Goal: Task Accomplishment & Management: Manage account settings

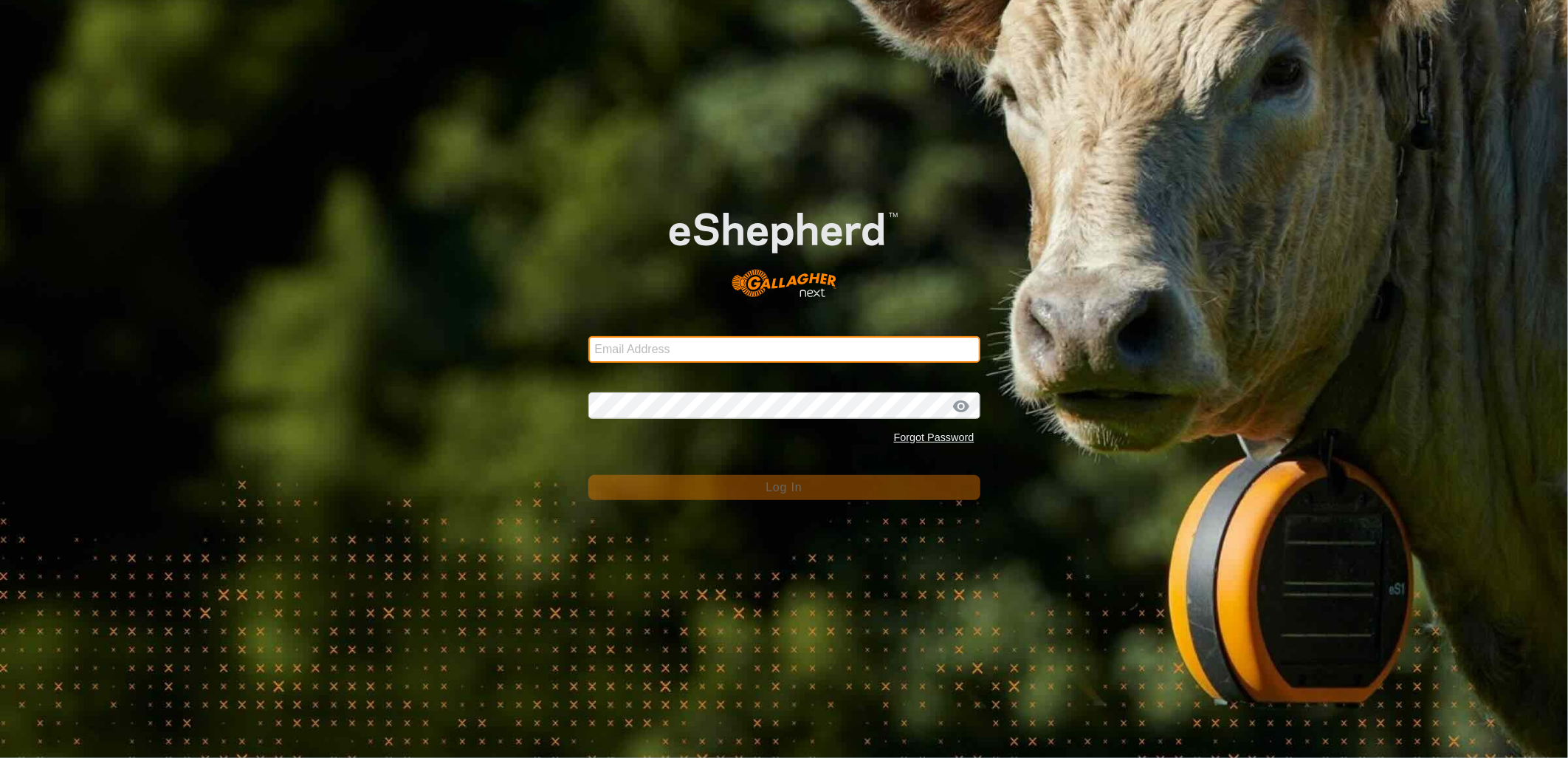
drag, startPoint x: 0, startPoint y: 0, endPoint x: 743, endPoint y: 341, distance: 817.5
click at [743, 341] on input "Email Address" at bounding box center [784, 349] width 392 height 27
type input "[EMAIL_ADDRESS][PERSON_NAME][DOMAIN_NAME]"
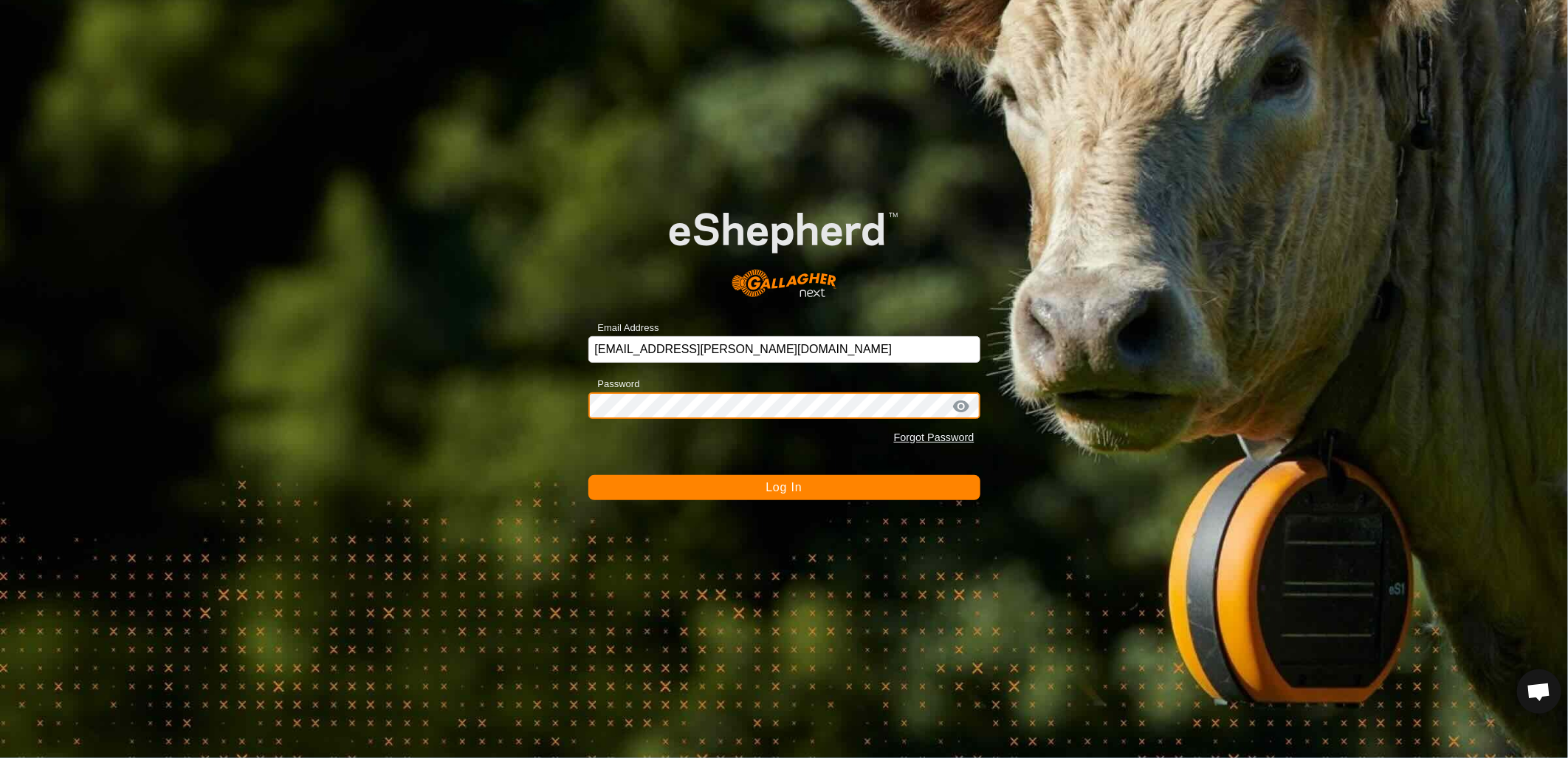
click at [589, 475] on button "Log In" at bounding box center [784, 487] width 392 height 25
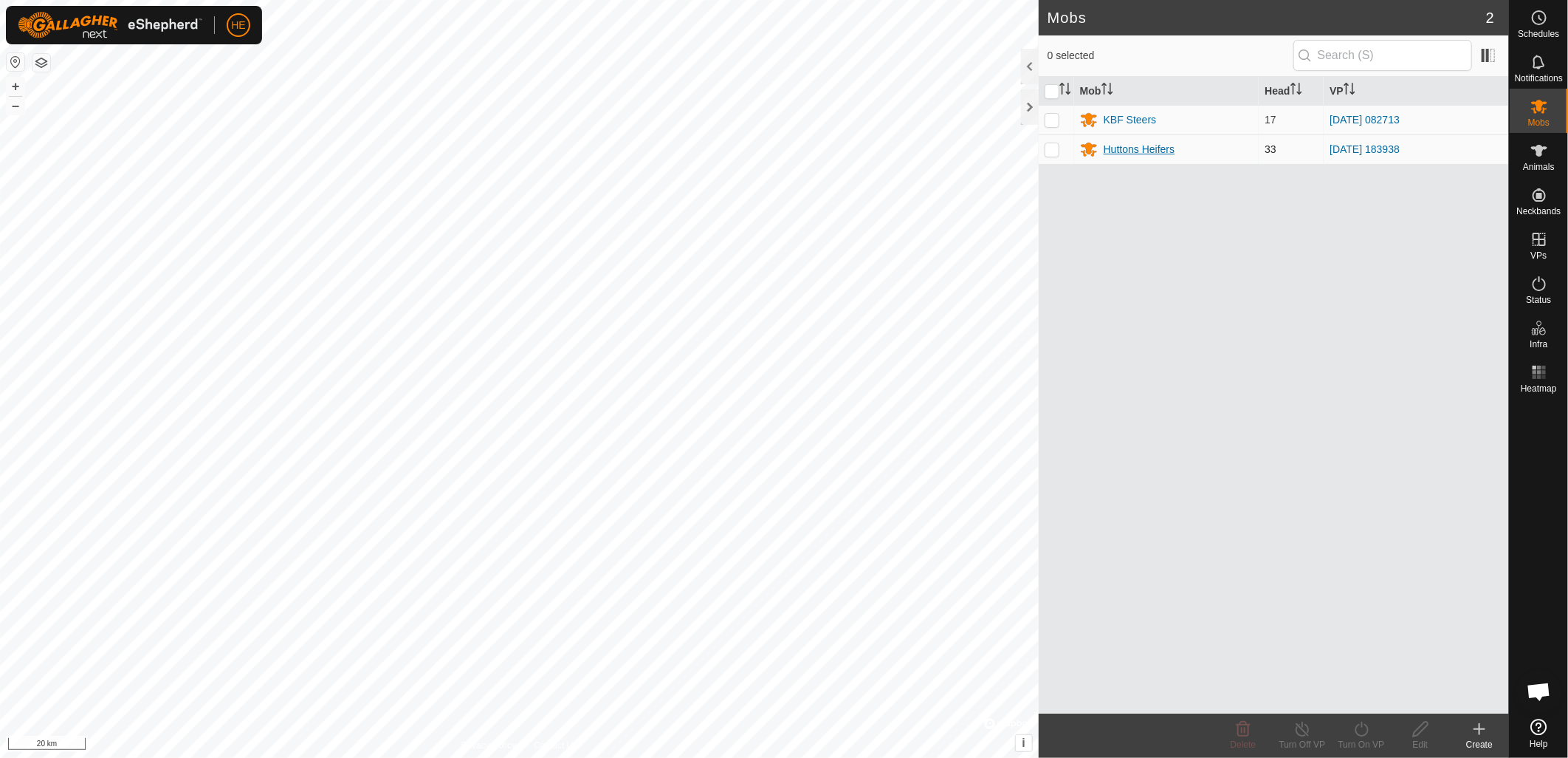
click at [1140, 150] on div "Huttons Heifers" at bounding box center [1139, 149] width 71 height 16
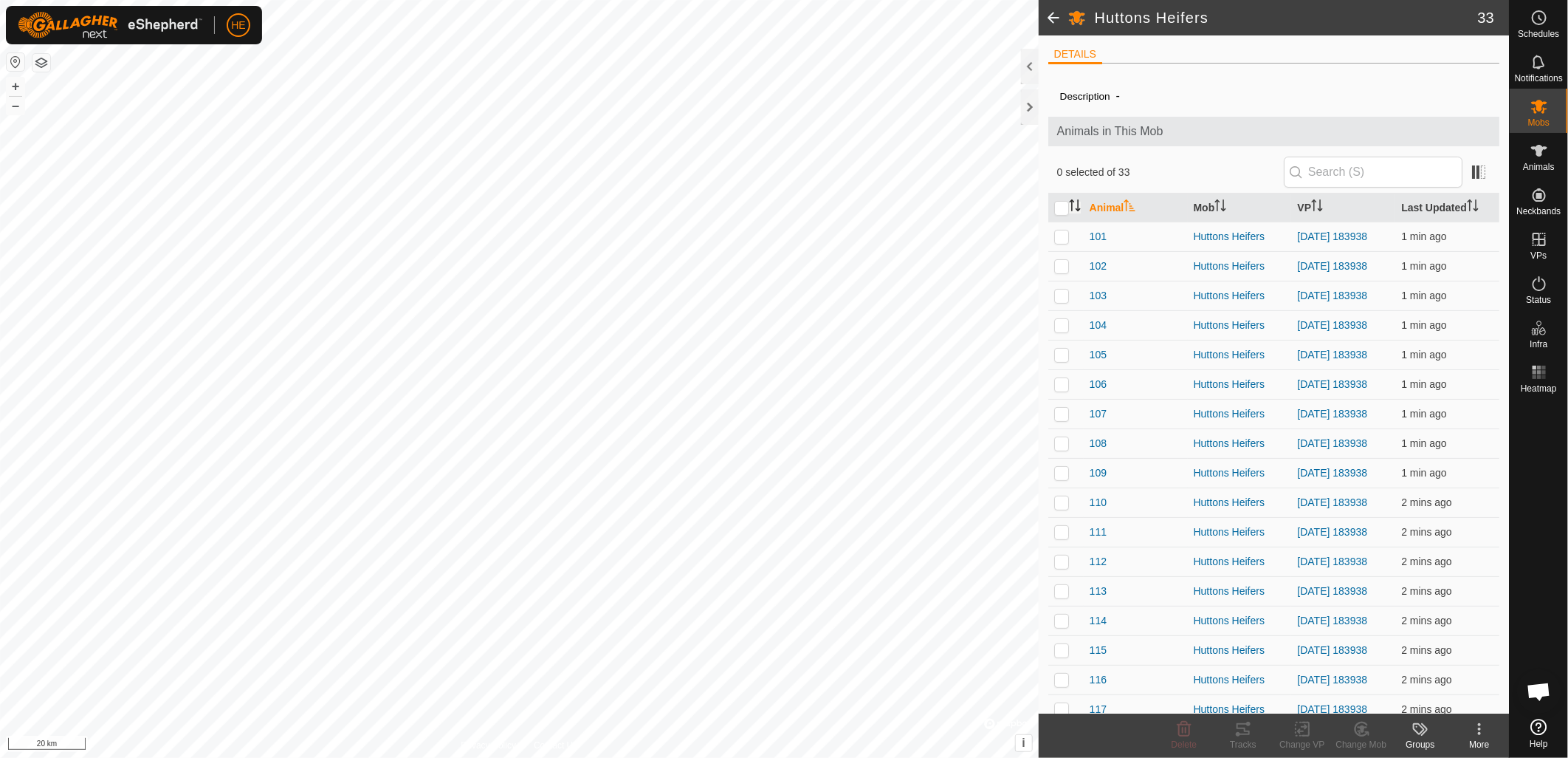
click at [1069, 207] on icon "Activate to sort" at bounding box center [1075, 205] width 12 height 12
click at [1068, 207] on input "checkbox" at bounding box center [1062, 208] width 15 height 15
checkbox input "true"
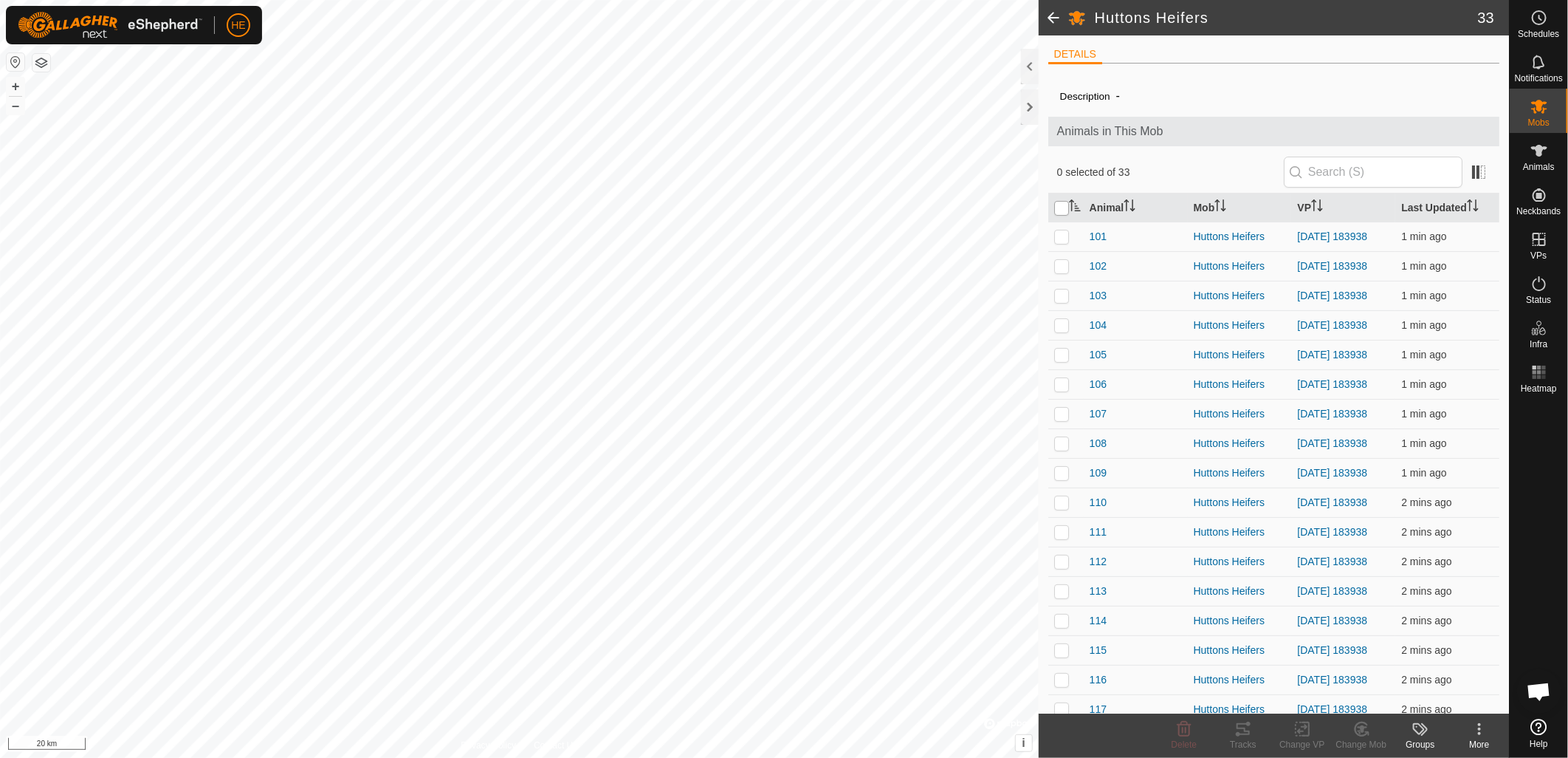
checkbox input "true"
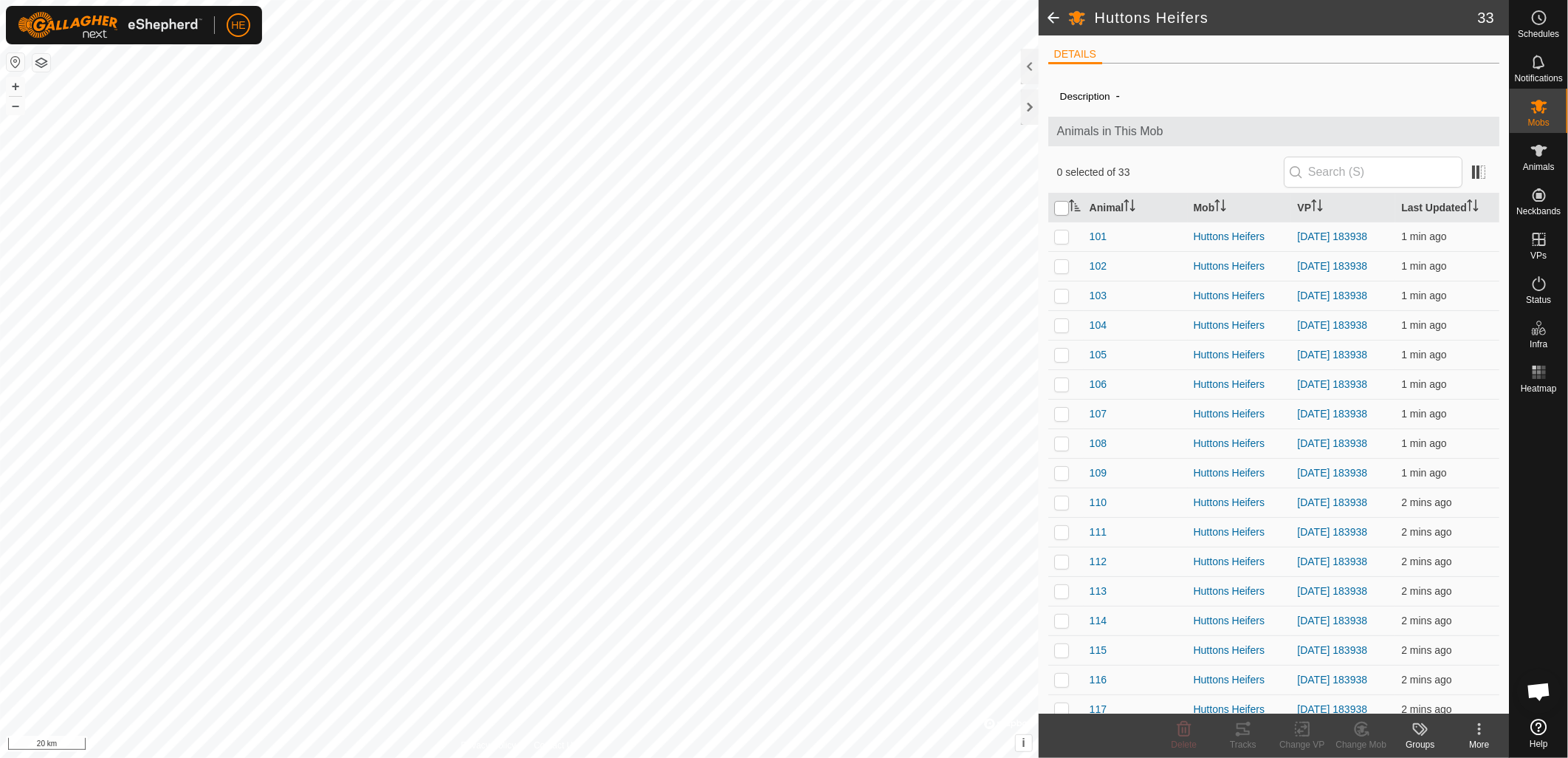
checkbox input "true"
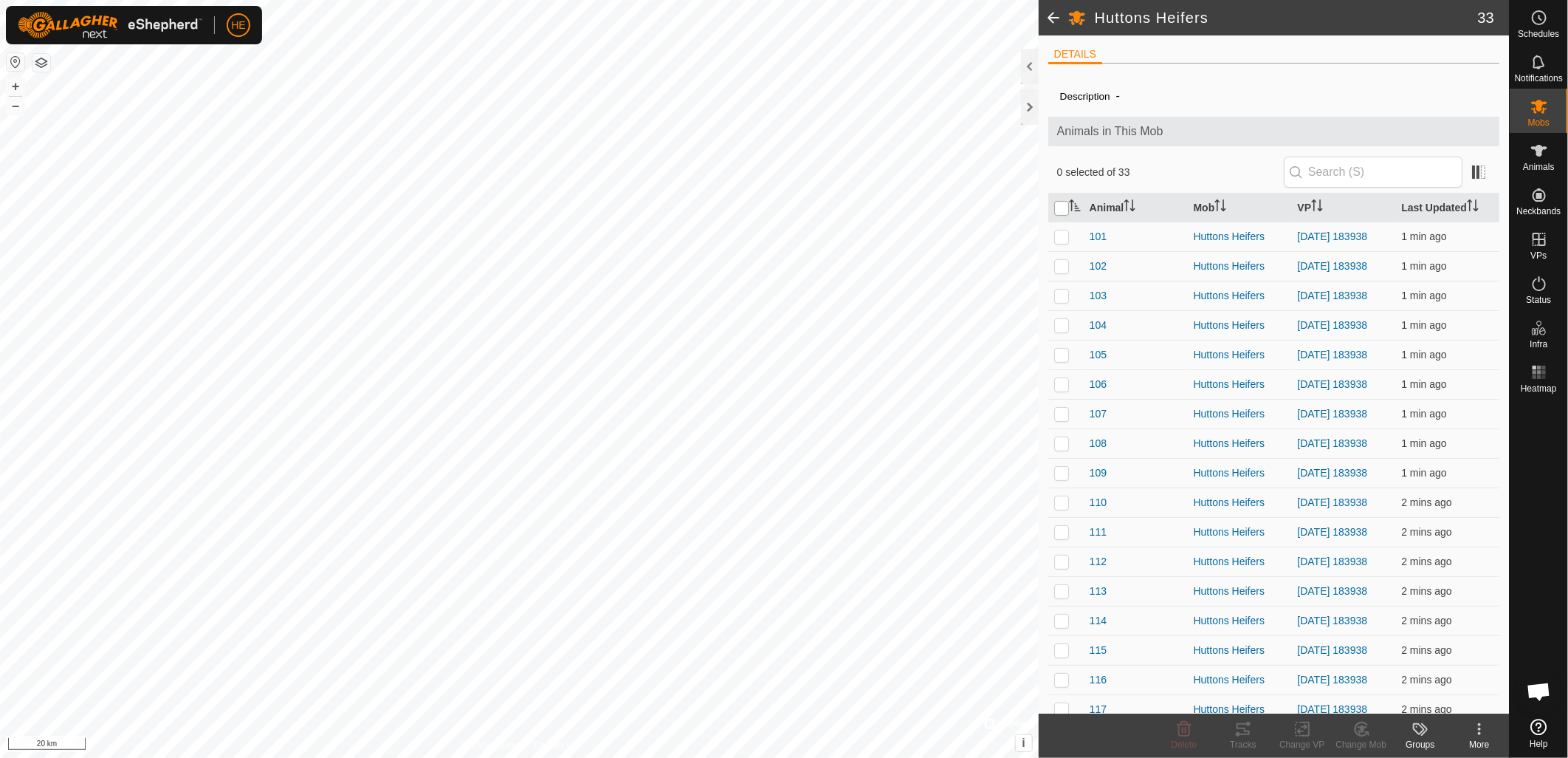
checkbox input "true"
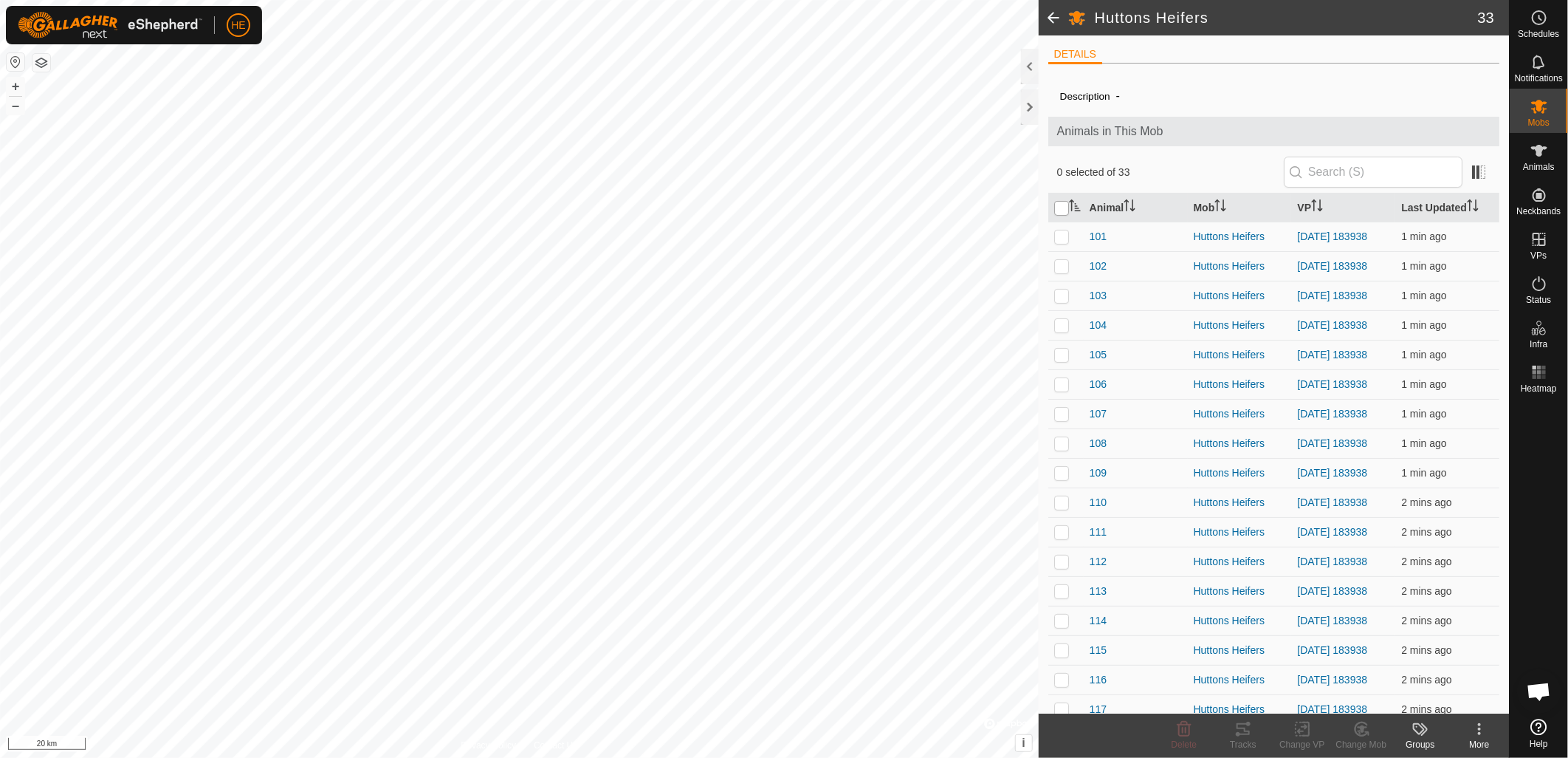
checkbox input "true"
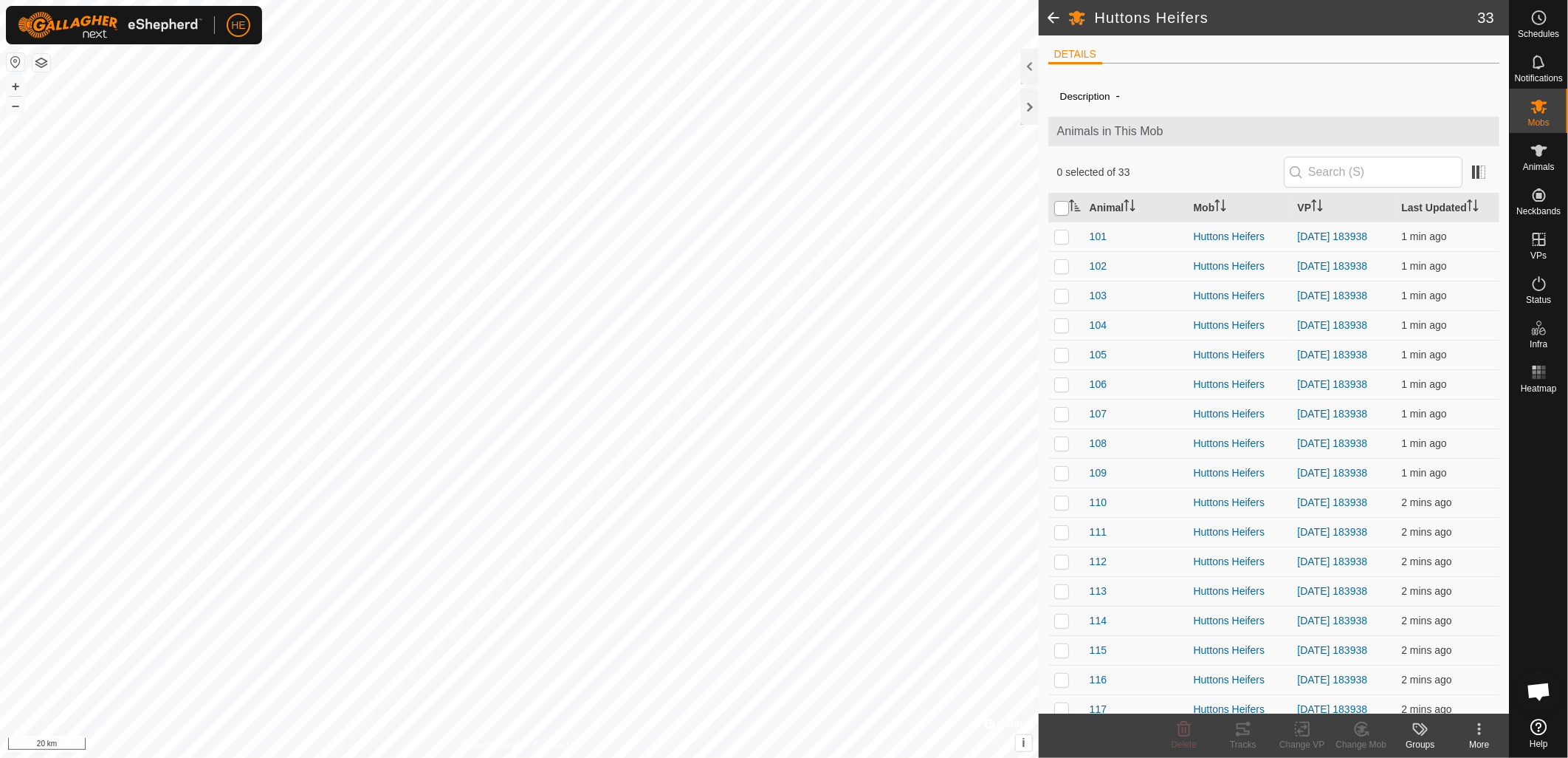
checkbox input "true"
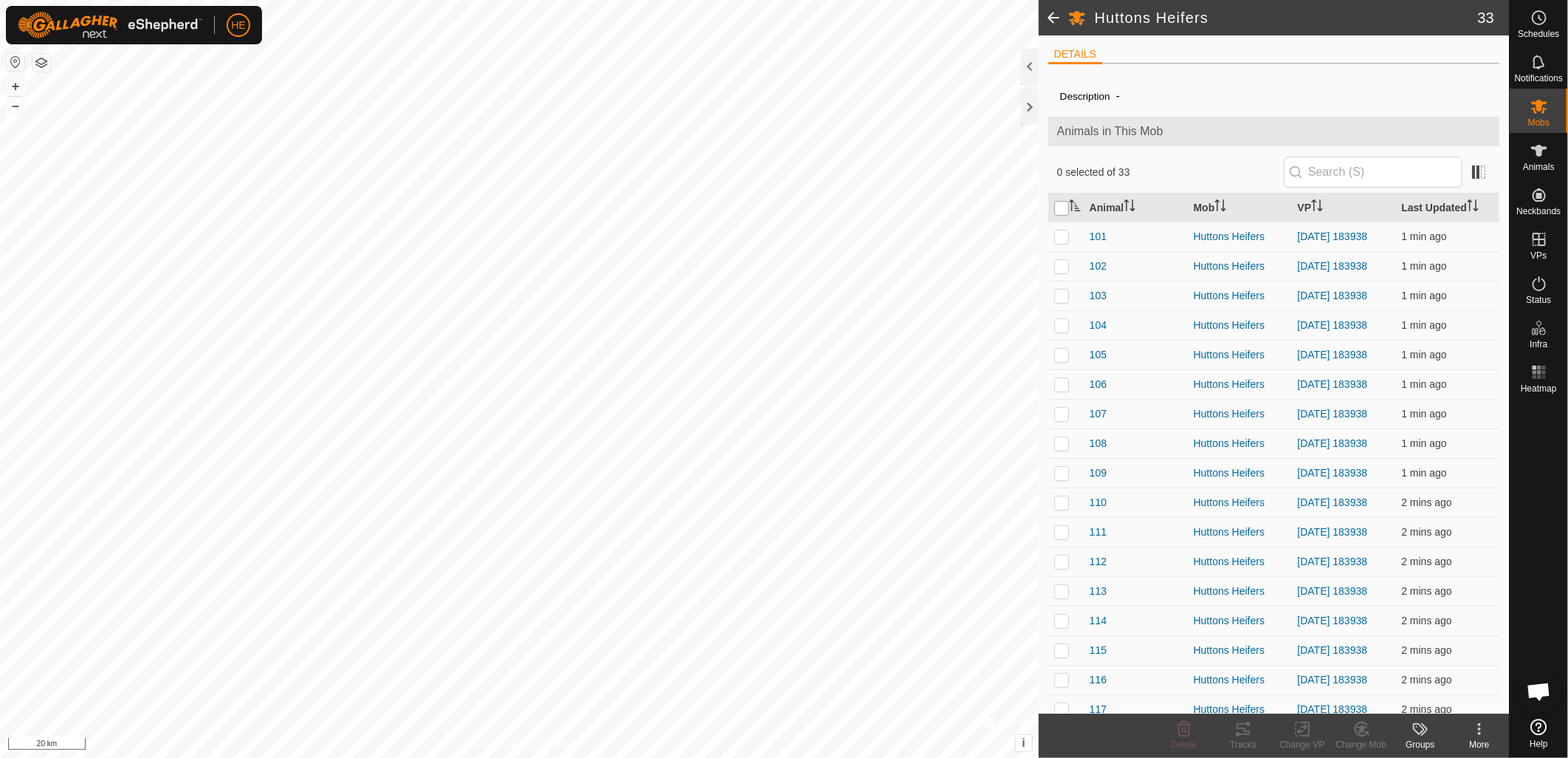
checkbox input "true"
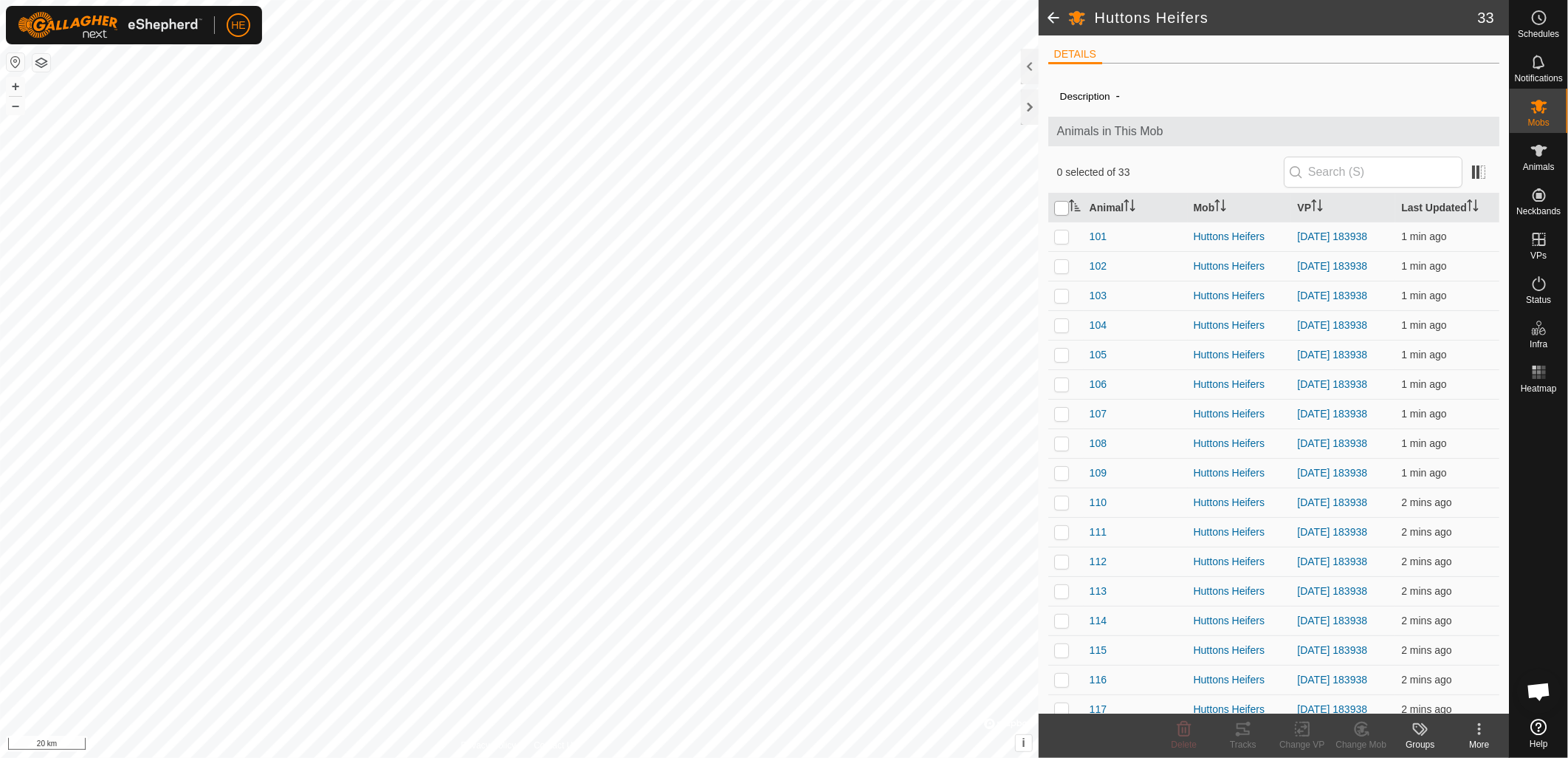
checkbox input "true"
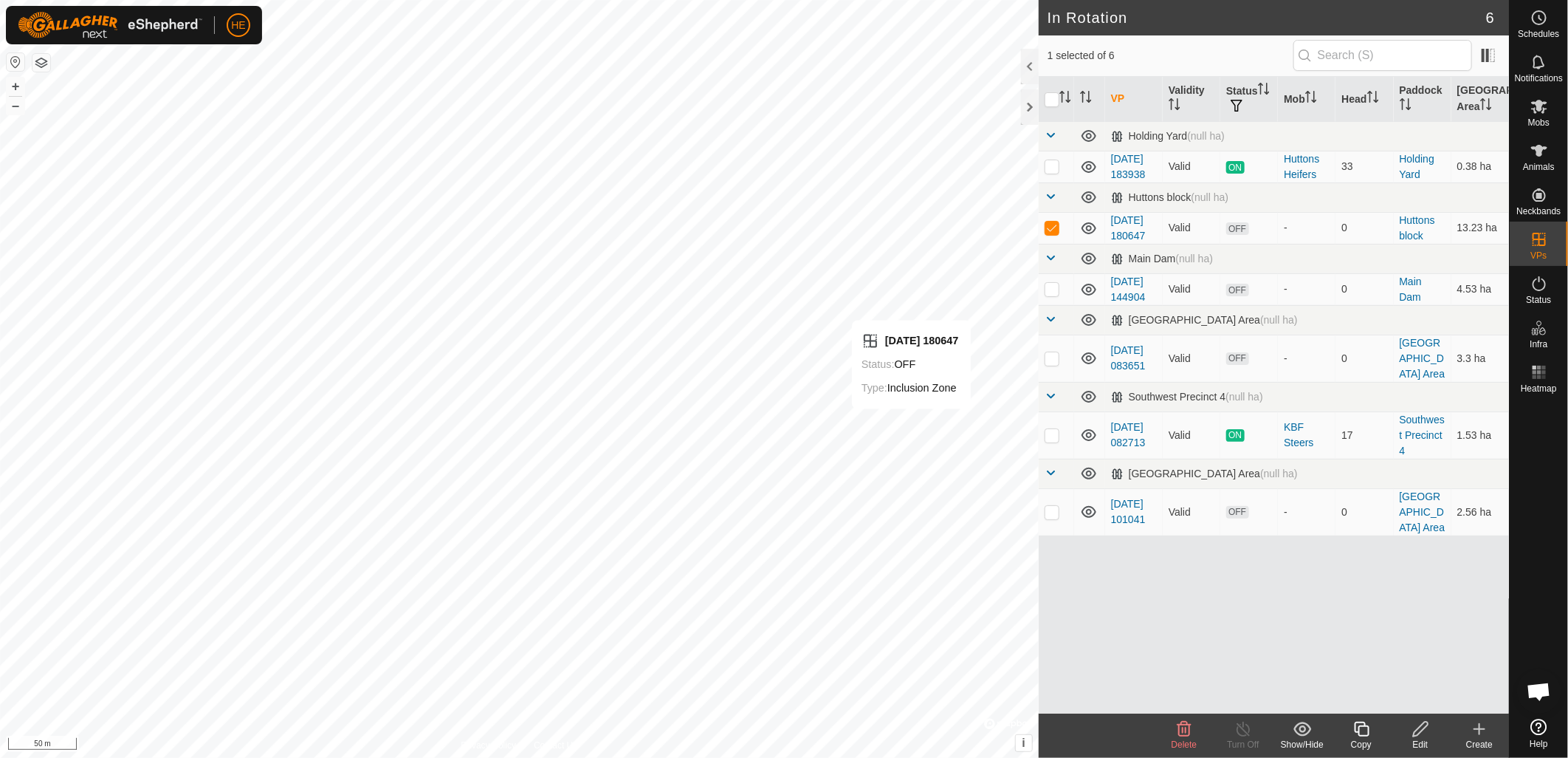
click at [1425, 726] on icon at bounding box center [1421, 729] width 18 height 17
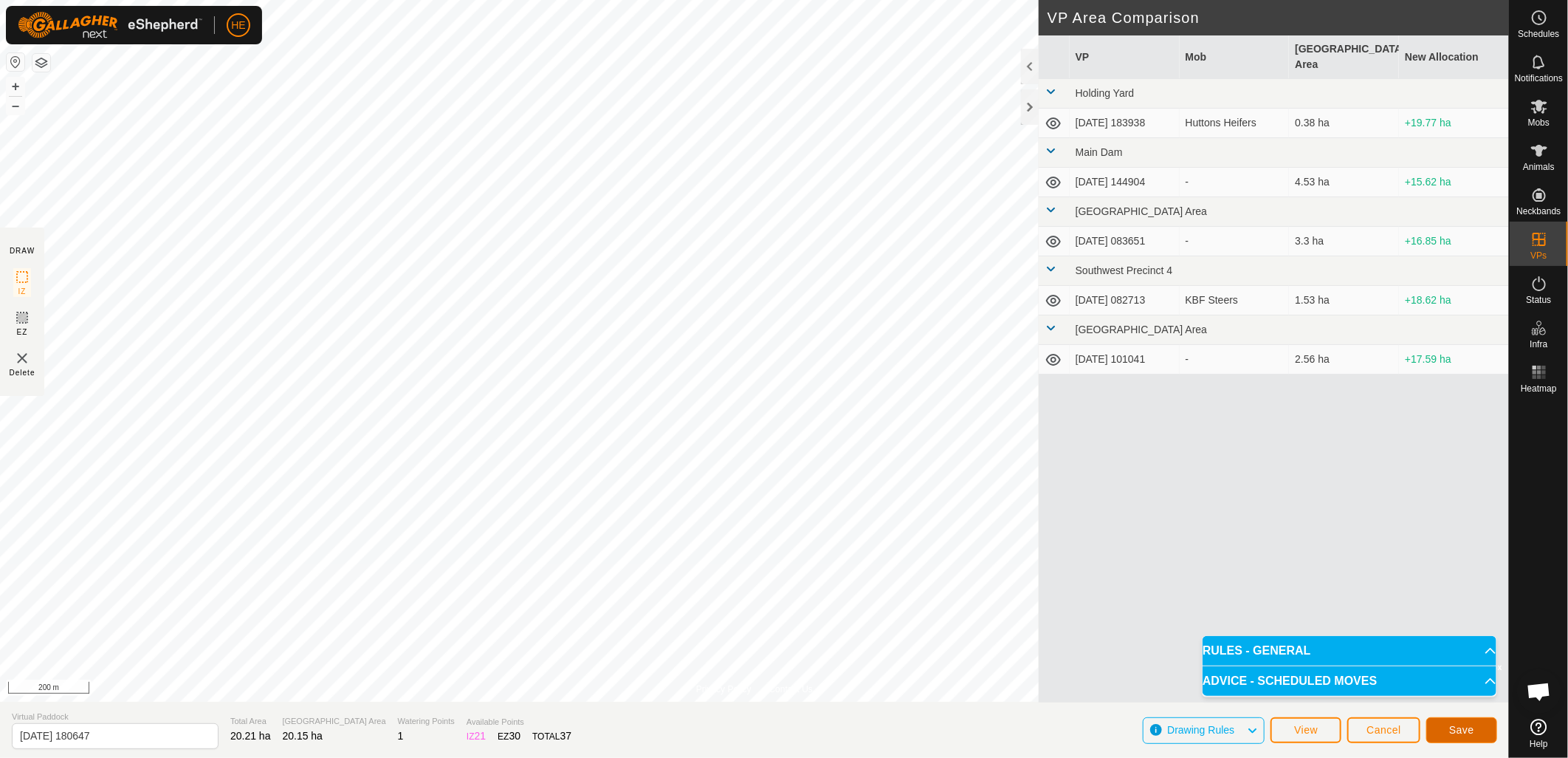
click at [1452, 726] on span "Save" at bounding box center [1462, 730] width 25 height 12
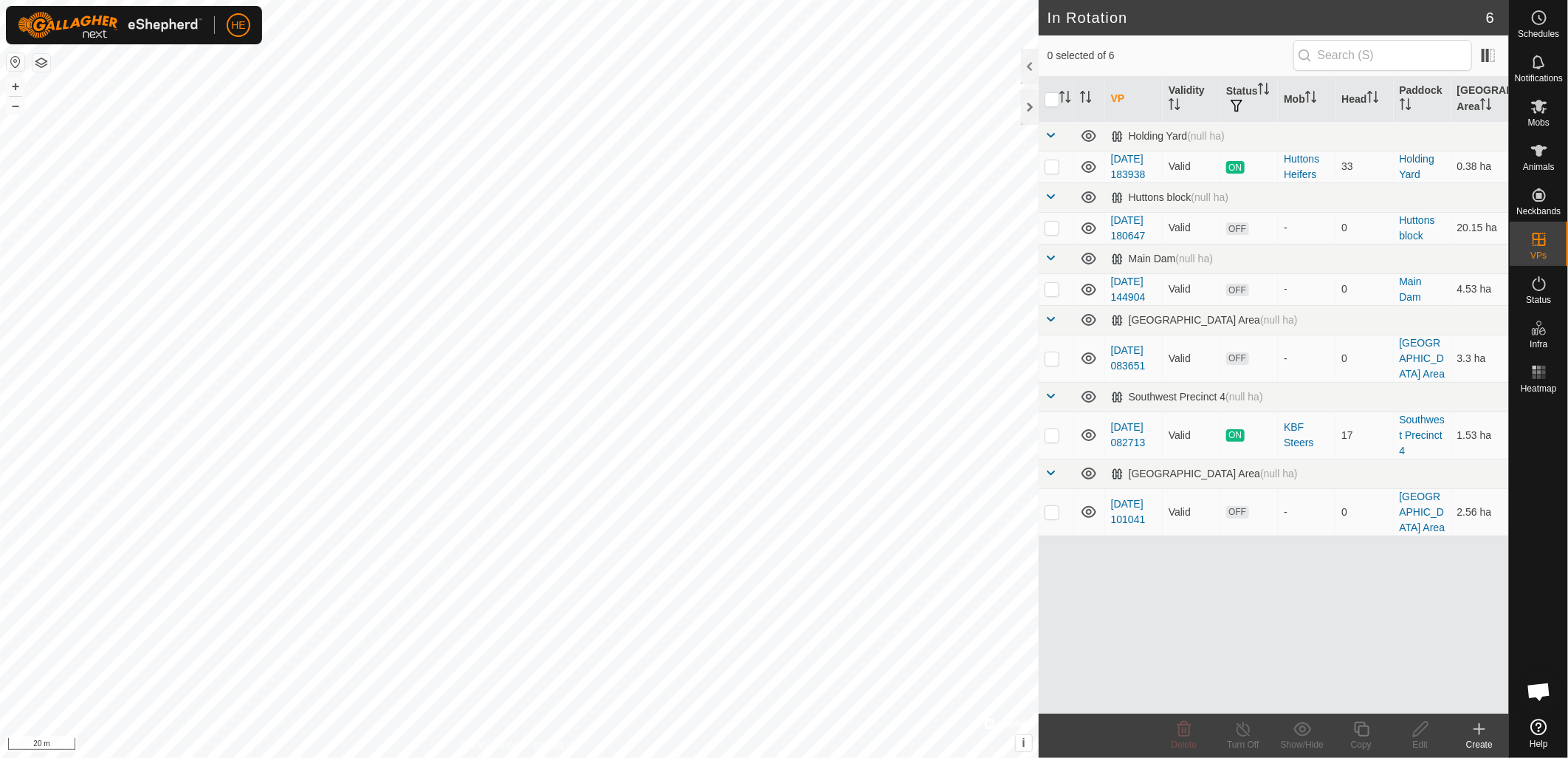
checkbox input "true"
click at [1430, 735] on icon at bounding box center [1421, 729] width 18 height 17
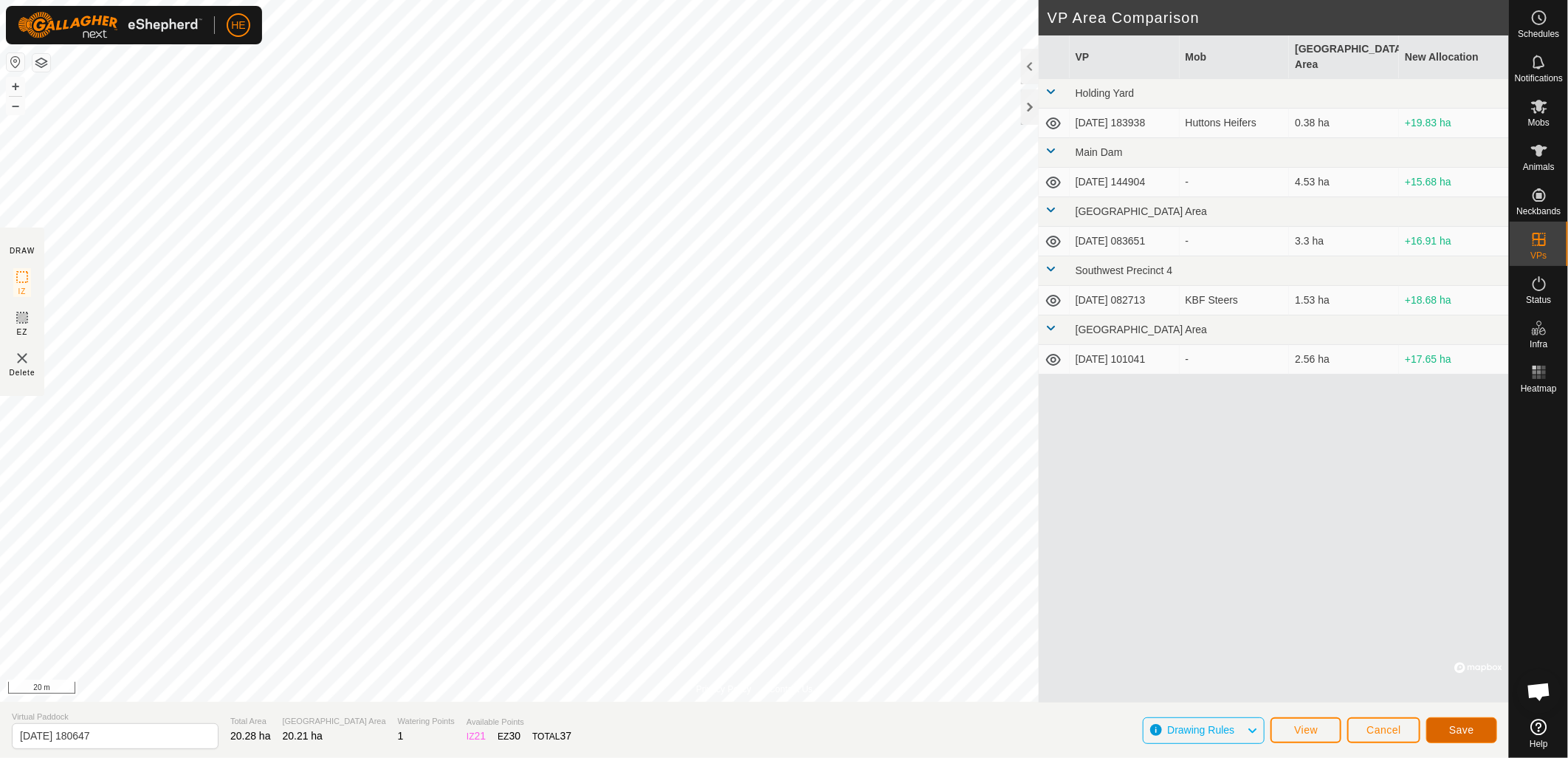
click at [1451, 731] on span "Save" at bounding box center [1462, 730] width 25 height 12
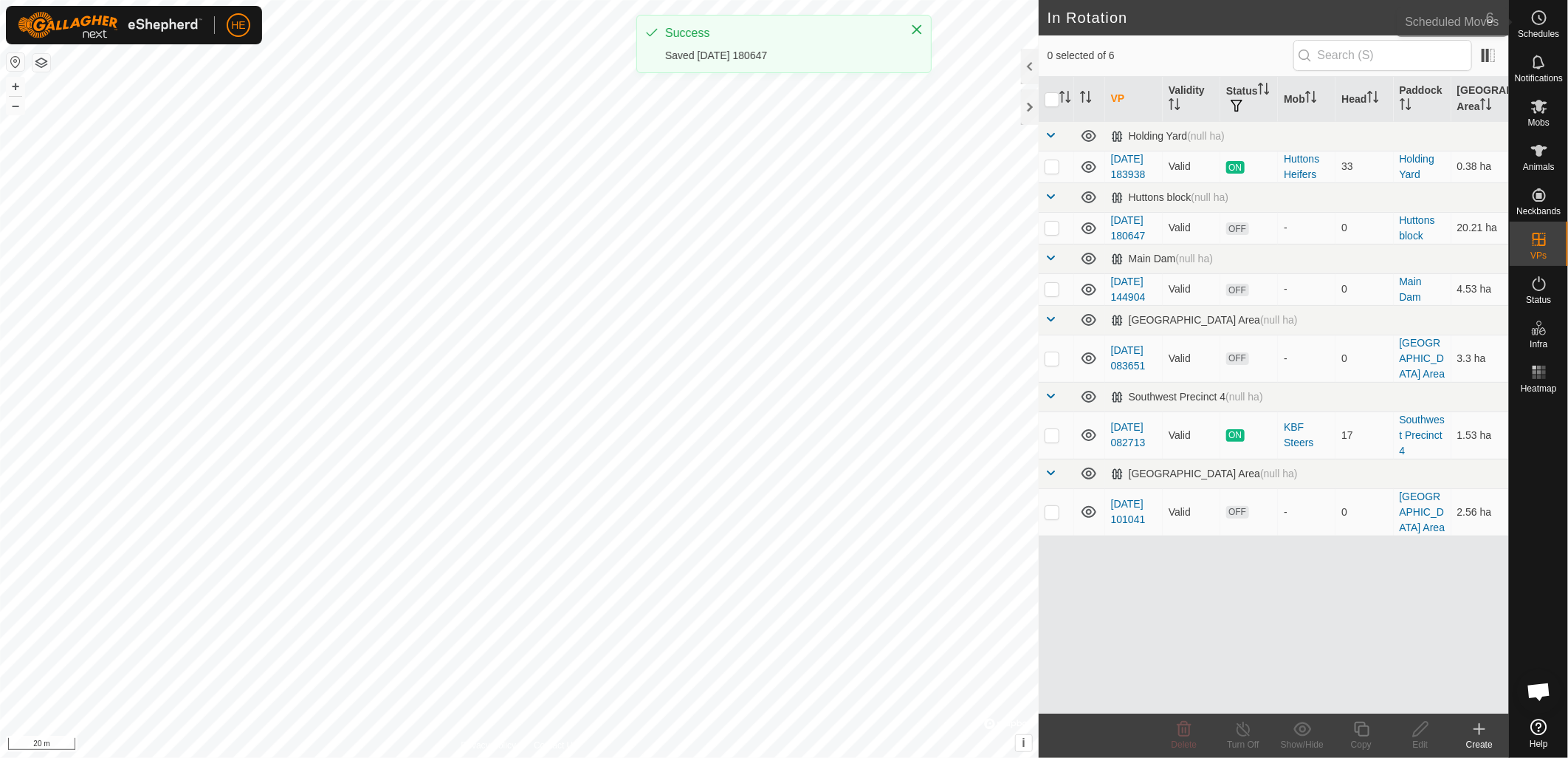
click at [1536, 30] on span "Schedules" at bounding box center [1539, 33] width 42 height 9
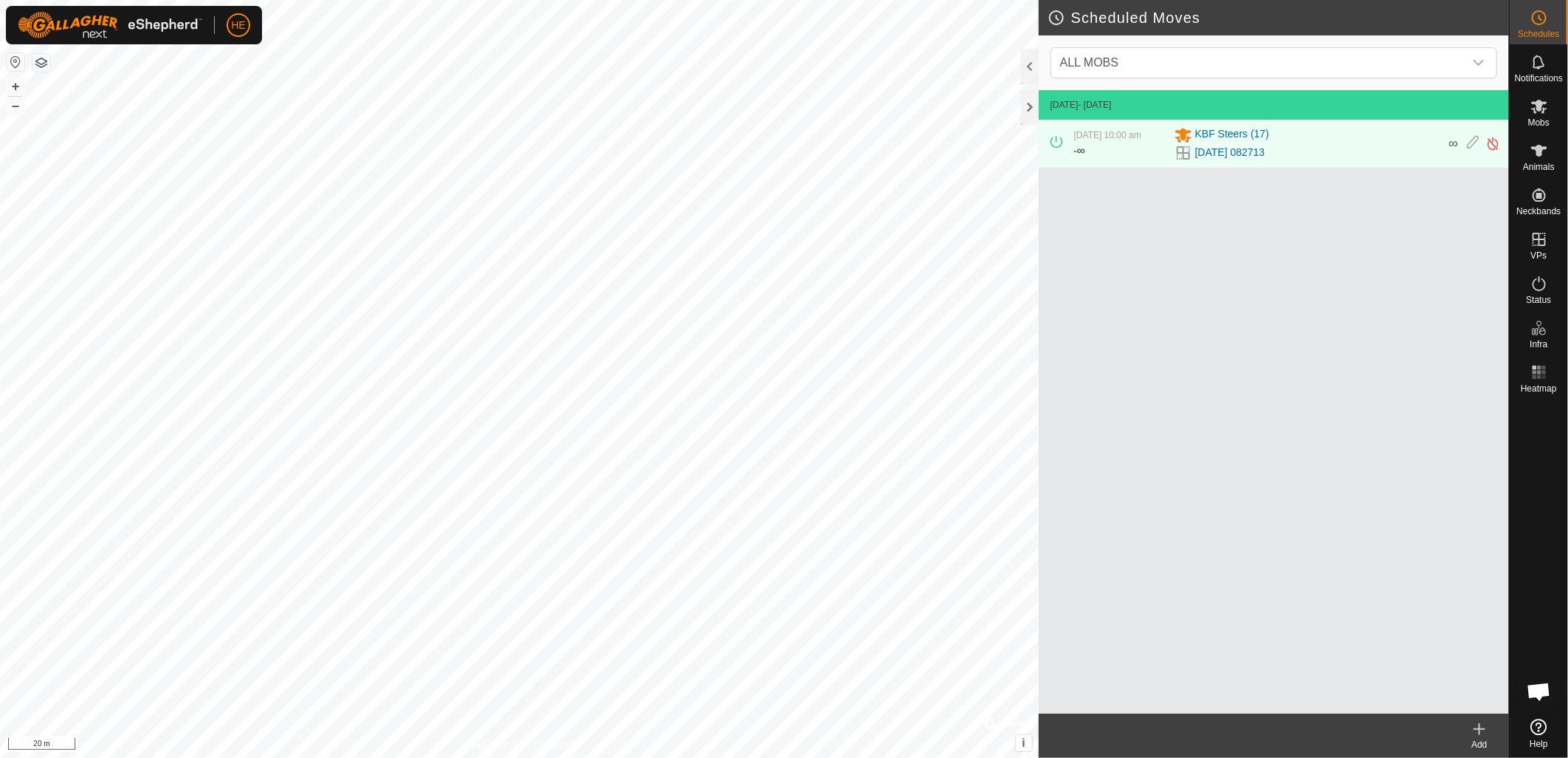
click at [1477, 733] on icon at bounding box center [1479, 729] width 17 height 17
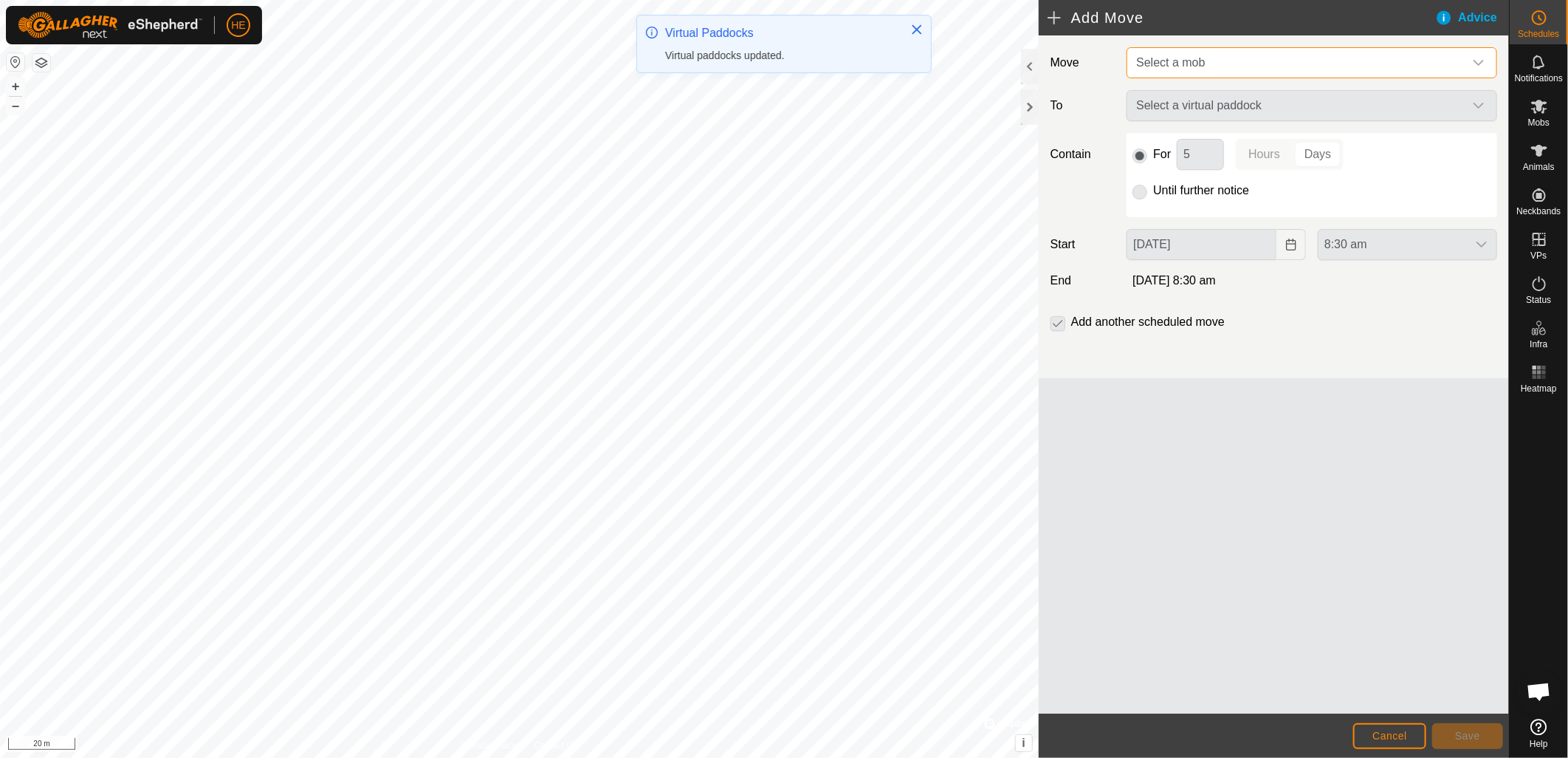
click at [1222, 65] on span "Select a mob" at bounding box center [1297, 62] width 334 height 29
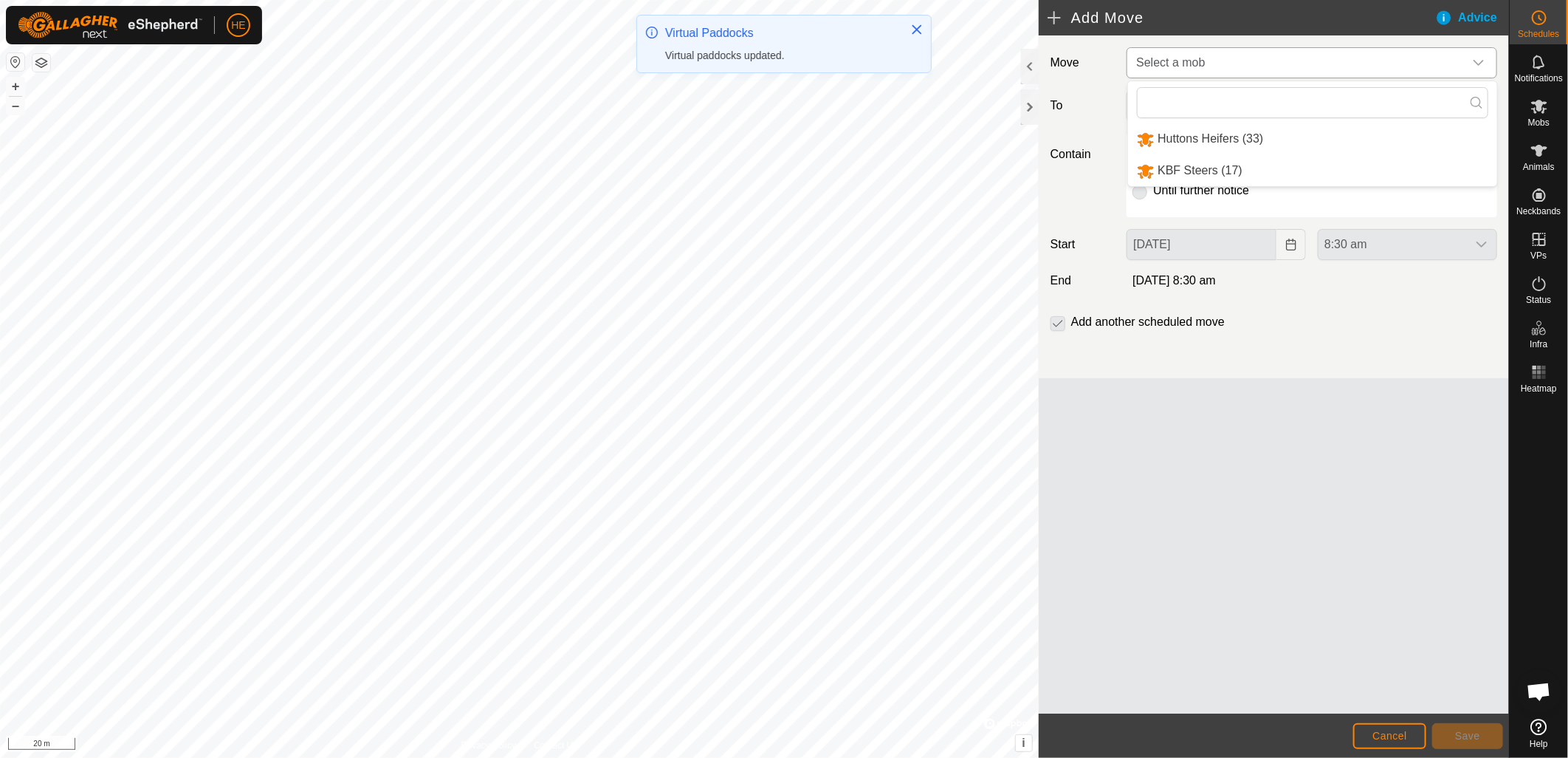
click at [1212, 135] on li "Huttons Heifers (33)" at bounding box center [1312, 139] width 369 height 30
click at [1222, 111] on span "Select a virtual paddock" at bounding box center [1297, 106] width 334 height 29
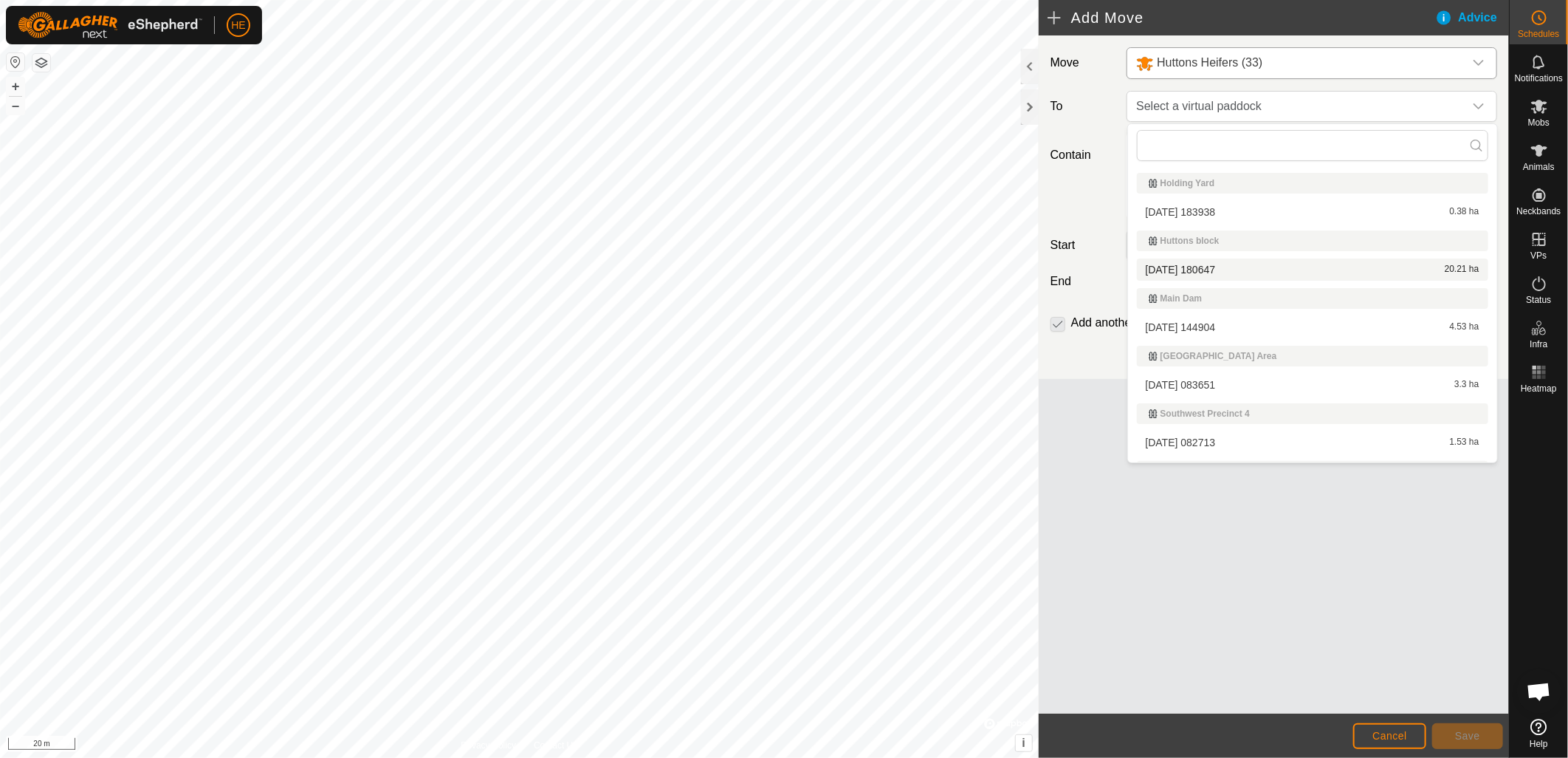
click at [1200, 267] on li "[DATE] 180647 20.21 ha" at bounding box center [1312, 269] width 351 height 22
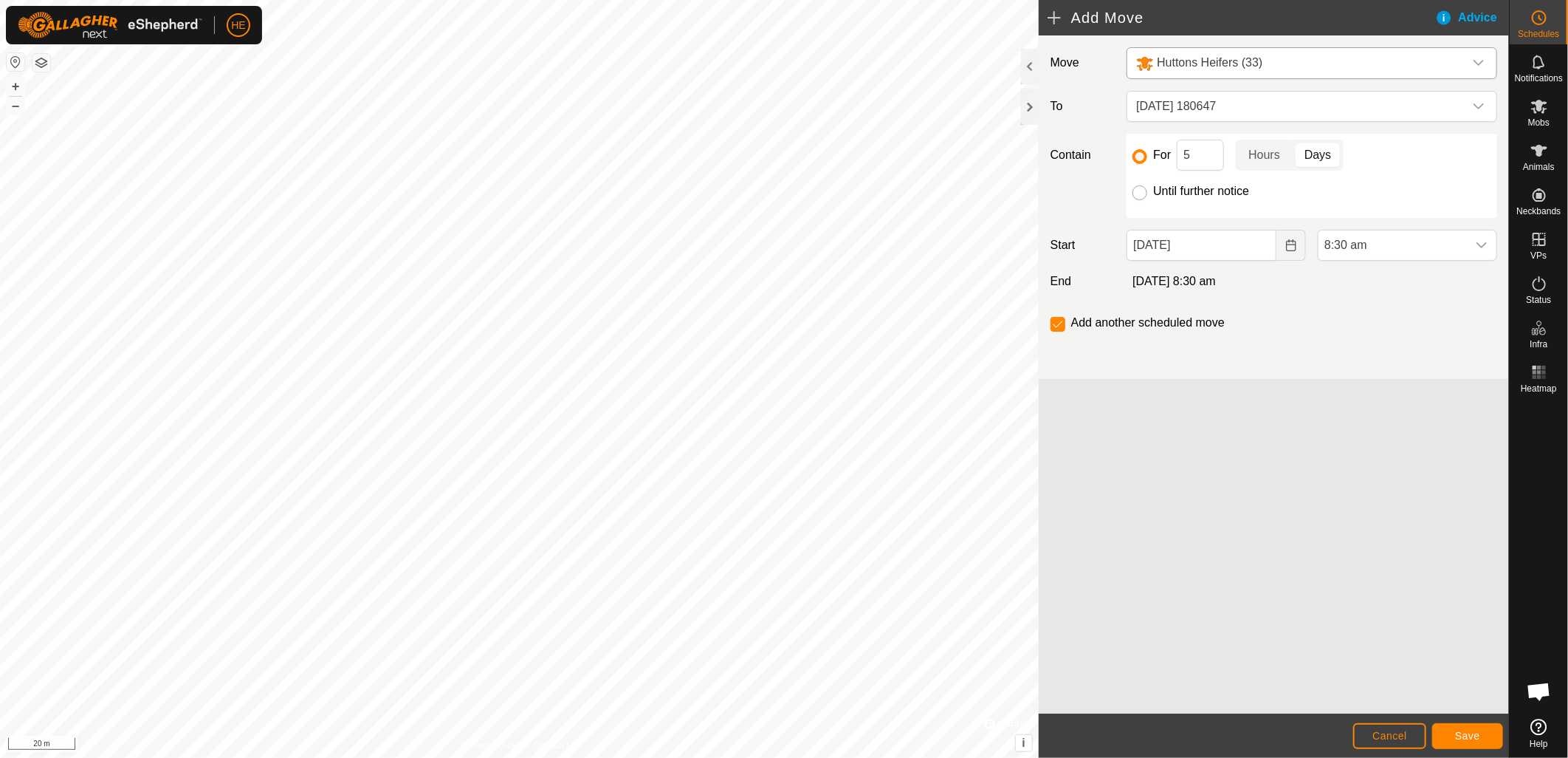
click at [1139, 191] on input "Until further notice" at bounding box center [1140, 193] width 15 height 15
radio input "true"
checkbox input "false"
click at [1466, 733] on span "Save" at bounding box center [1468, 736] width 25 height 12
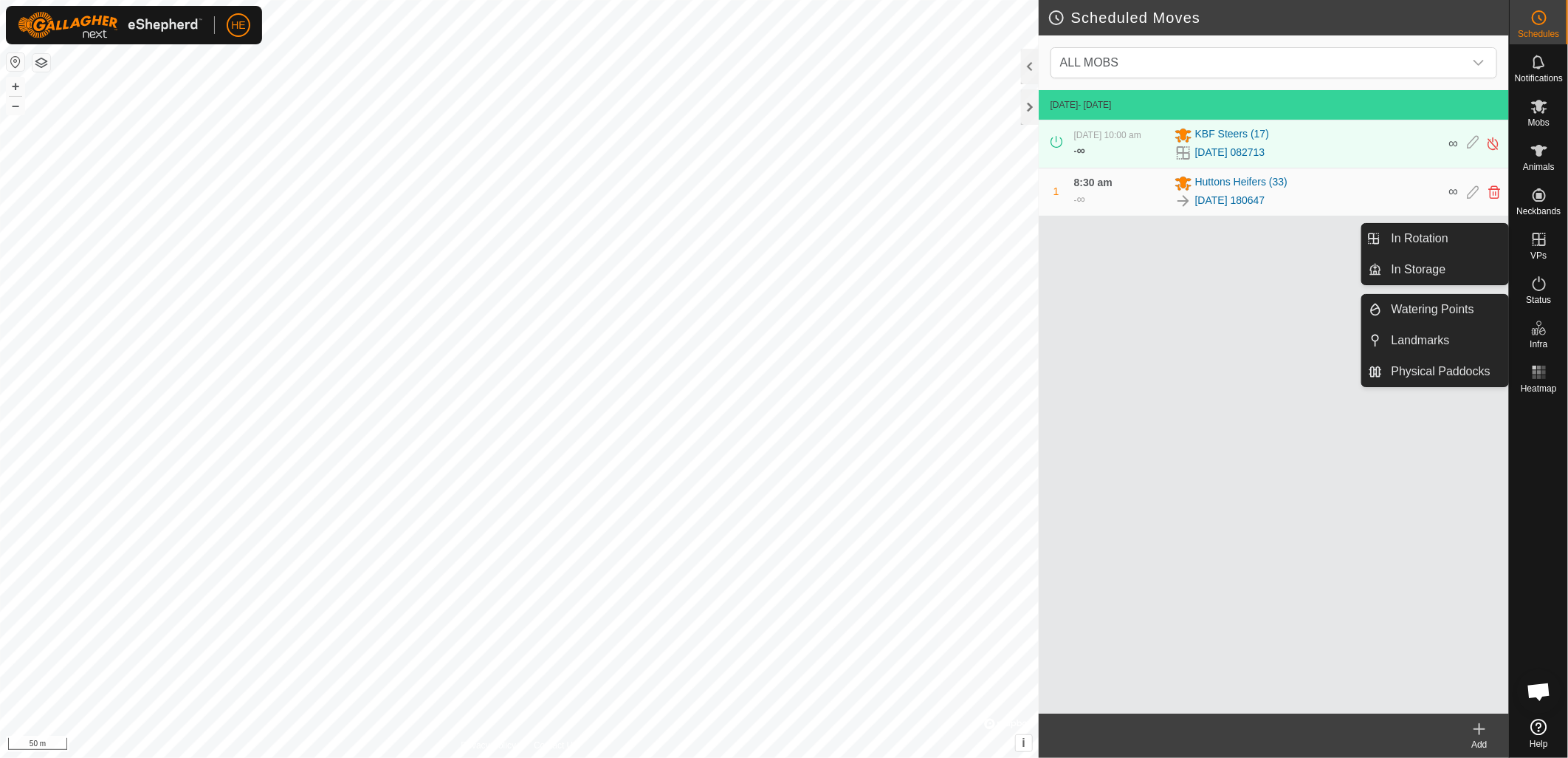
click at [1545, 247] on icon at bounding box center [1539, 239] width 17 height 17
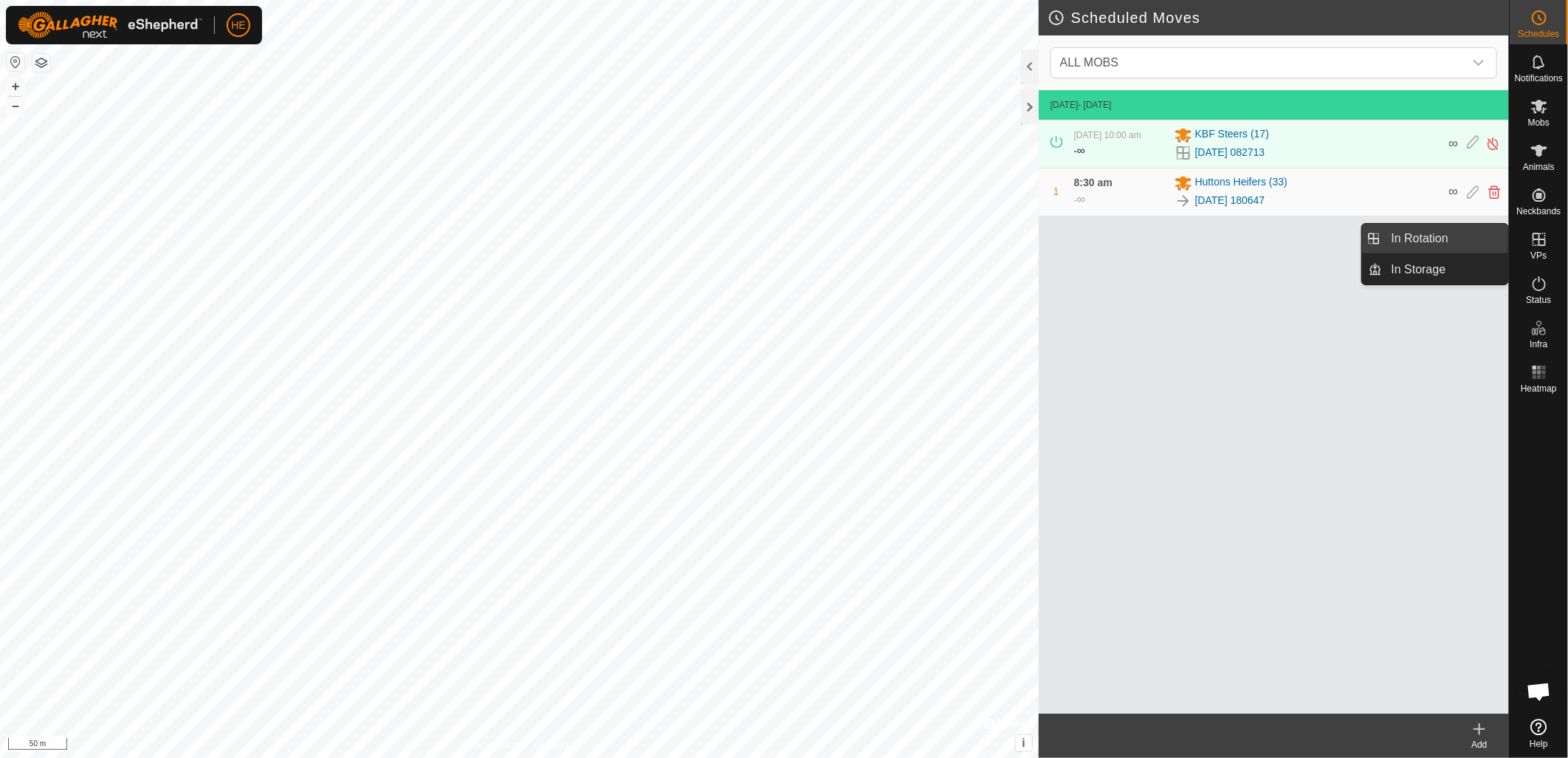
click at [1471, 249] on link "In Rotation" at bounding box center [1446, 238] width 127 height 29
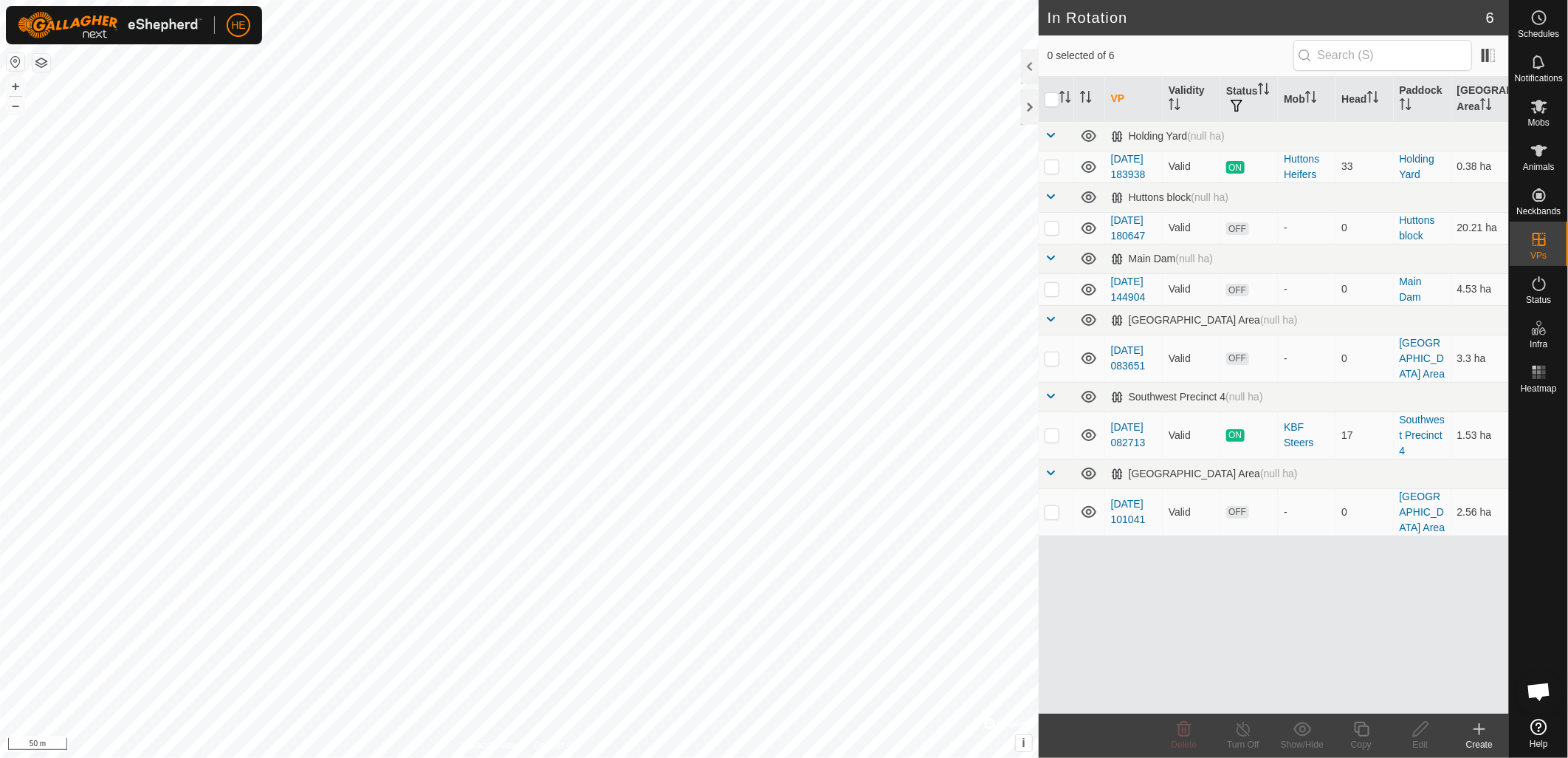
click at [1481, 736] on icon at bounding box center [1479, 729] width 17 height 17
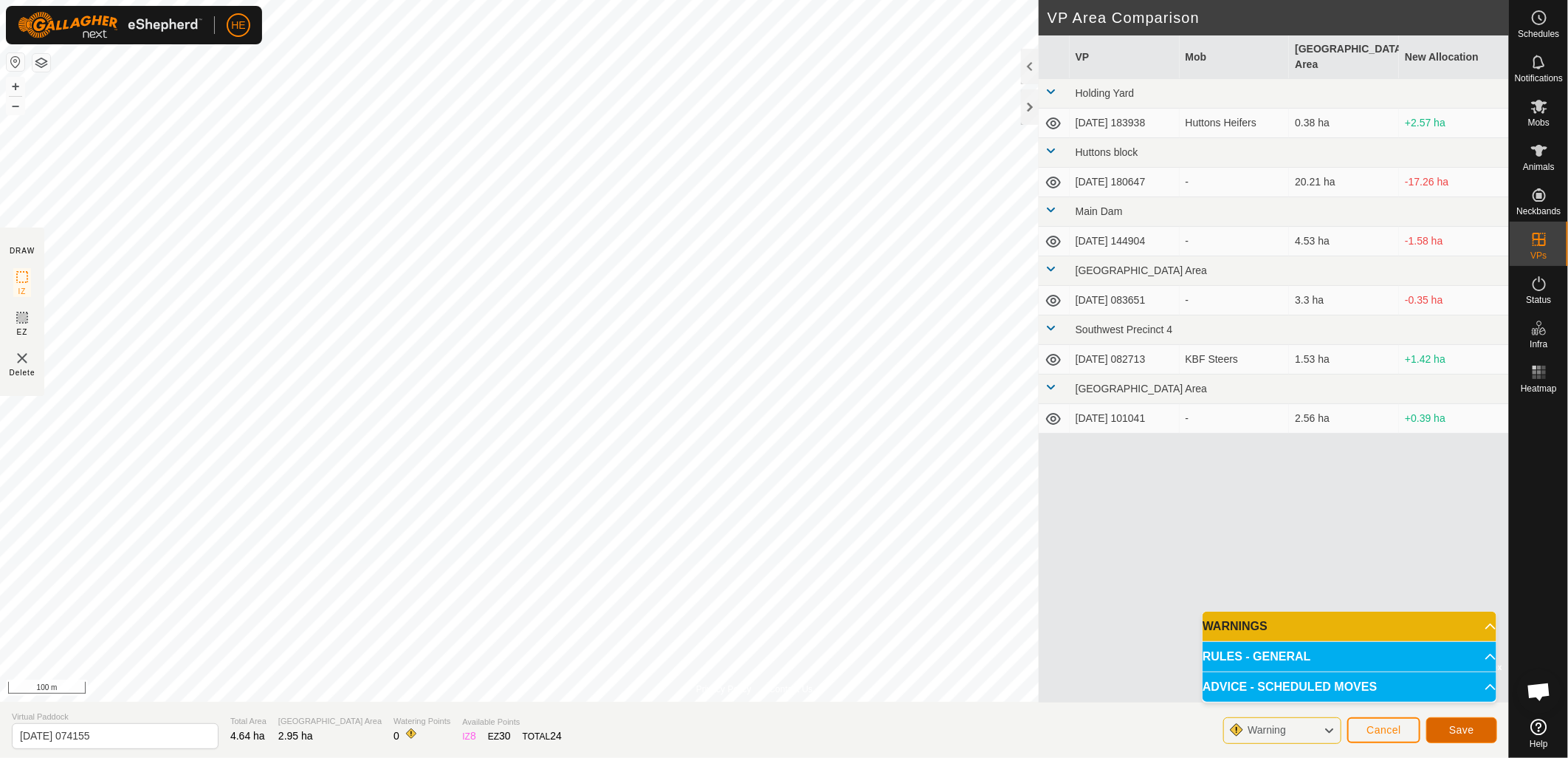
click at [1463, 729] on span "Save" at bounding box center [1462, 730] width 25 height 12
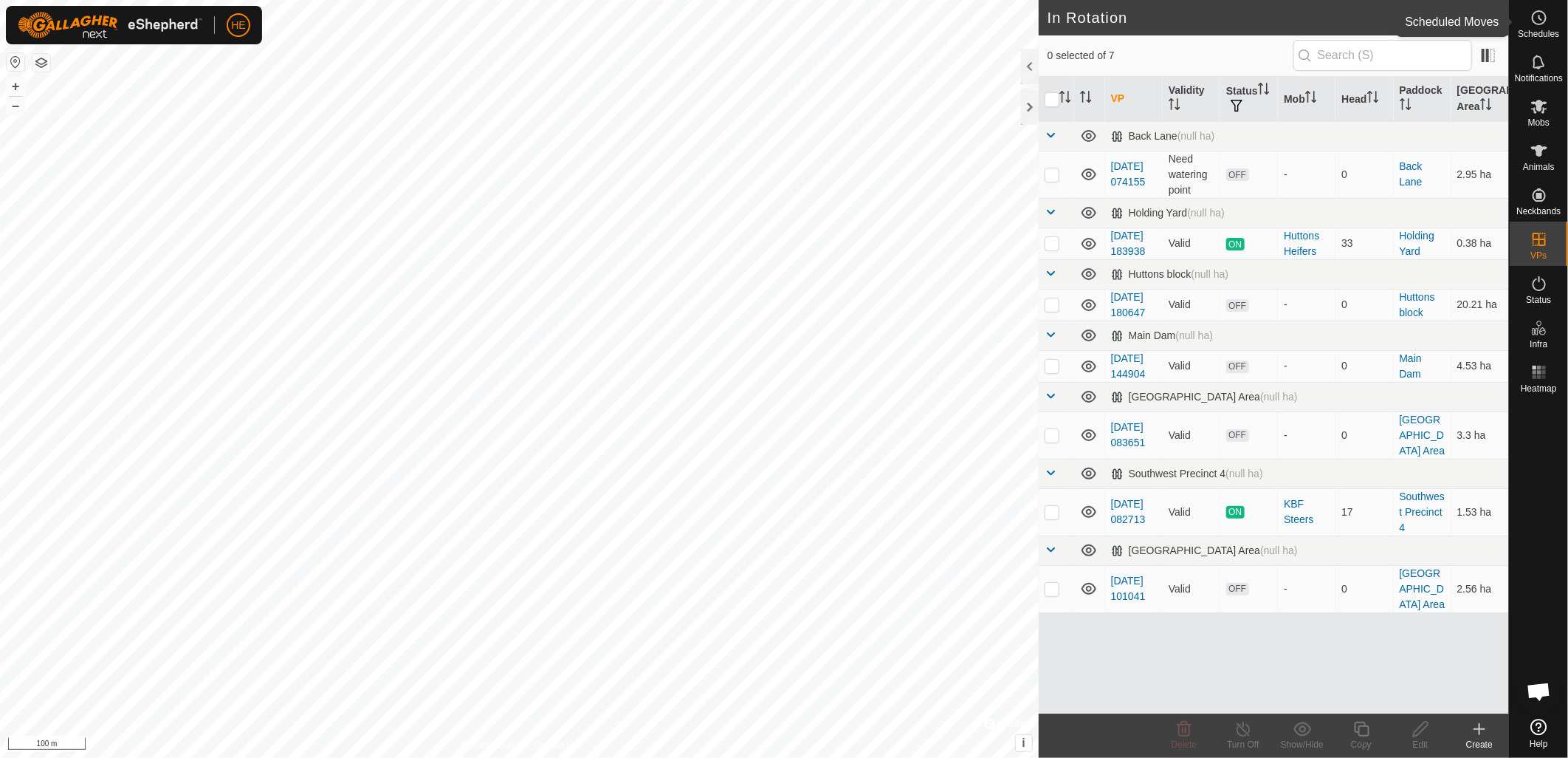
click at [1545, 22] on icon at bounding box center [1539, 17] width 17 height 17
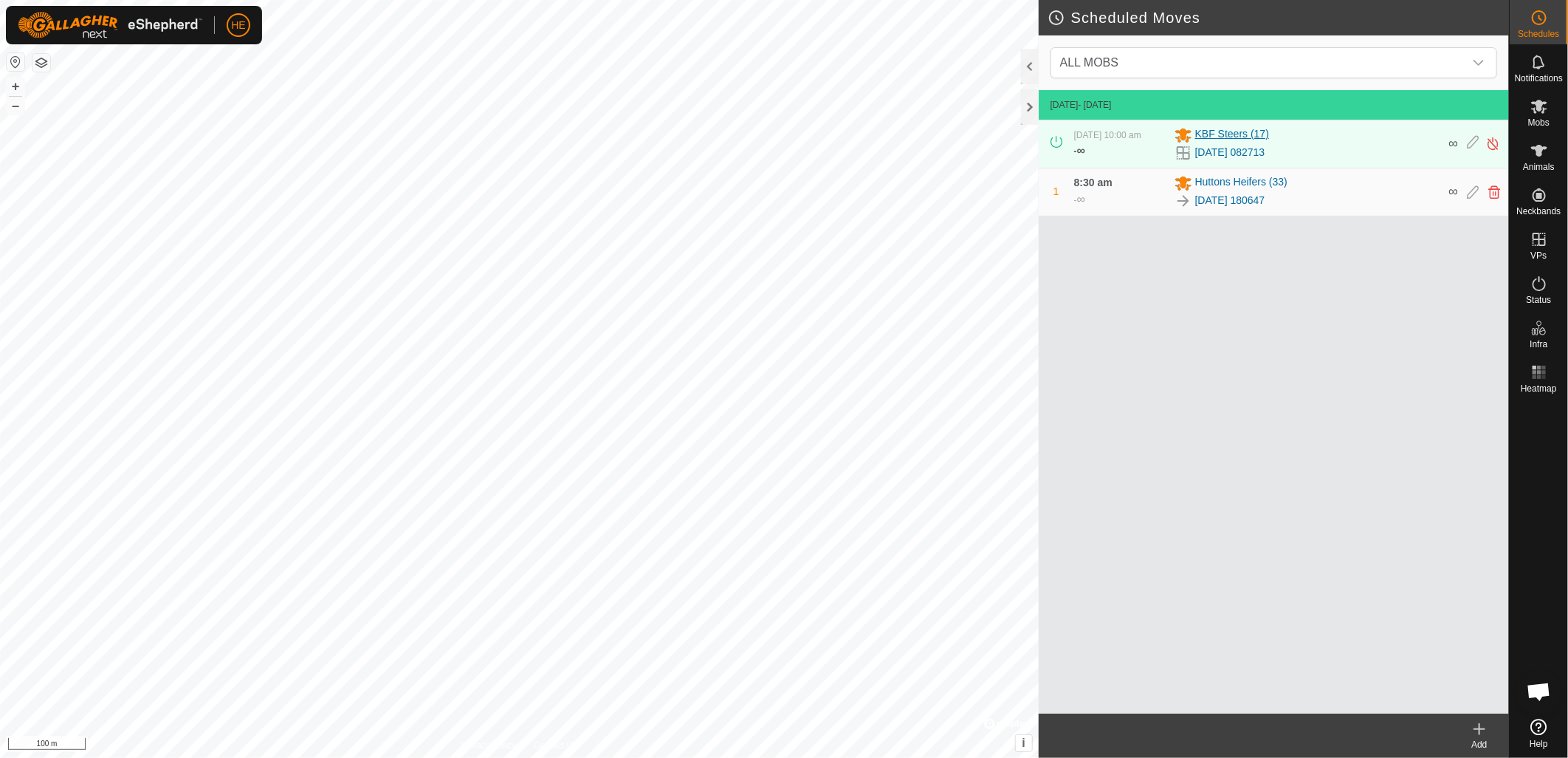
click at [1215, 130] on span "KBF Steers (17)" at bounding box center [1232, 135] width 74 height 17
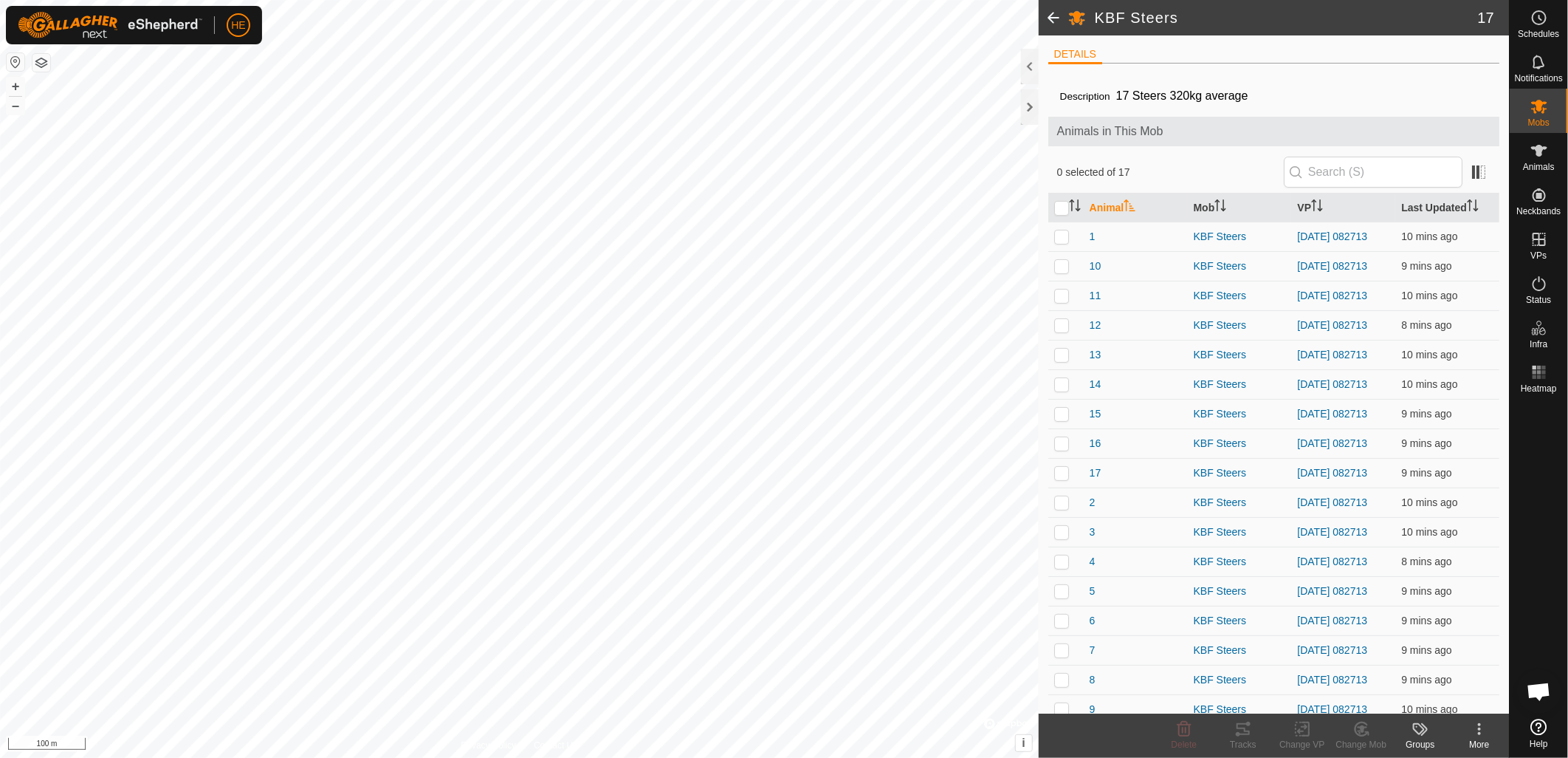
click at [1058, 25] on span at bounding box center [1053, 17] width 29 height 36
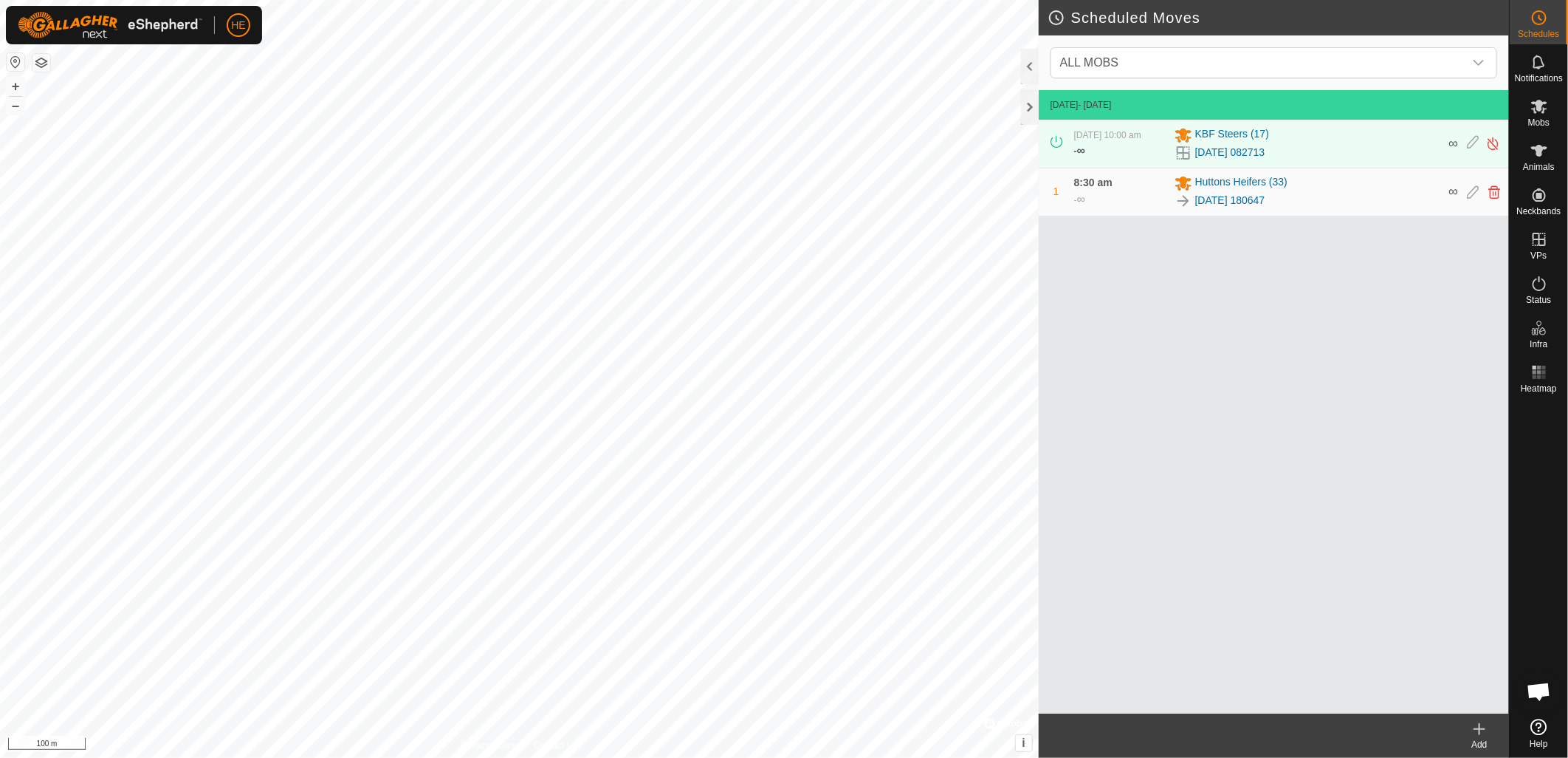
click at [1478, 733] on icon at bounding box center [1479, 729] width 17 height 17
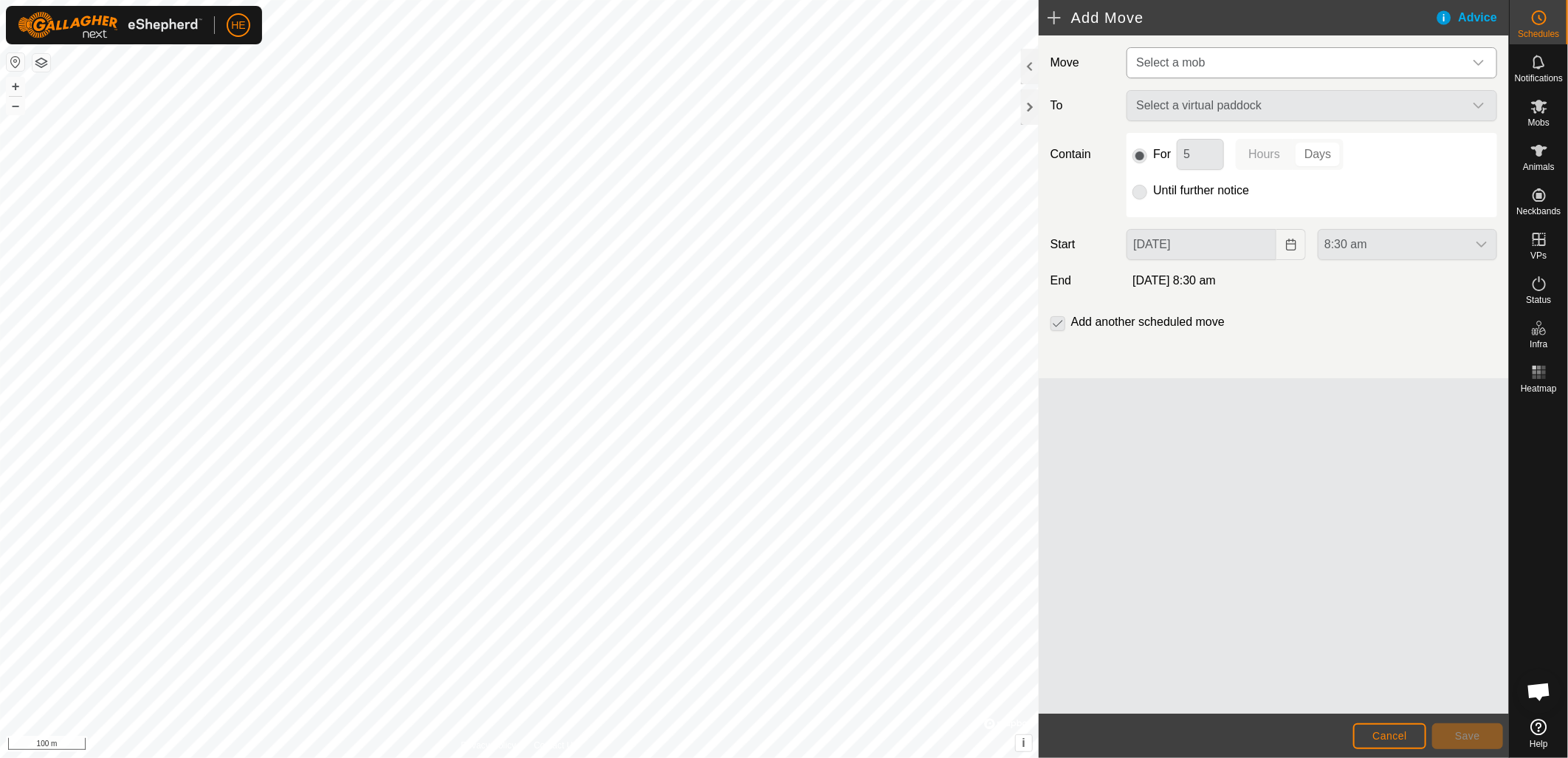
click at [1307, 56] on span "Select a mob" at bounding box center [1297, 62] width 334 height 29
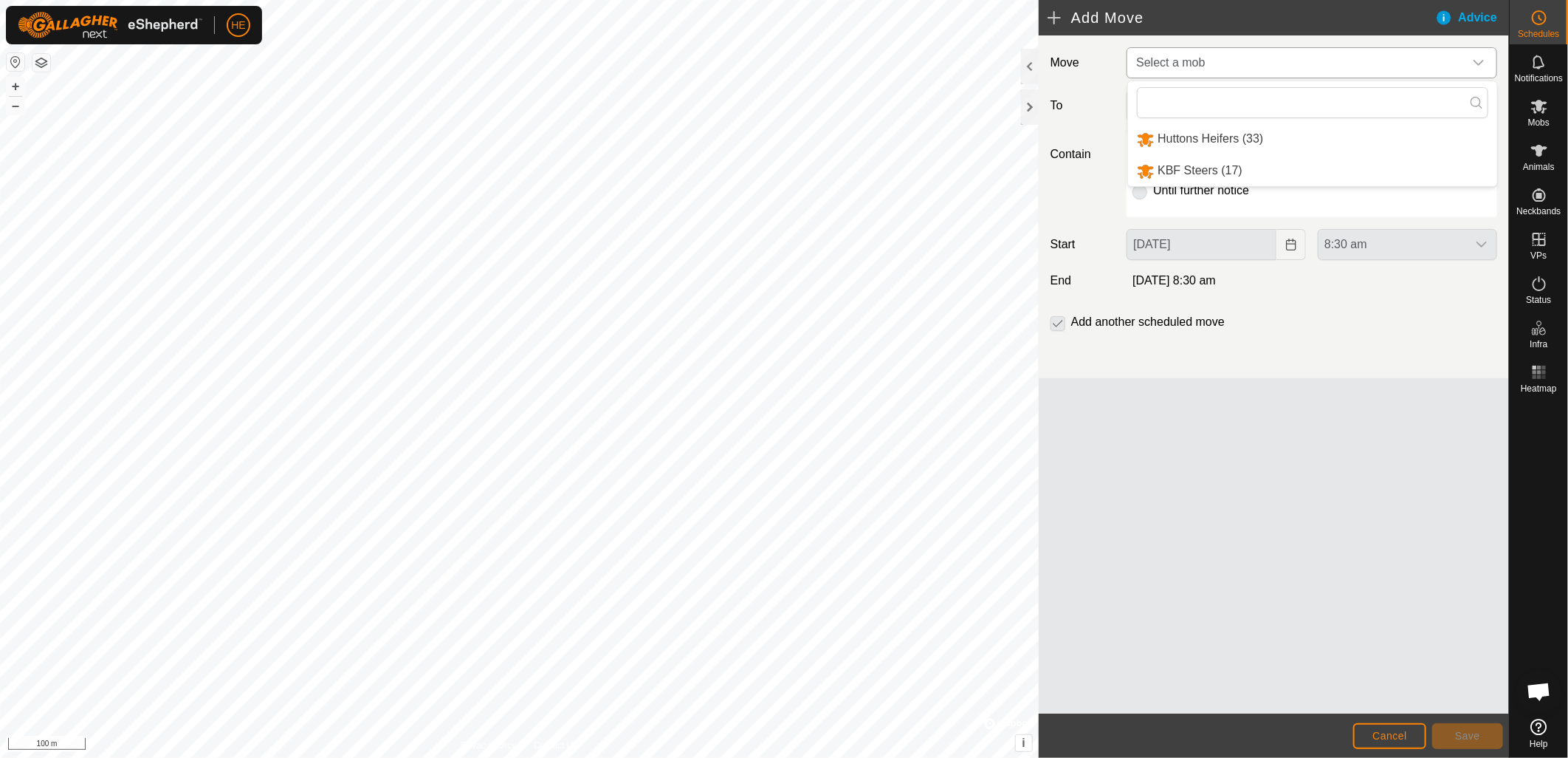
click at [1247, 166] on li "KBF Steers (17)" at bounding box center [1312, 171] width 369 height 30
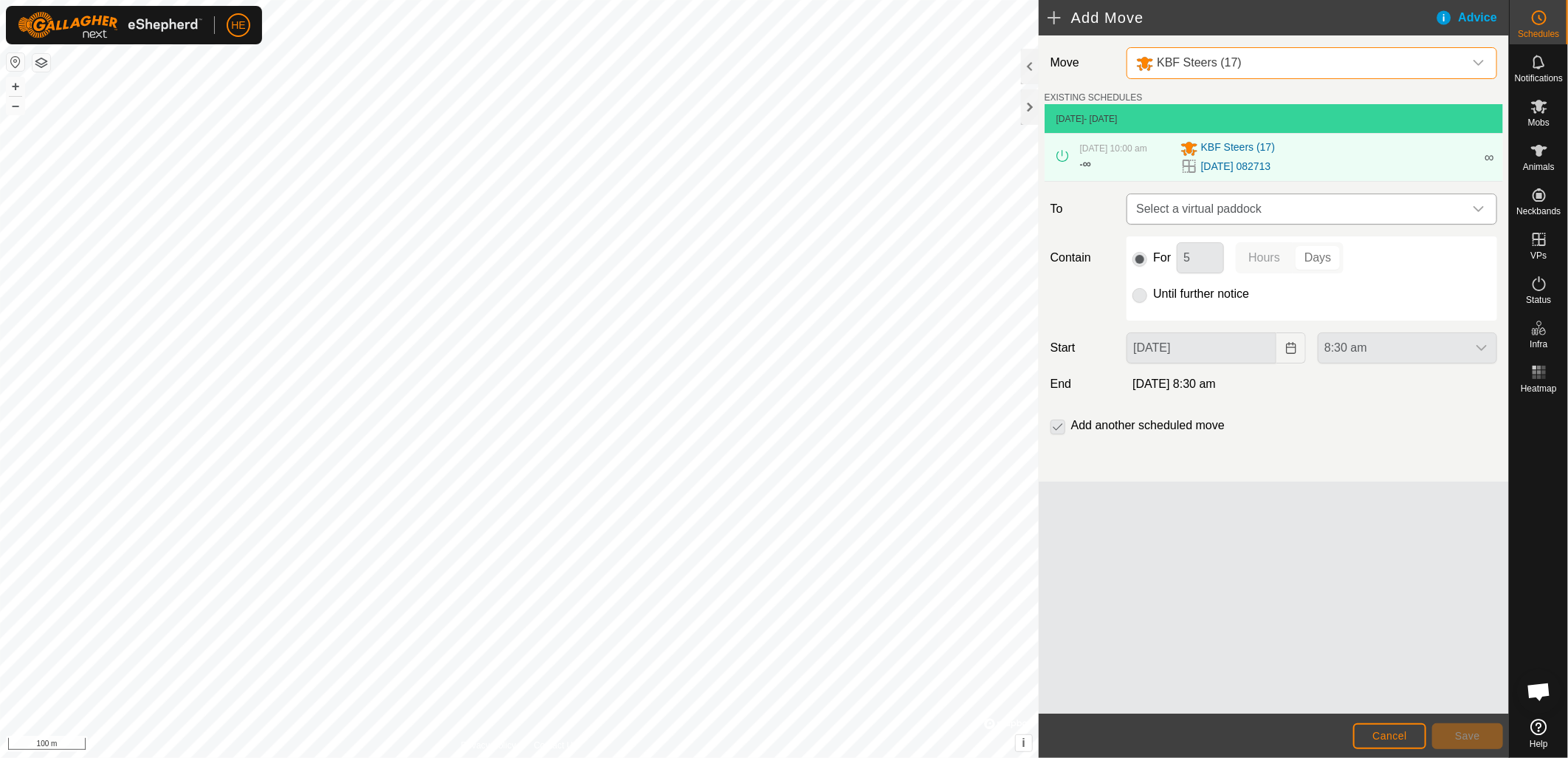
click at [1212, 215] on span "Select a virtual paddock" at bounding box center [1297, 208] width 334 height 29
click at [1477, 204] on icon "dropdown trigger" at bounding box center [1479, 209] width 12 height 12
click at [1479, 210] on icon "dropdown trigger" at bounding box center [1479, 209] width 12 height 12
click at [1237, 203] on span "Select a virtual paddock" at bounding box center [1297, 208] width 334 height 29
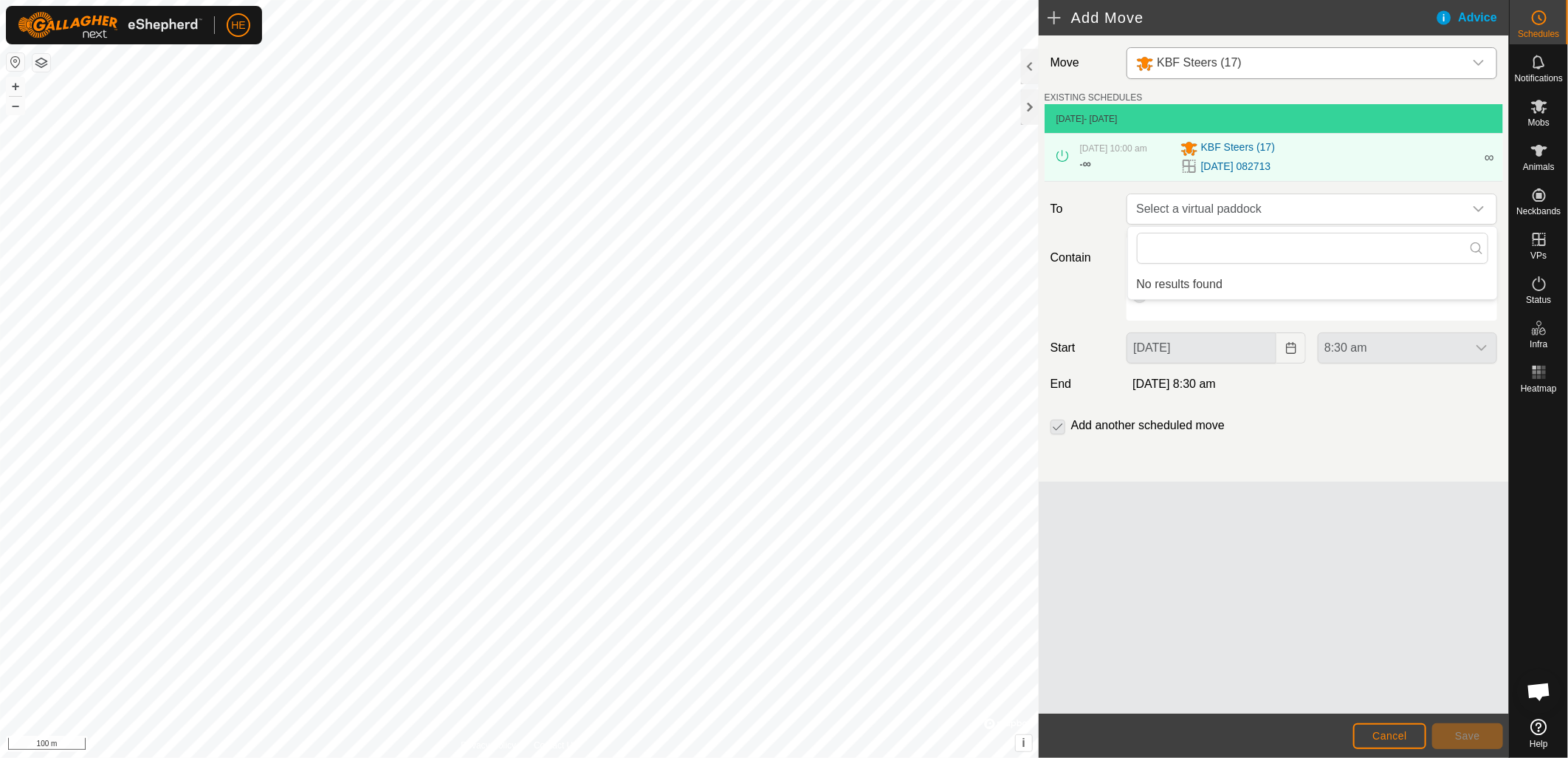
click at [1090, 292] on div "Contain For 5 Hours Days Until further notice" at bounding box center [1274, 278] width 459 height 84
click at [1388, 733] on span "Cancel" at bounding box center [1390, 736] width 35 height 12
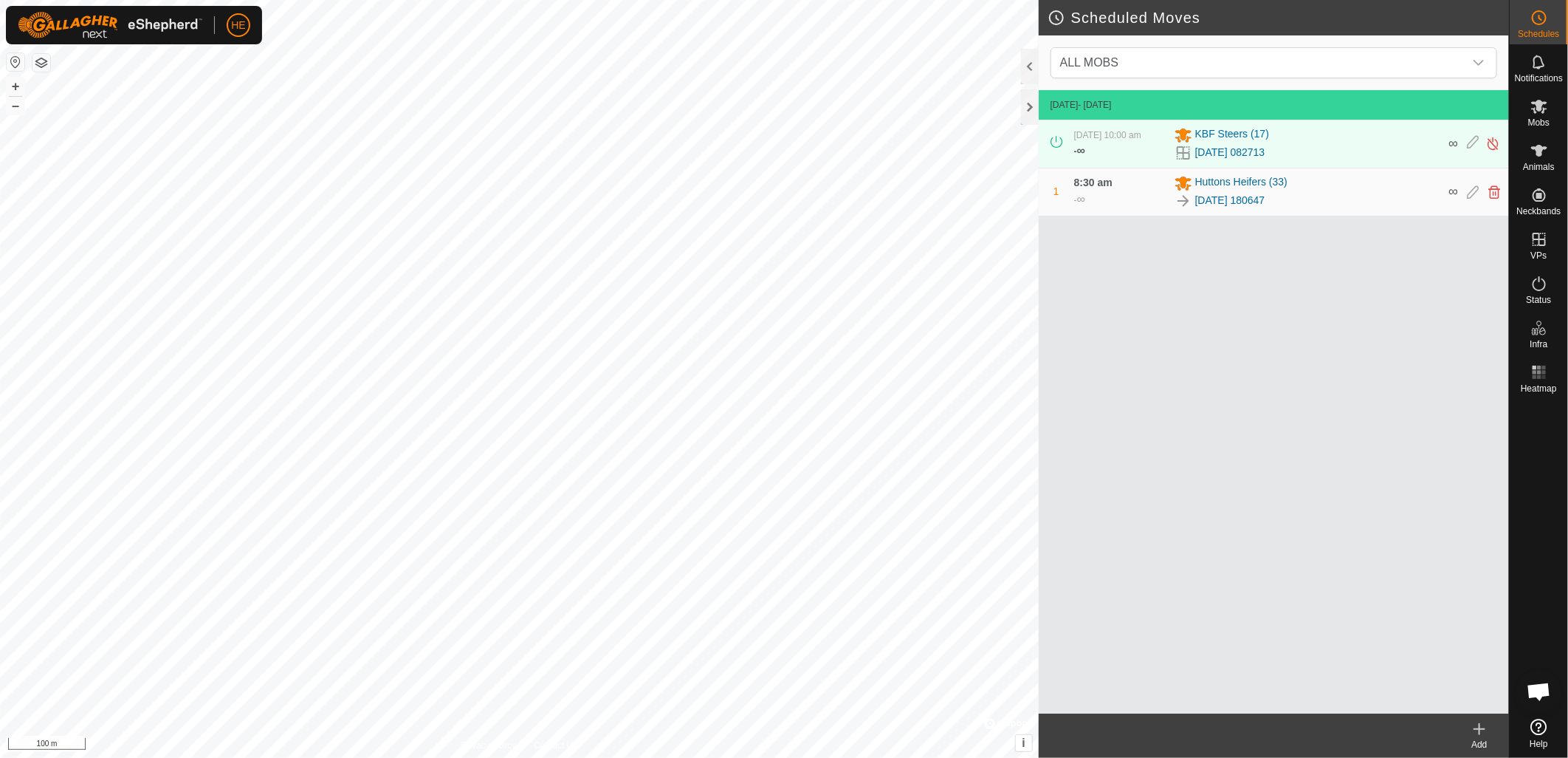
click at [1475, 722] on icon at bounding box center [1479, 729] width 17 height 17
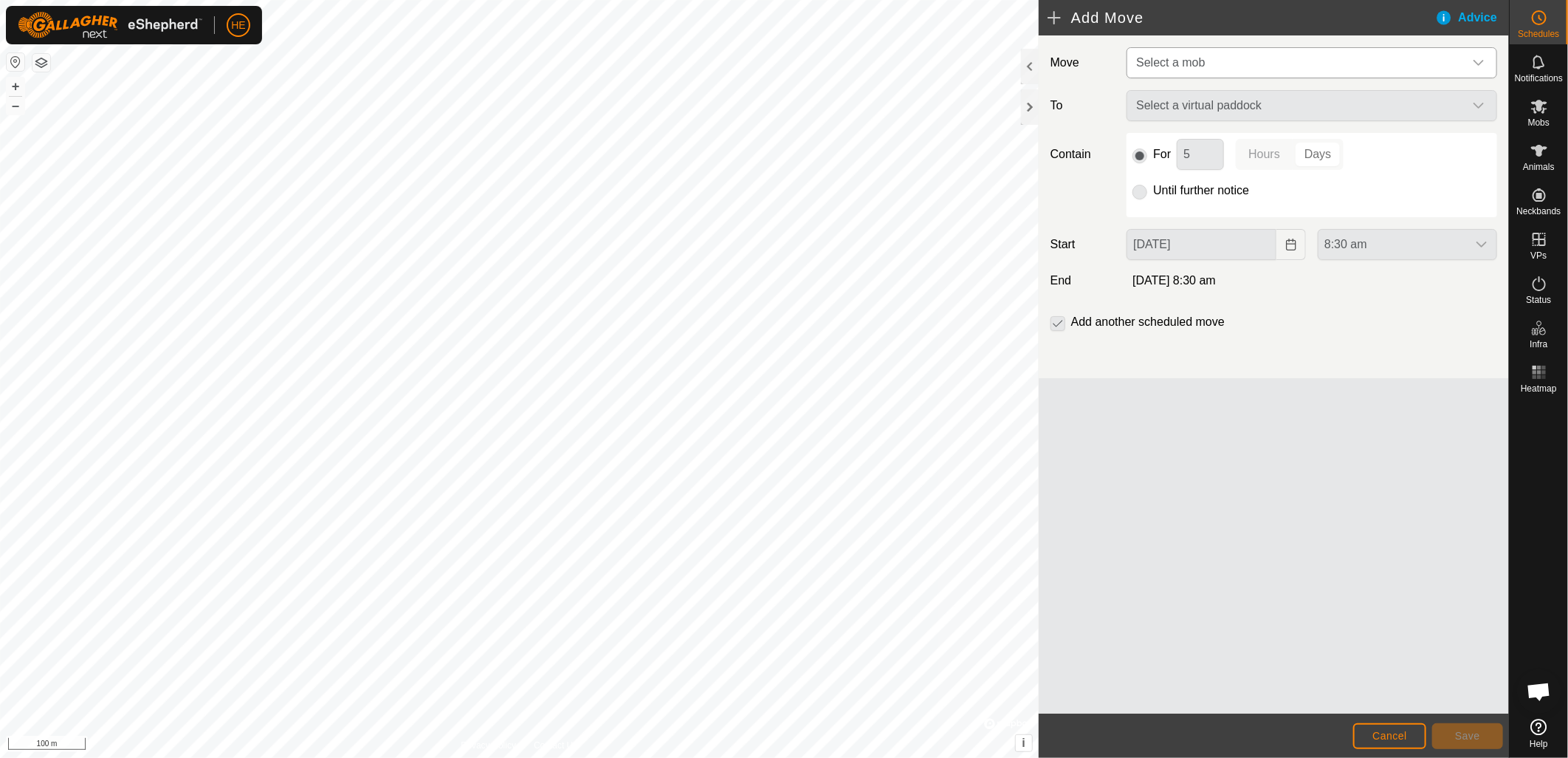
click at [1270, 57] on span "Select a mob" at bounding box center [1297, 62] width 334 height 29
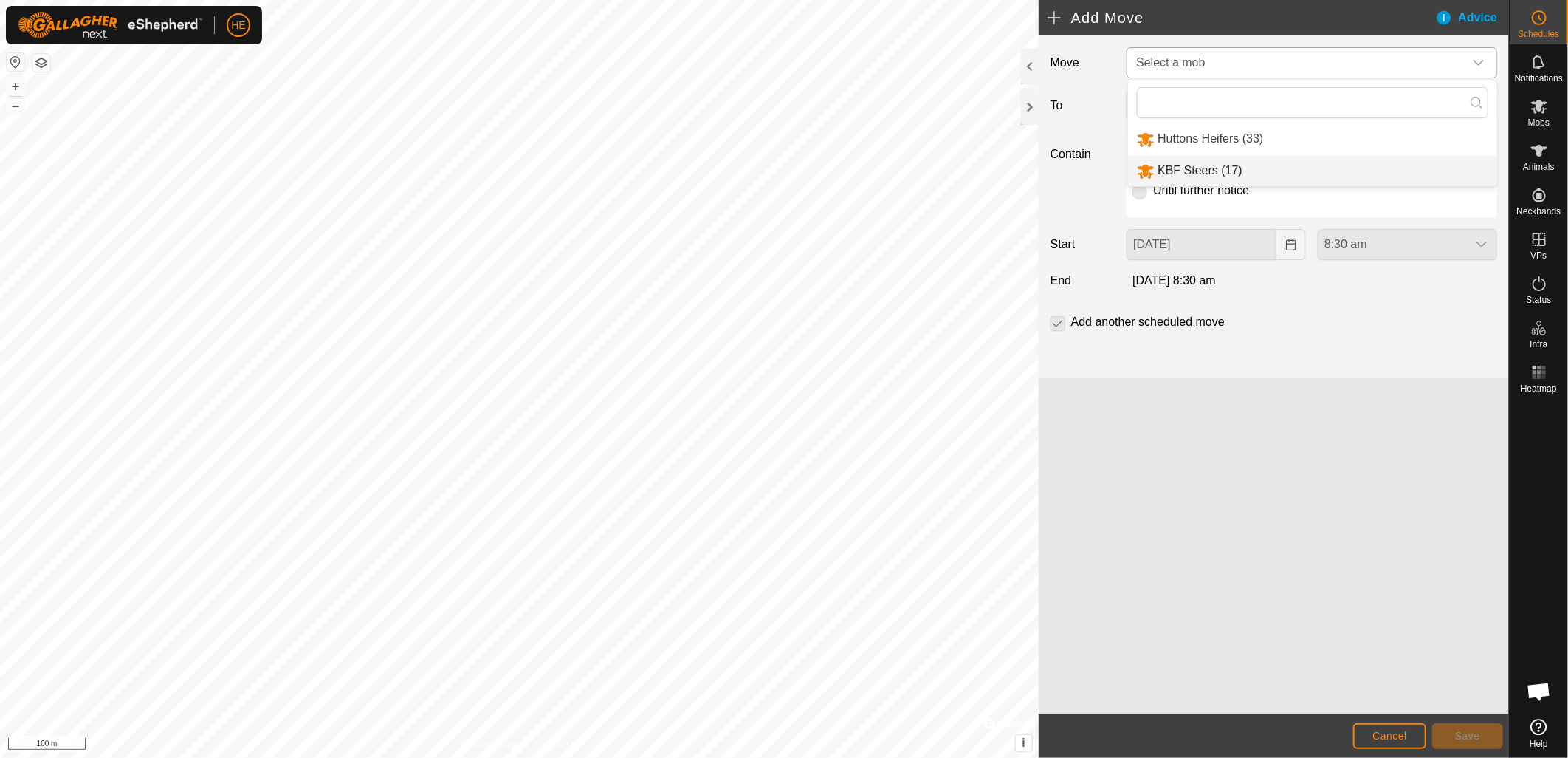
click at [1220, 167] on li "KBF Steers (17)" at bounding box center [1312, 171] width 369 height 30
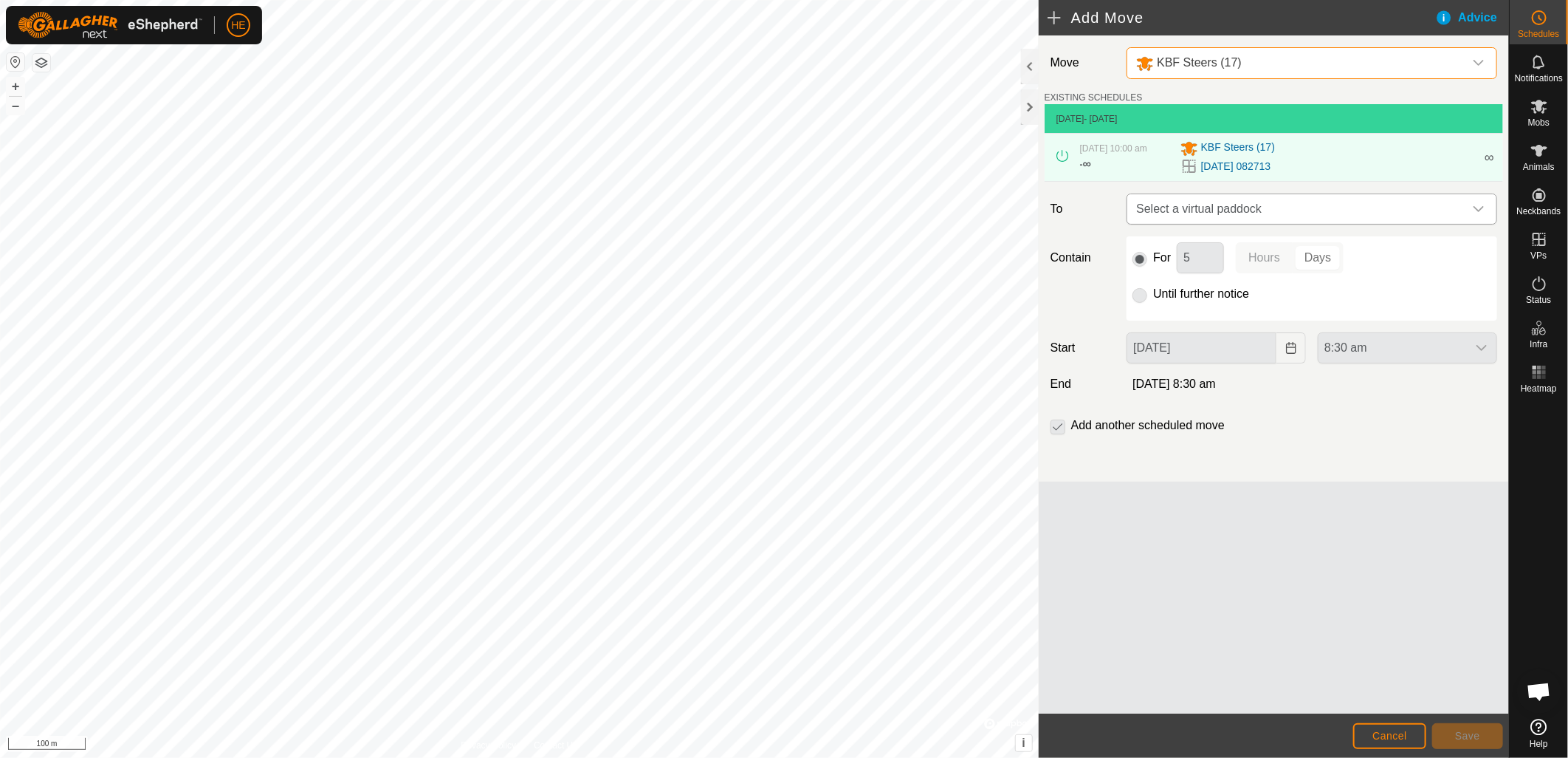
click at [1192, 210] on span "Select a virtual paddock" at bounding box center [1297, 208] width 334 height 29
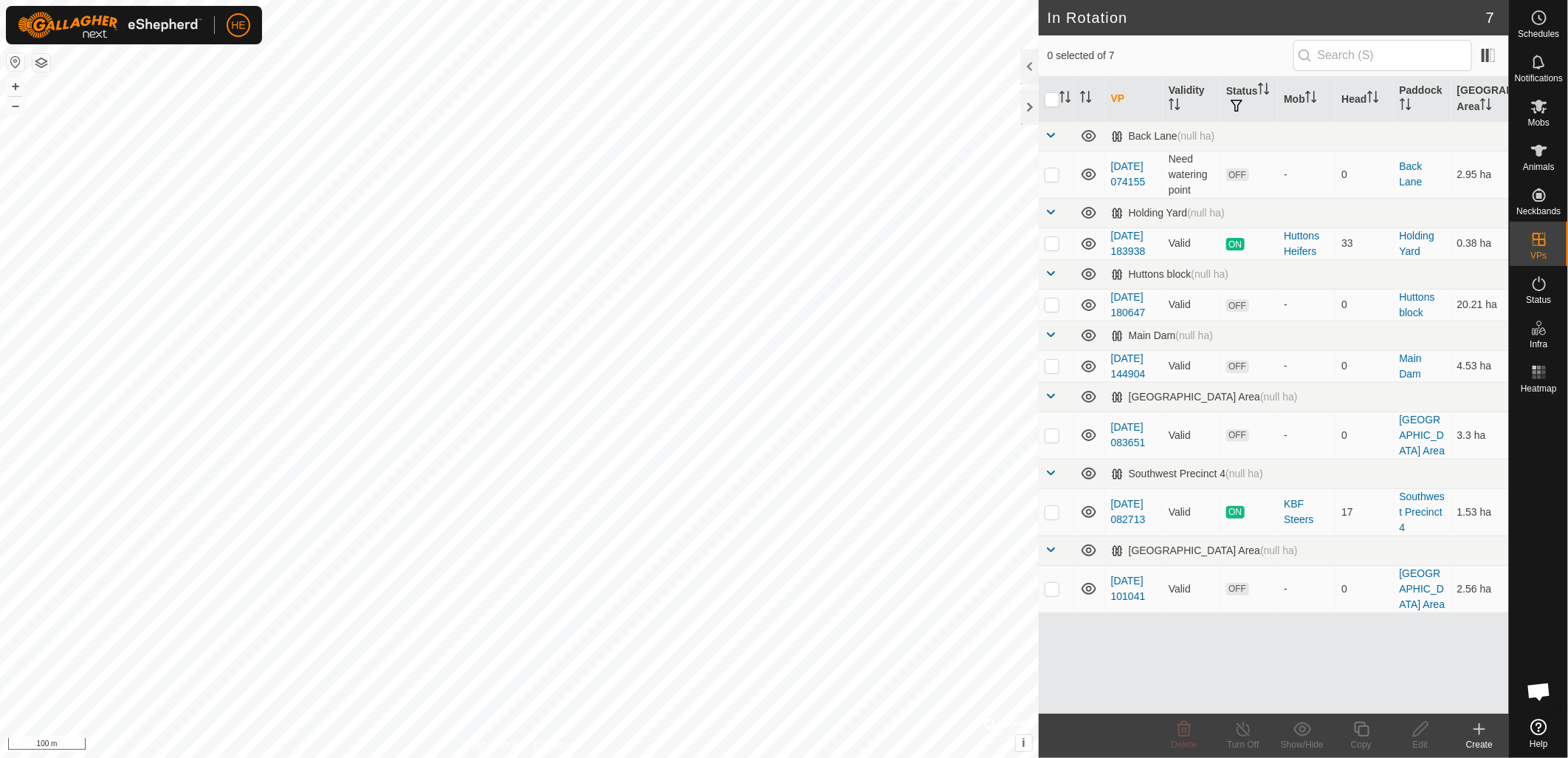
checkbox input "true"
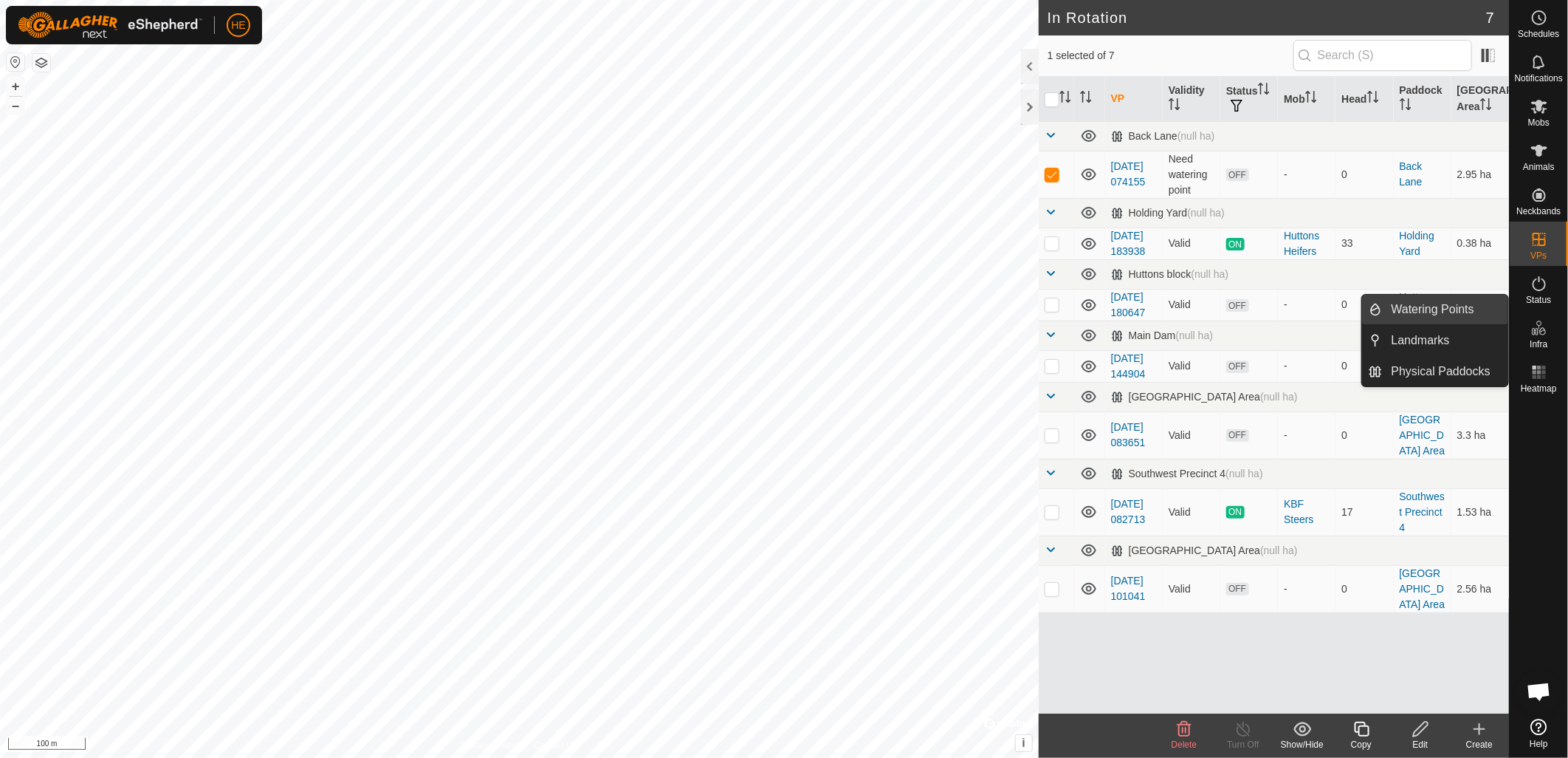
click at [1436, 316] on link "Watering Points" at bounding box center [1446, 309] width 127 height 29
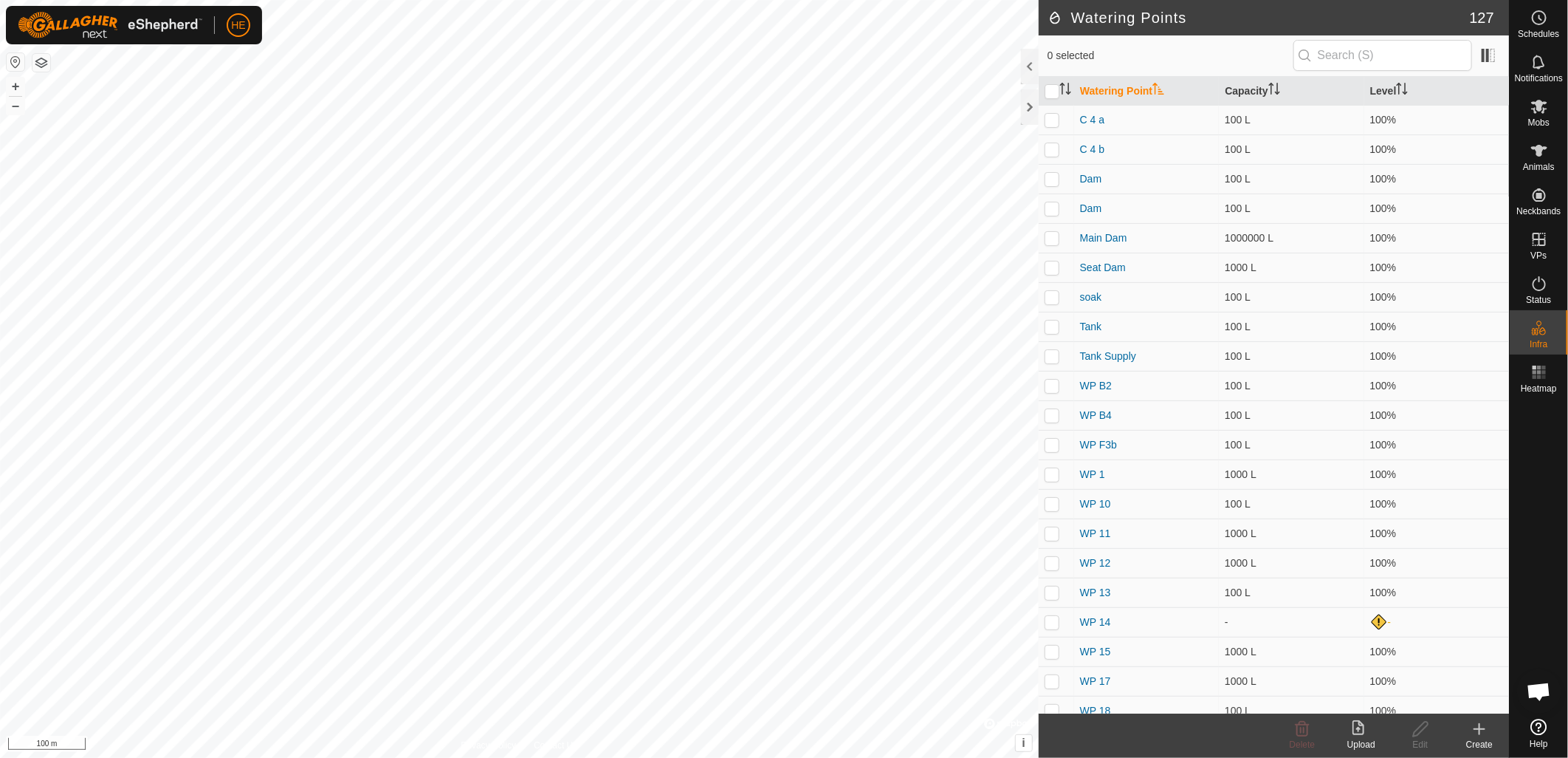
click at [1482, 731] on icon at bounding box center [1479, 729] width 17 height 17
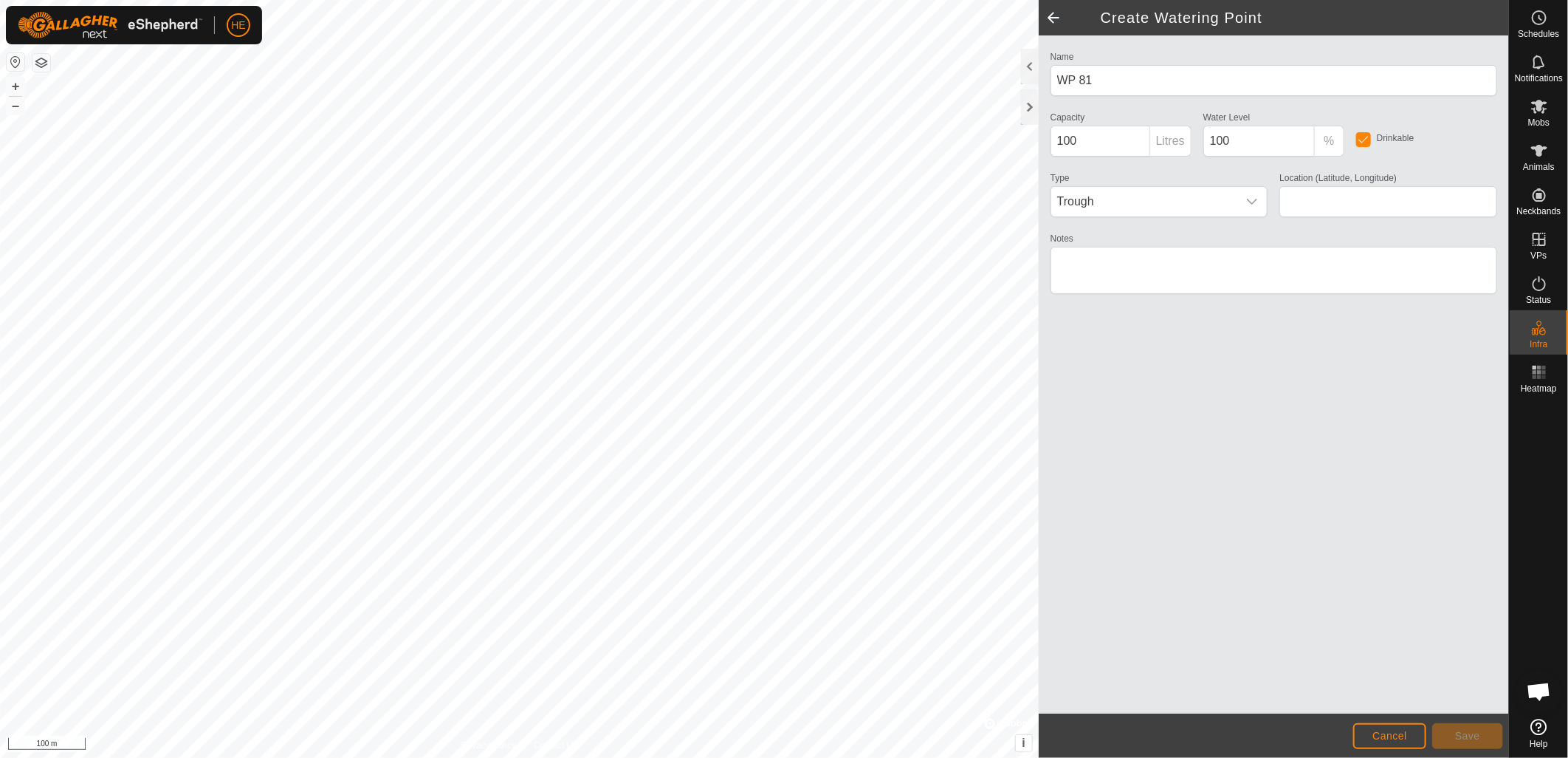
type input "-32.475608, 115.987657"
click at [1474, 736] on span "Save" at bounding box center [1468, 736] width 25 height 12
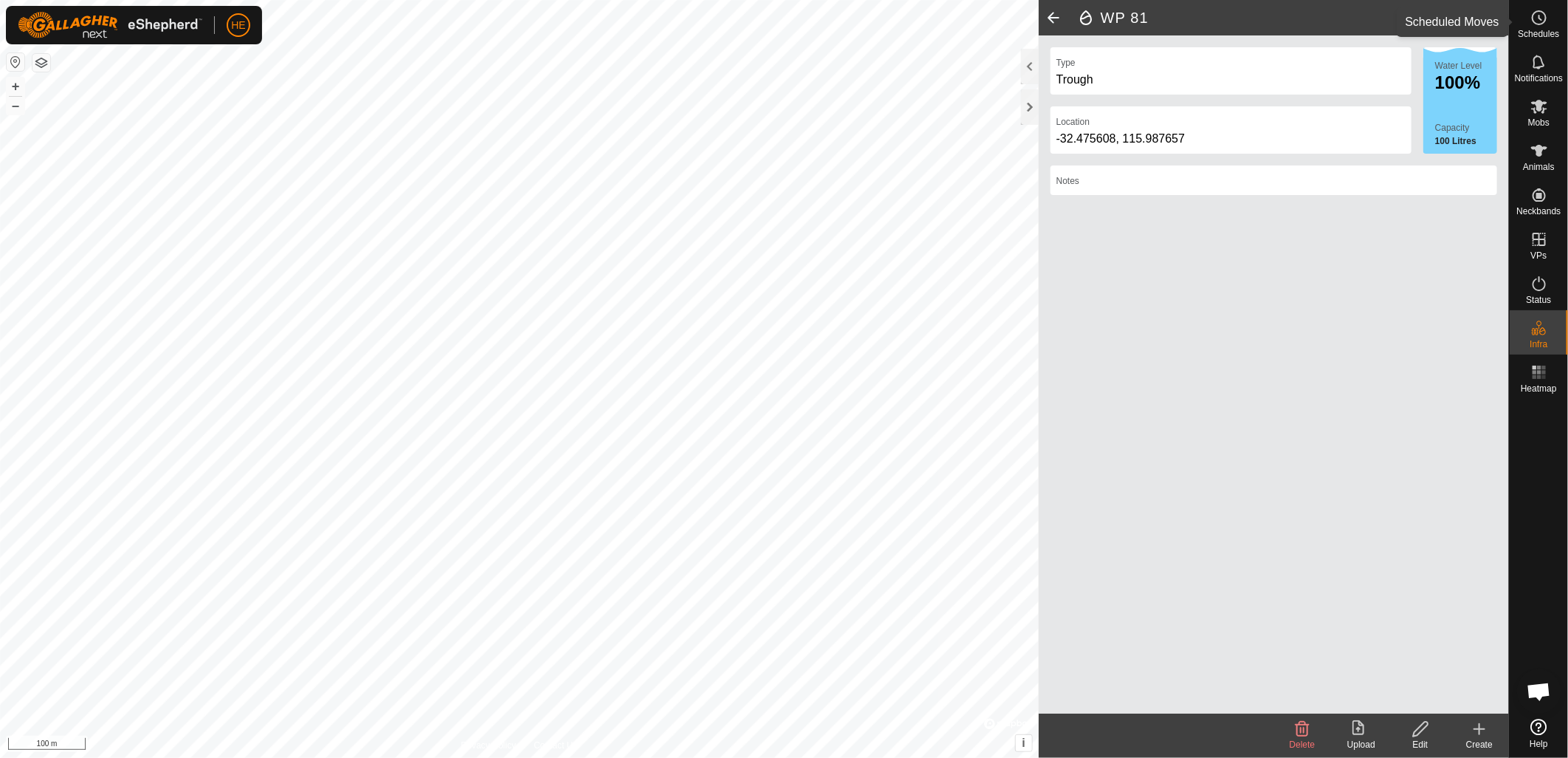
click at [1538, 23] on circle at bounding box center [1540, 17] width 13 height 13
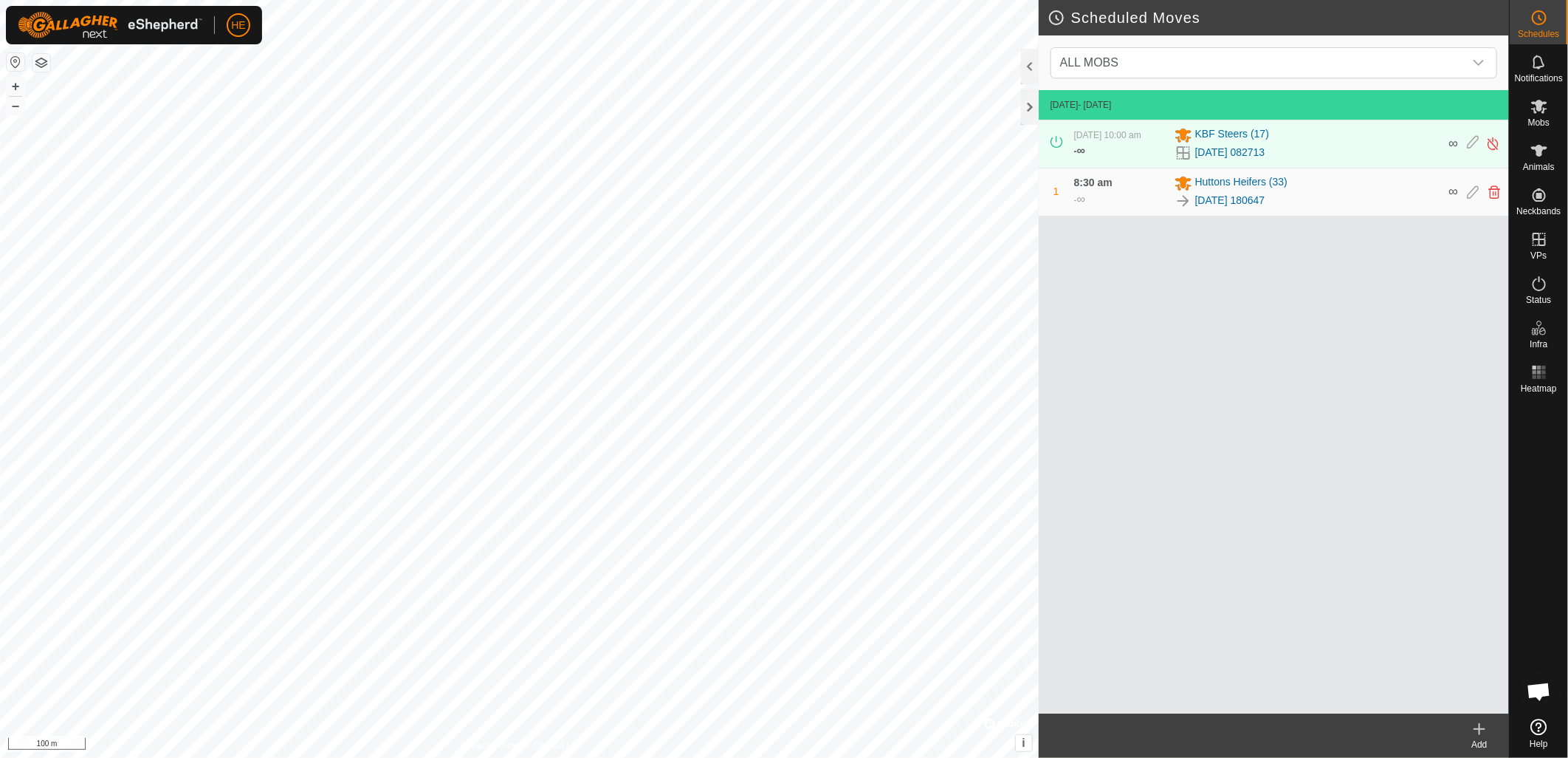
click at [1472, 738] on div "Add" at bounding box center [1479, 745] width 59 height 13
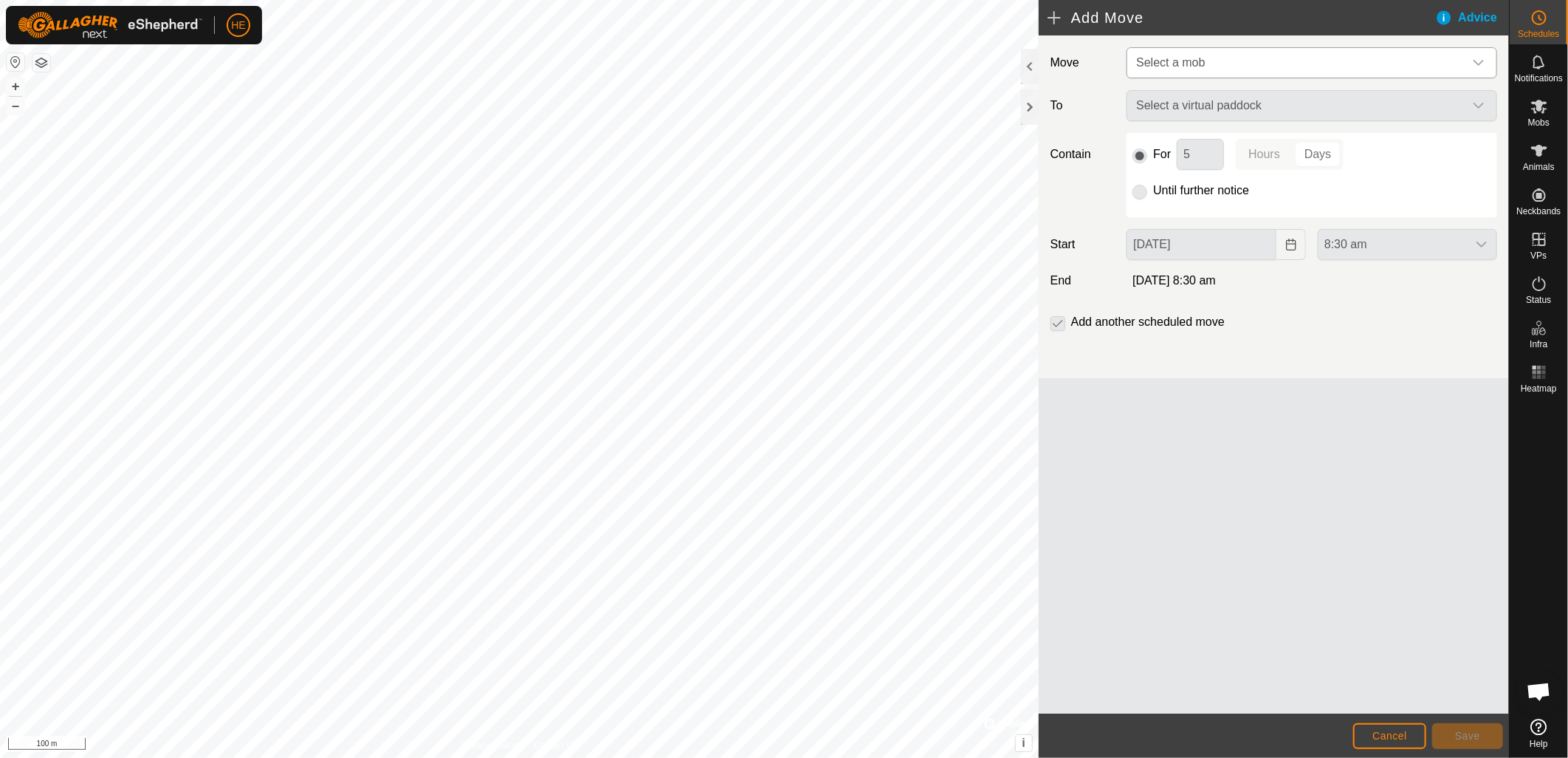
click at [1211, 67] on span "Select a mob" at bounding box center [1297, 62] width 334 height 29
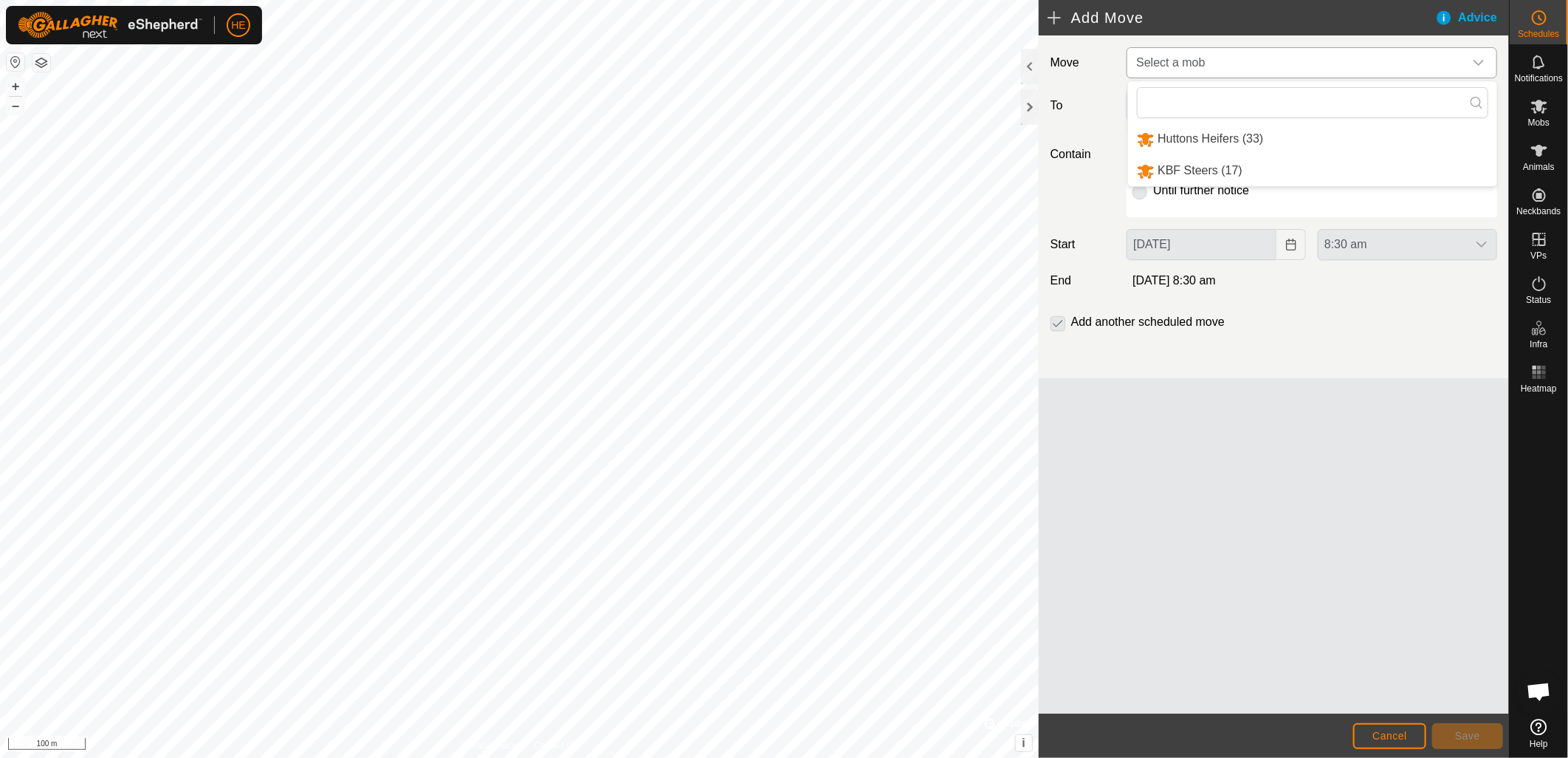
click at [1196, 163] on li "KBF Steers (17)" at bounding box center [1312, 171] width 369 height 30
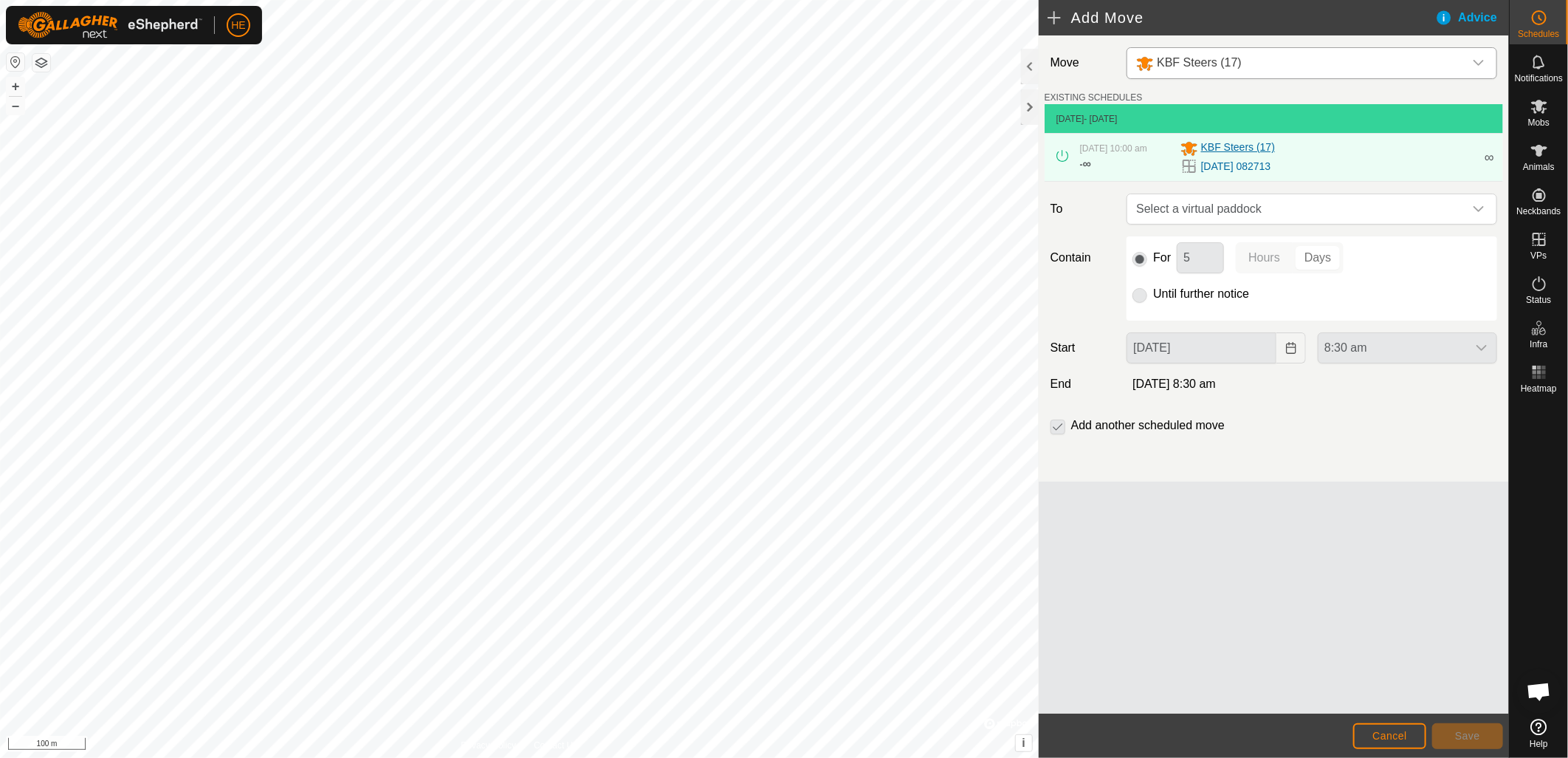
click at [1222, 152] on span "KBF Steers (17)" at bounding box center [1238, 148] width 74 height 17
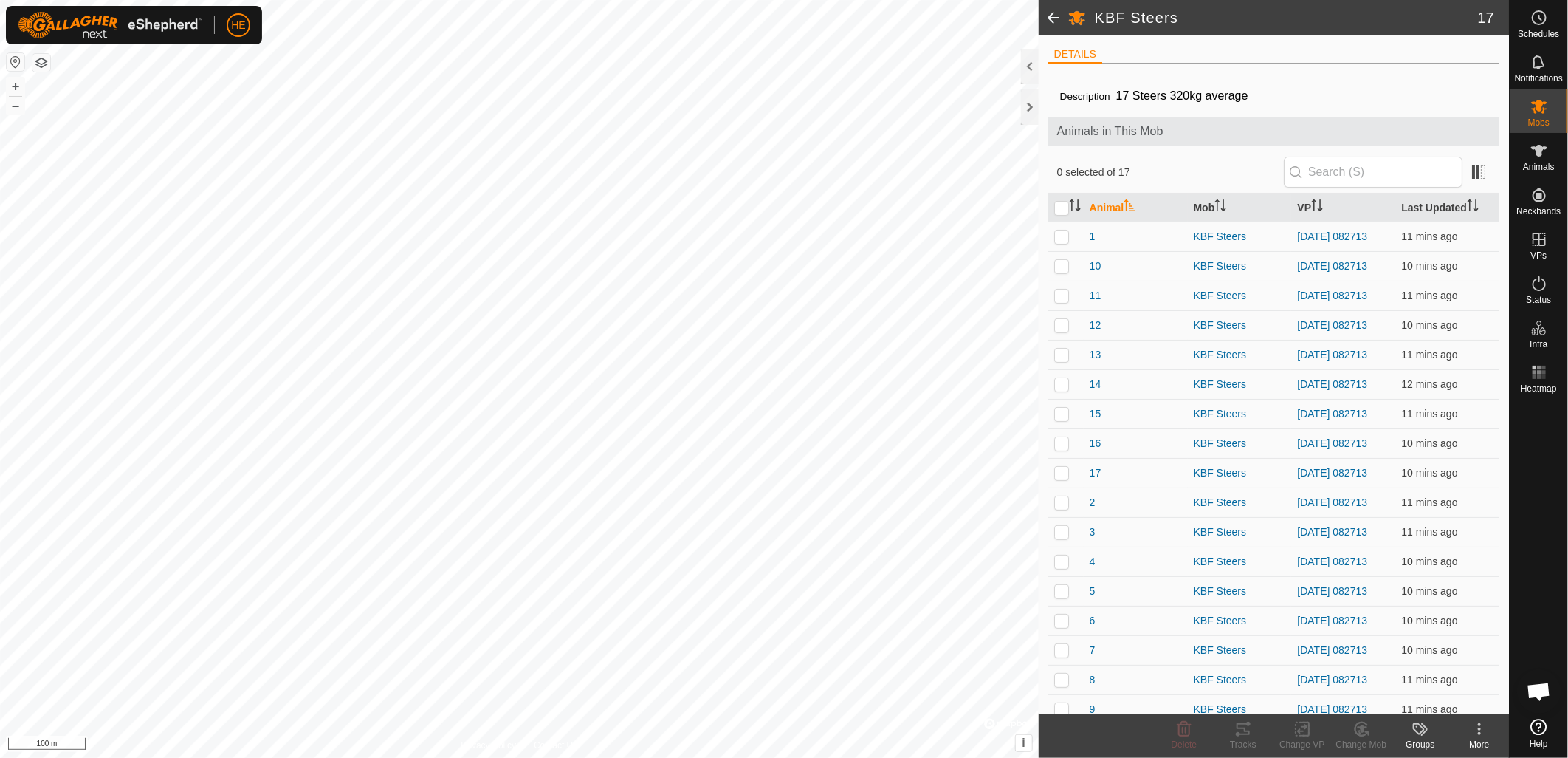
click at [1046, 21] on span at bounding box center [1053, 17] width 29 height 36
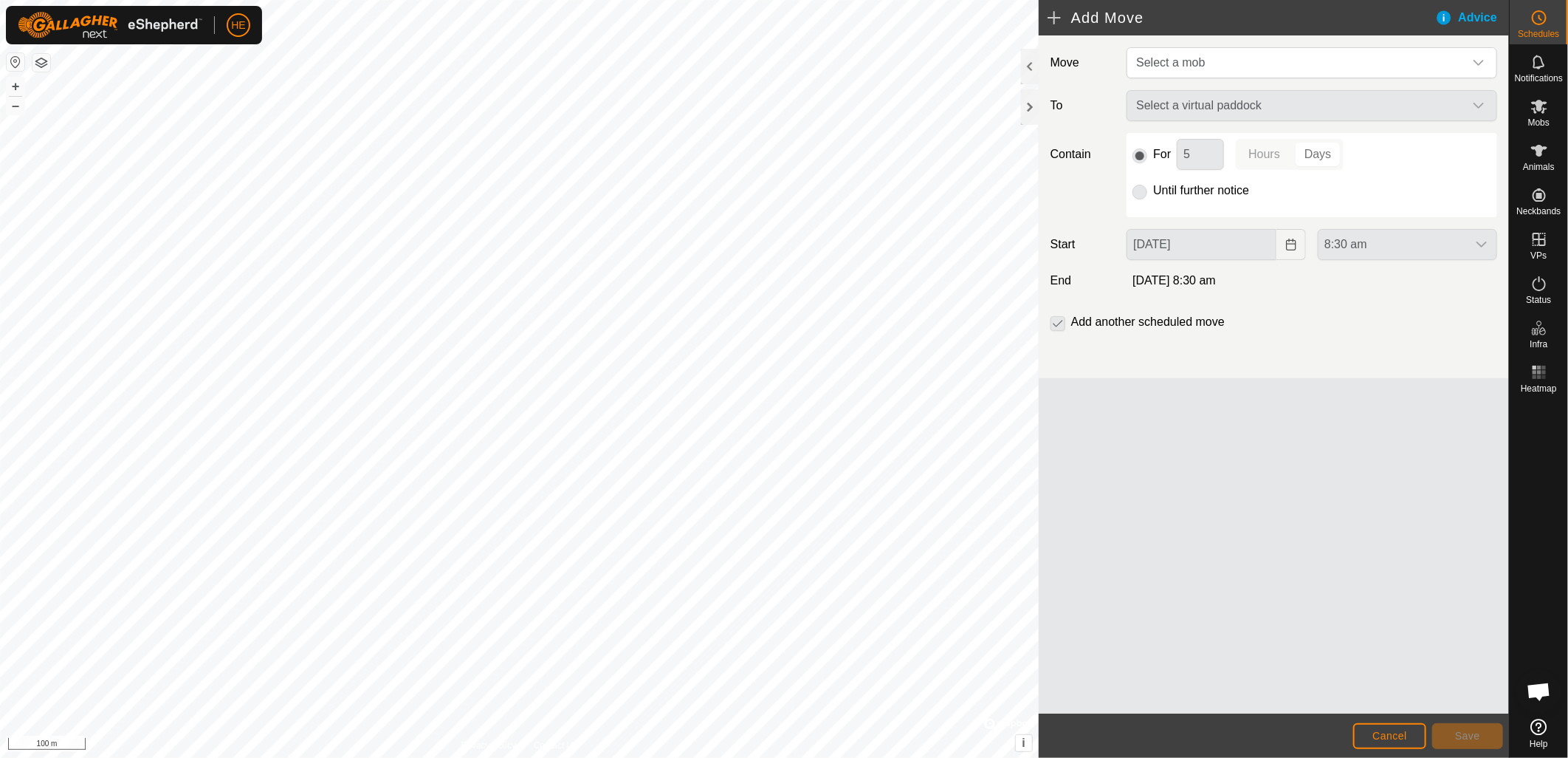
click at [1482, 105] on div "Select a virtual paddock" at bounding box center [1312, 105] width 382 height 31
click at [1480, 107] on div "Select a virtual paddock" at bounding box center [1312, 105] width 382 height 31
click at [1433, 71] on span "Select a mob" at bounding box center [1297, 62] width 334 height 29
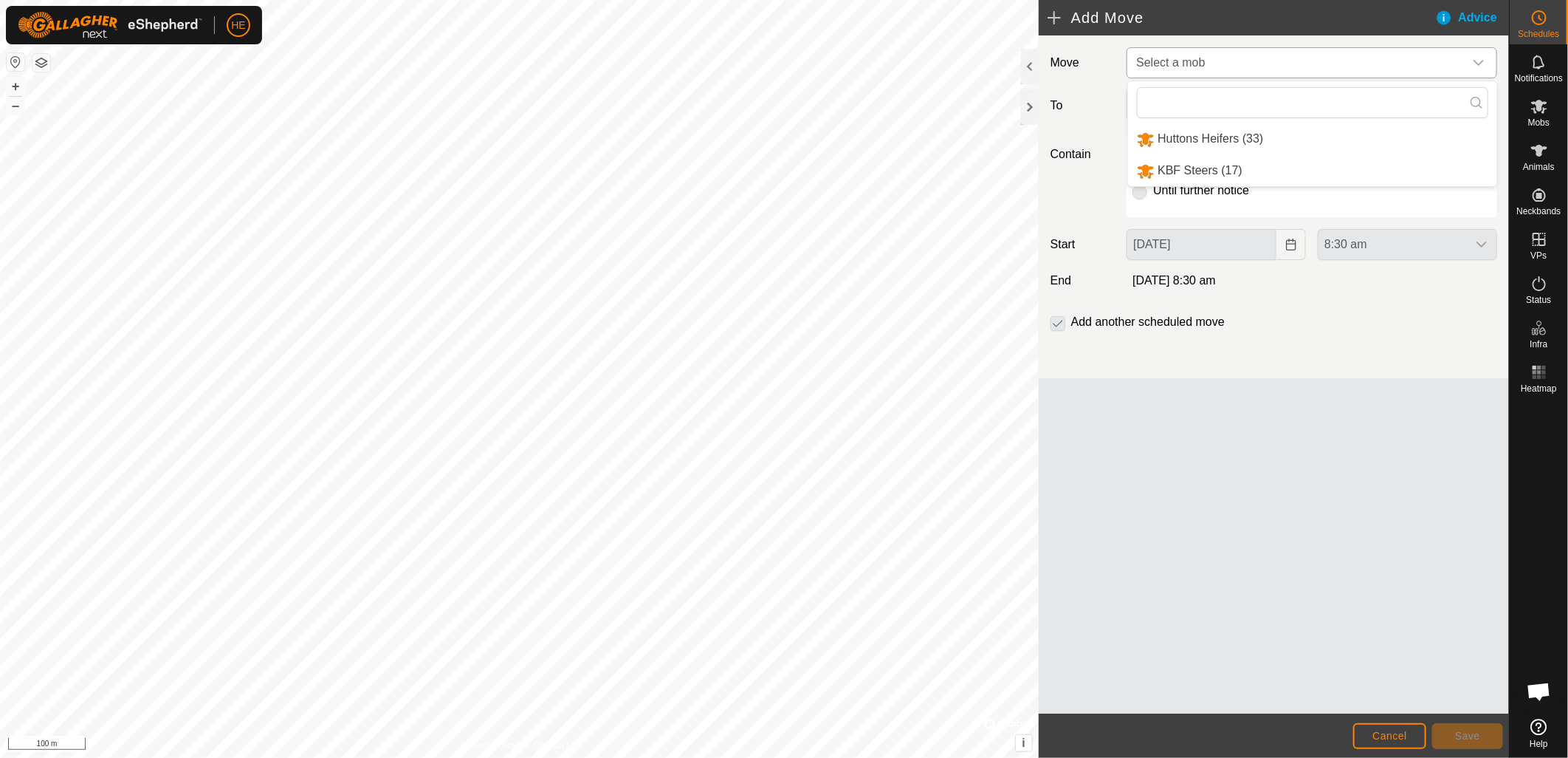
click at [1400, 163] on li "KBF Steers (17)" at bounding box center [1312, 171] width 369 height 30
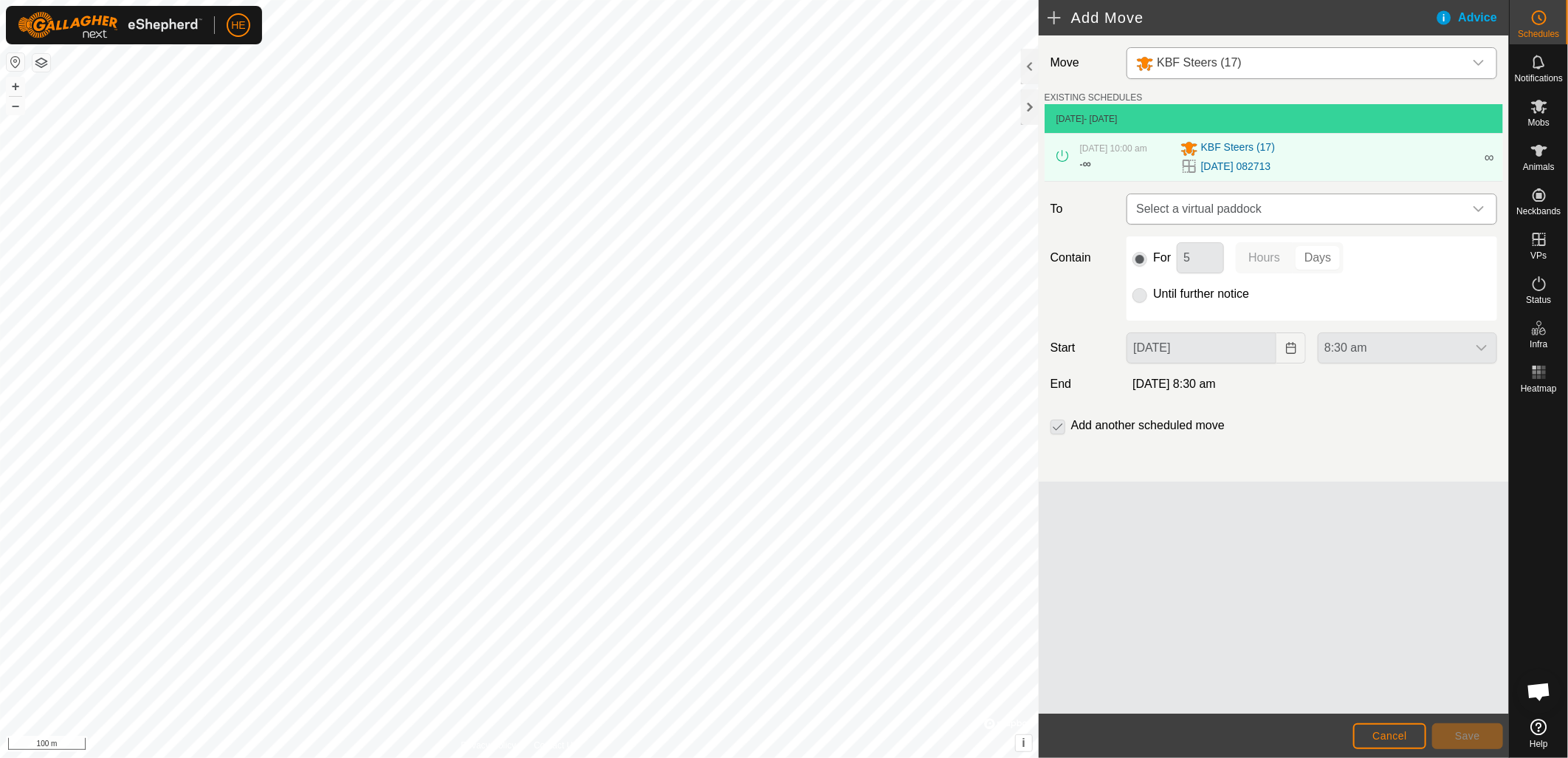
click at [1477, 209] on icon "dropdown trigger" at bounding box center [1479, 208] width 10 height 6
click at [1413, 242] on input "text" at bounding box center [1312, 247] width 351 height 31
type input "4"
click at [1295, 158] on div "[DATE] 082713" at bounding box center [1328, 166] width 296 height 17
click at [1061, 153] on icon at bounding box center [1063, 156] width 12 height 12
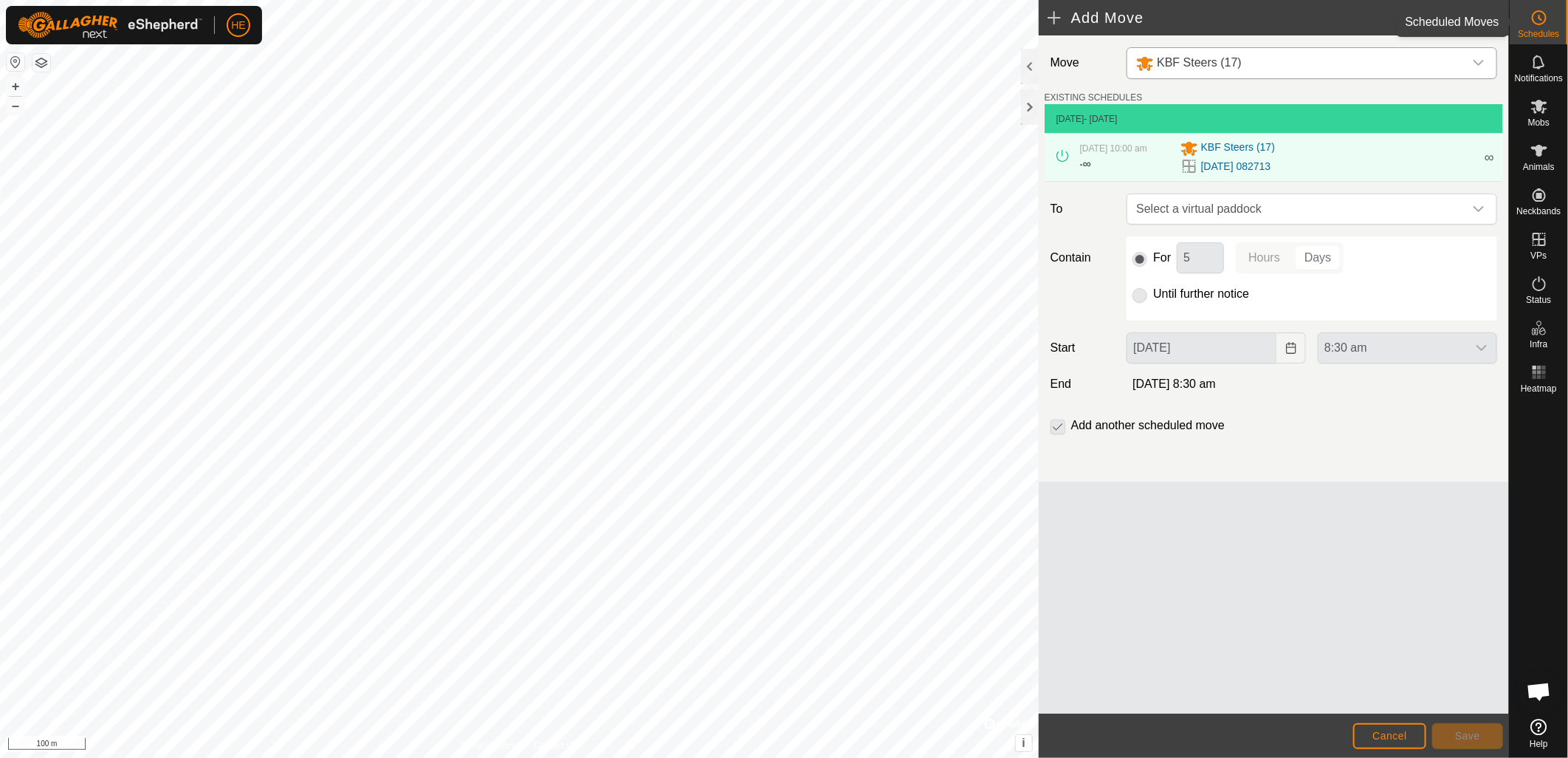
click at [1537, 29] on span "Schedules" at bounding box center [1539, 33] width 42 height 9
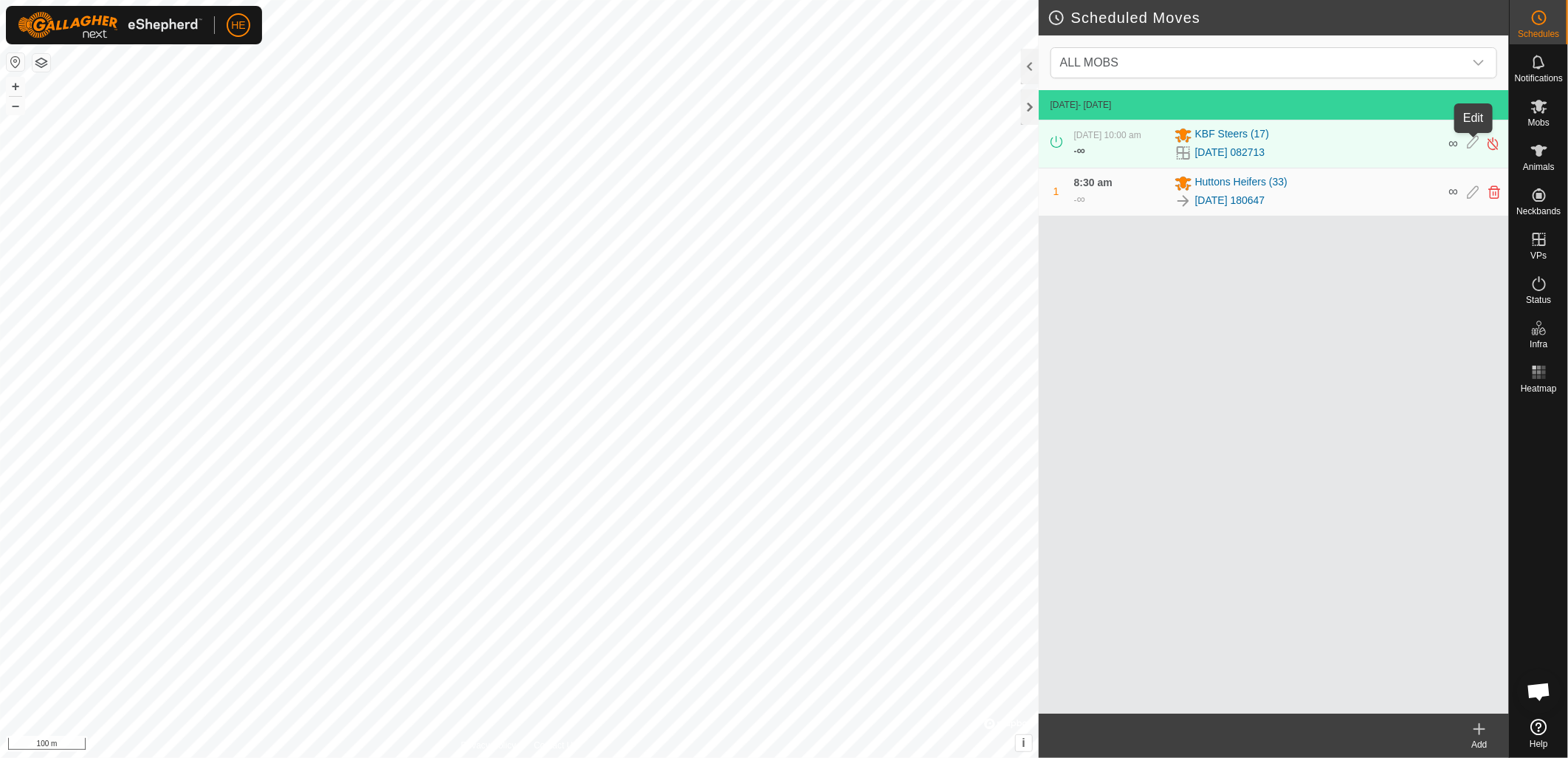
click at [1475, 140] on icon at bounding box center [1473, 143] width 12 height 16
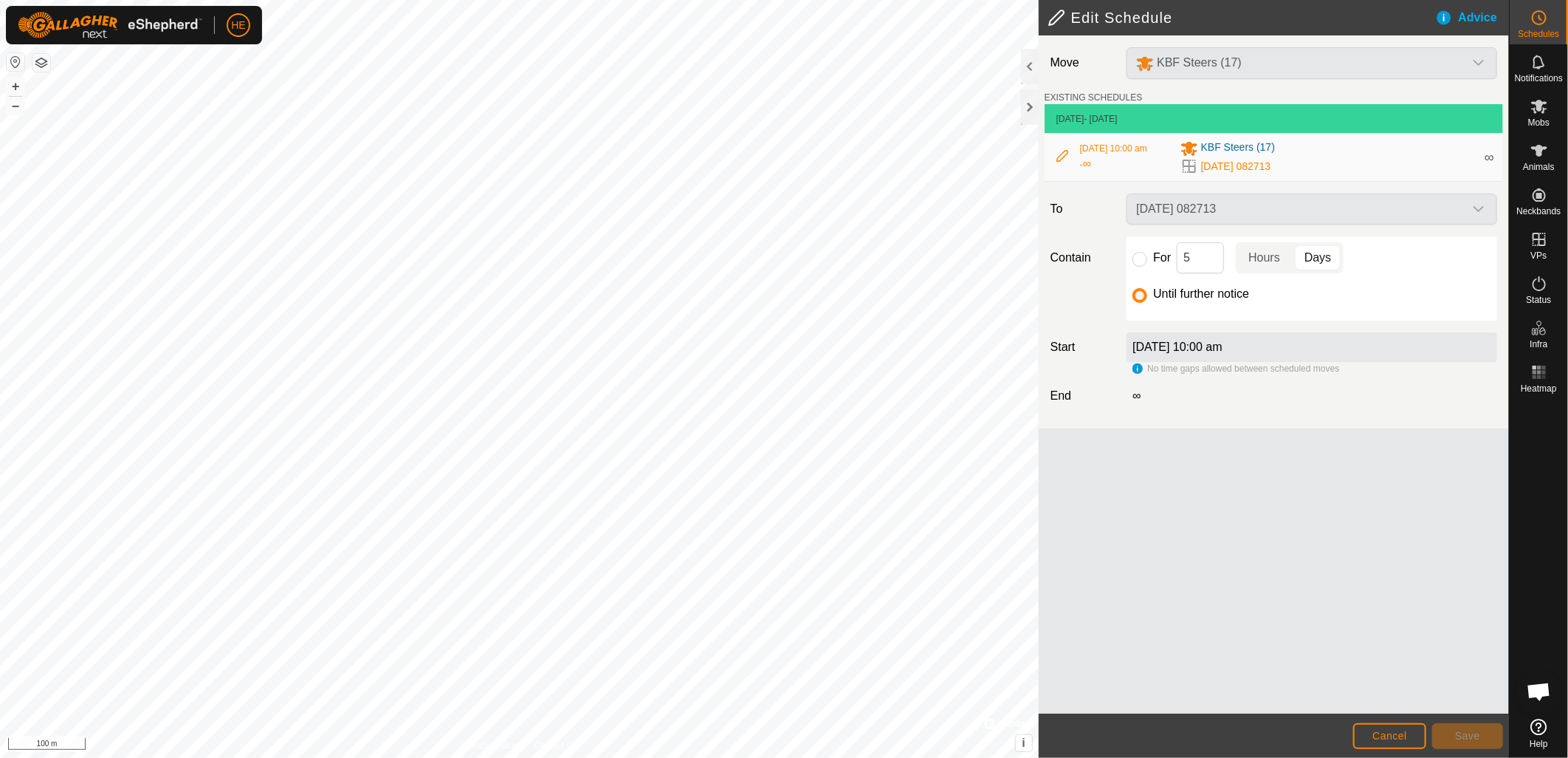
click at [1062, 151] on icon at bounding box center [1063, 156] width 12 height 12
click at [1478, 140] on div "[DATE] 10:00 am - ∞ KBF Steers [PHONE_NUMBER][DATE] 082713 ∞" at bounding box center [1274, 157] width 446 height 47
click at [1315, 508] on div "Move KBF Steers (17) EXISTING SCHEDULES [DATE] - [DATE] [DATE] 10:00 am - ∞ KBF…" at bounding box center [1274, 375] width 470 height 678
click at [1140, 257] on input "For" at bounding box center [1140, 259] width 15 height 15
radio input "true"
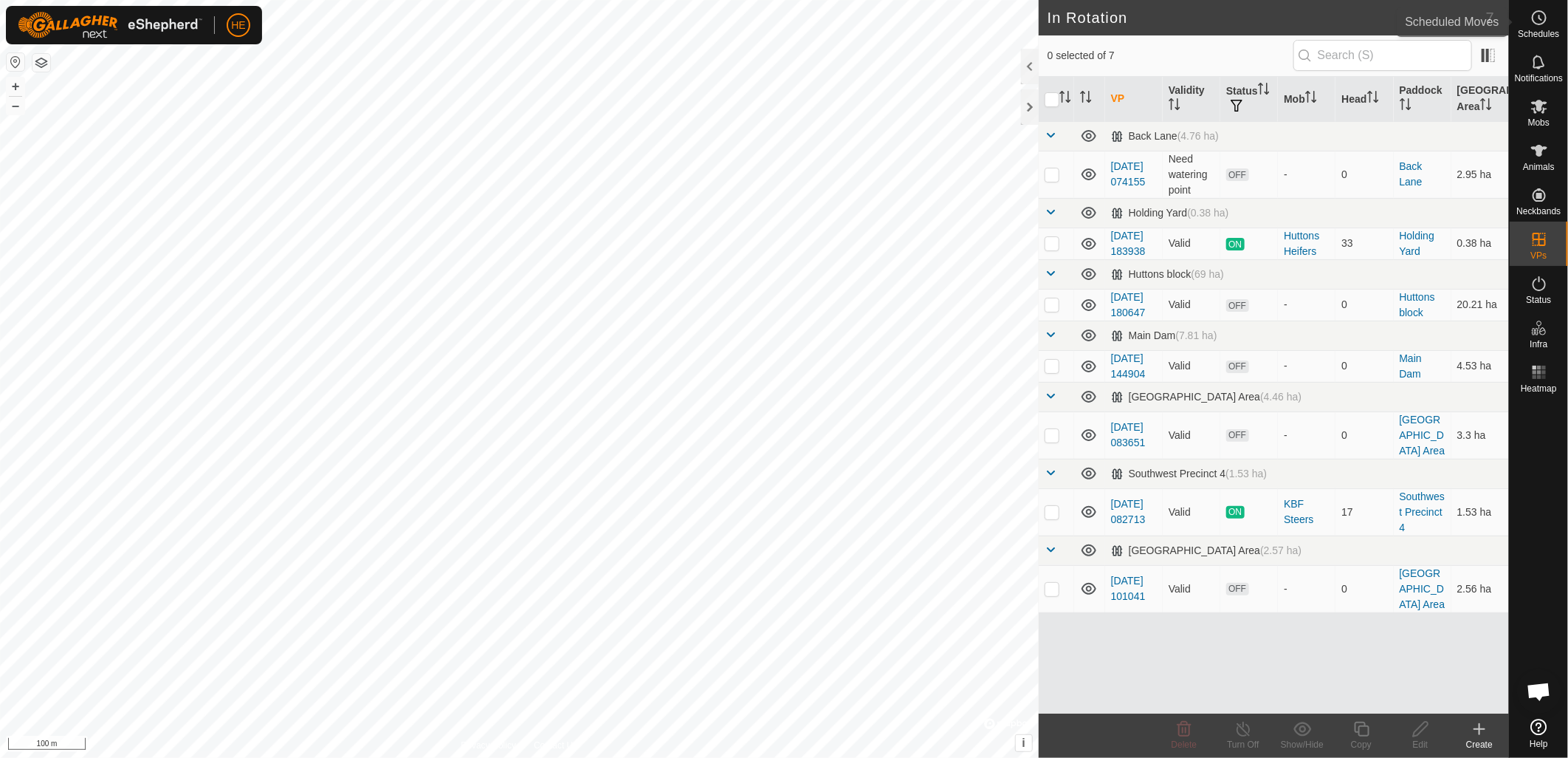
click at [1529, 12] on es-schedule-vp-svg-icon at bounding box center [1540, 17] width 27 height 23
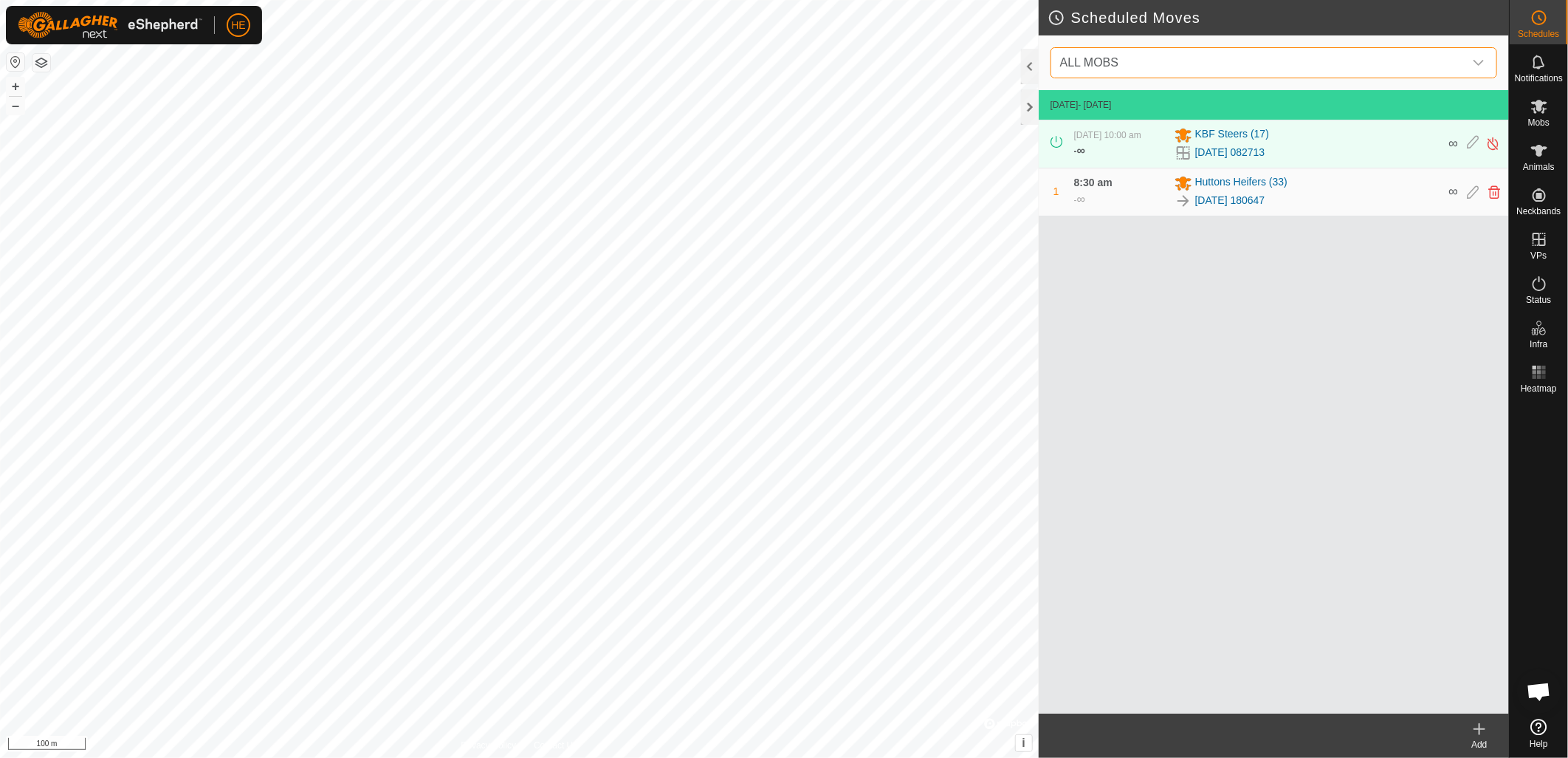
click at [1329, 57] on span "ALL MOBS" at bounding box center [1259, 62] width 410 height 29
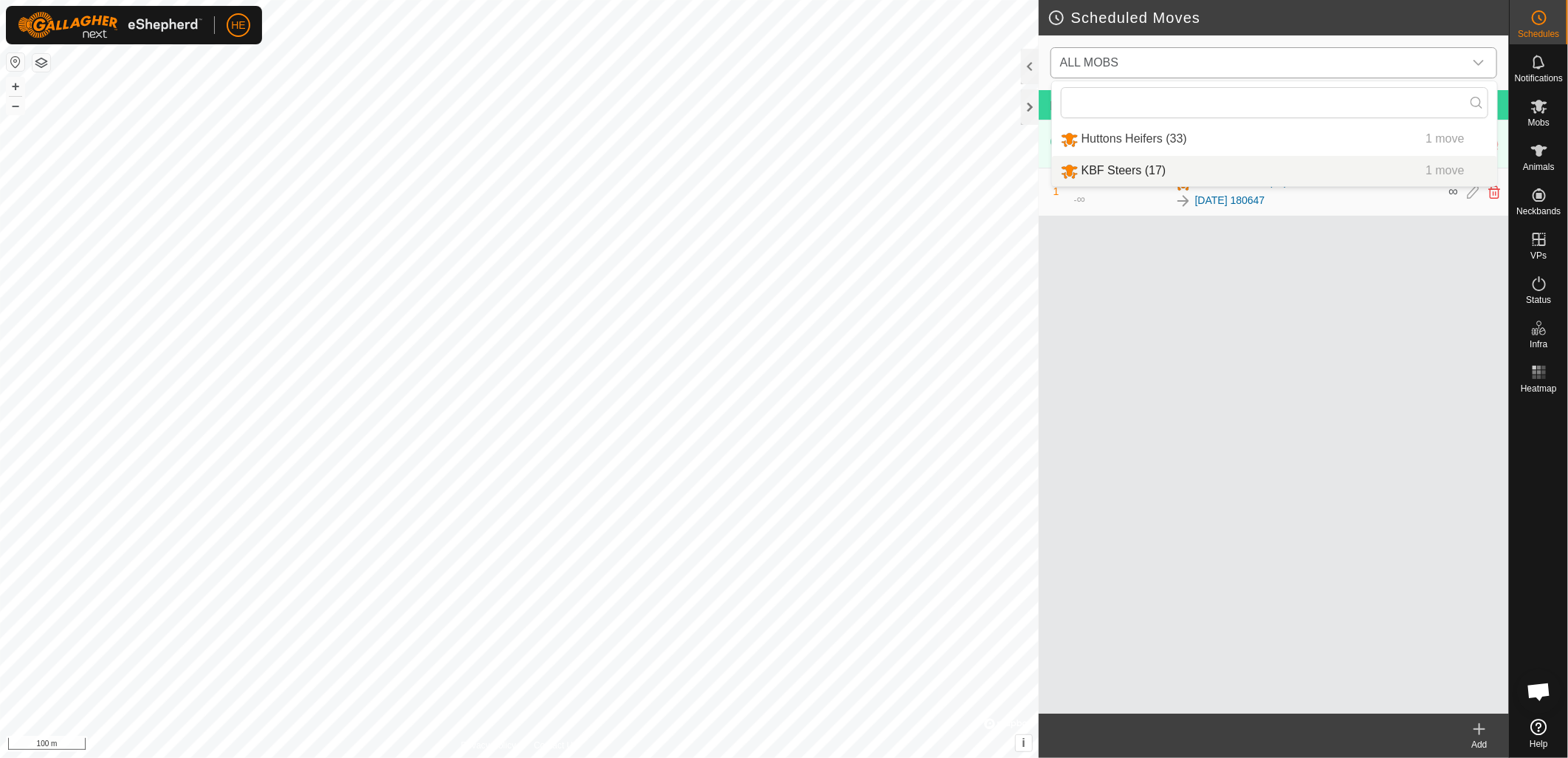
click at [1220, 171] on li "KBF Steers (17) 1 move" at bounding box center [1275, 171] width 446 height 30
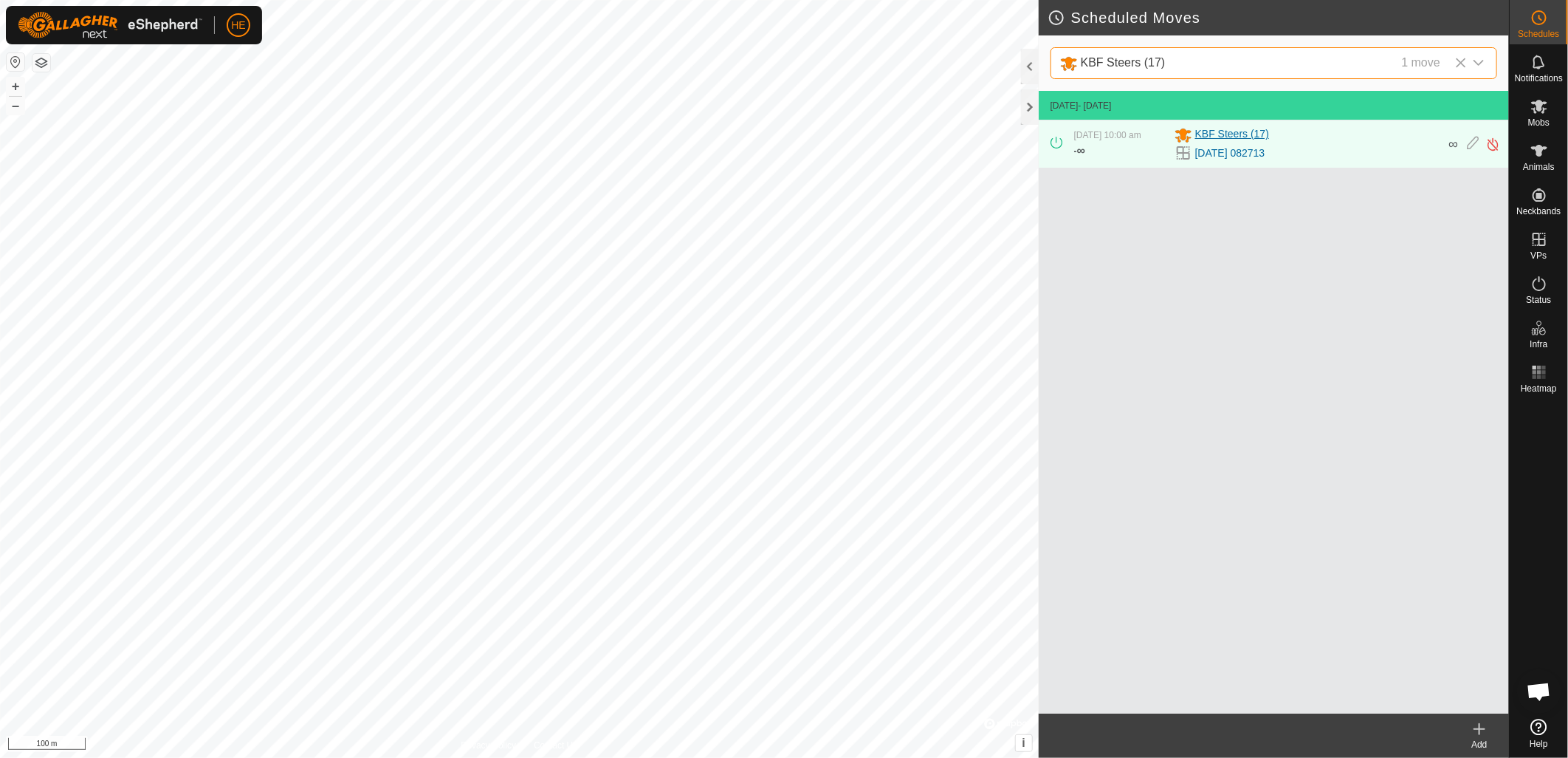
click at [1242, 142] on span "KBF Steers (17)" at bounding box center [1232, 135] width 74 height 17
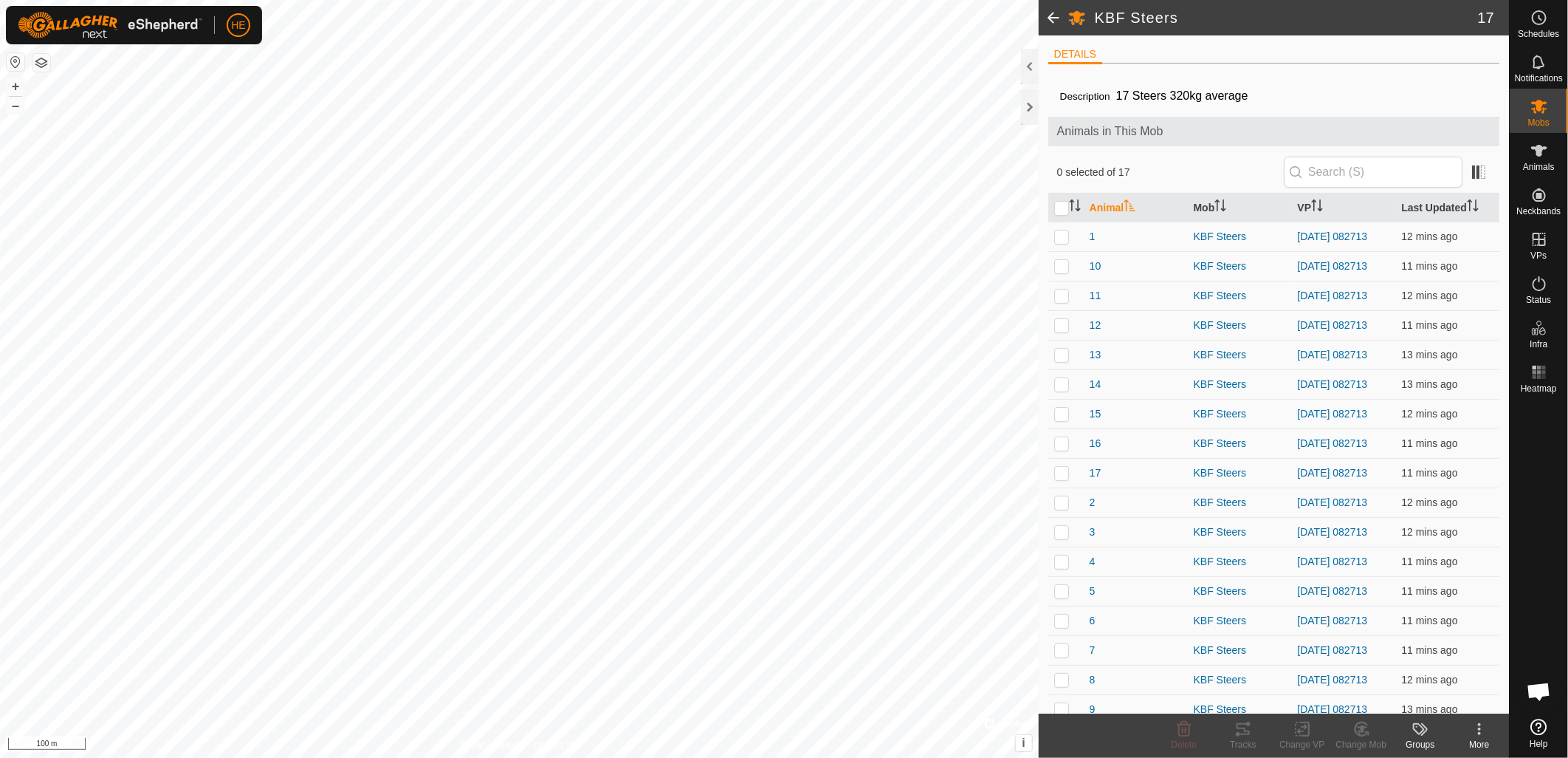
click at [1059, 13] on span at bounding box center [1053, 17] width 29 height 36
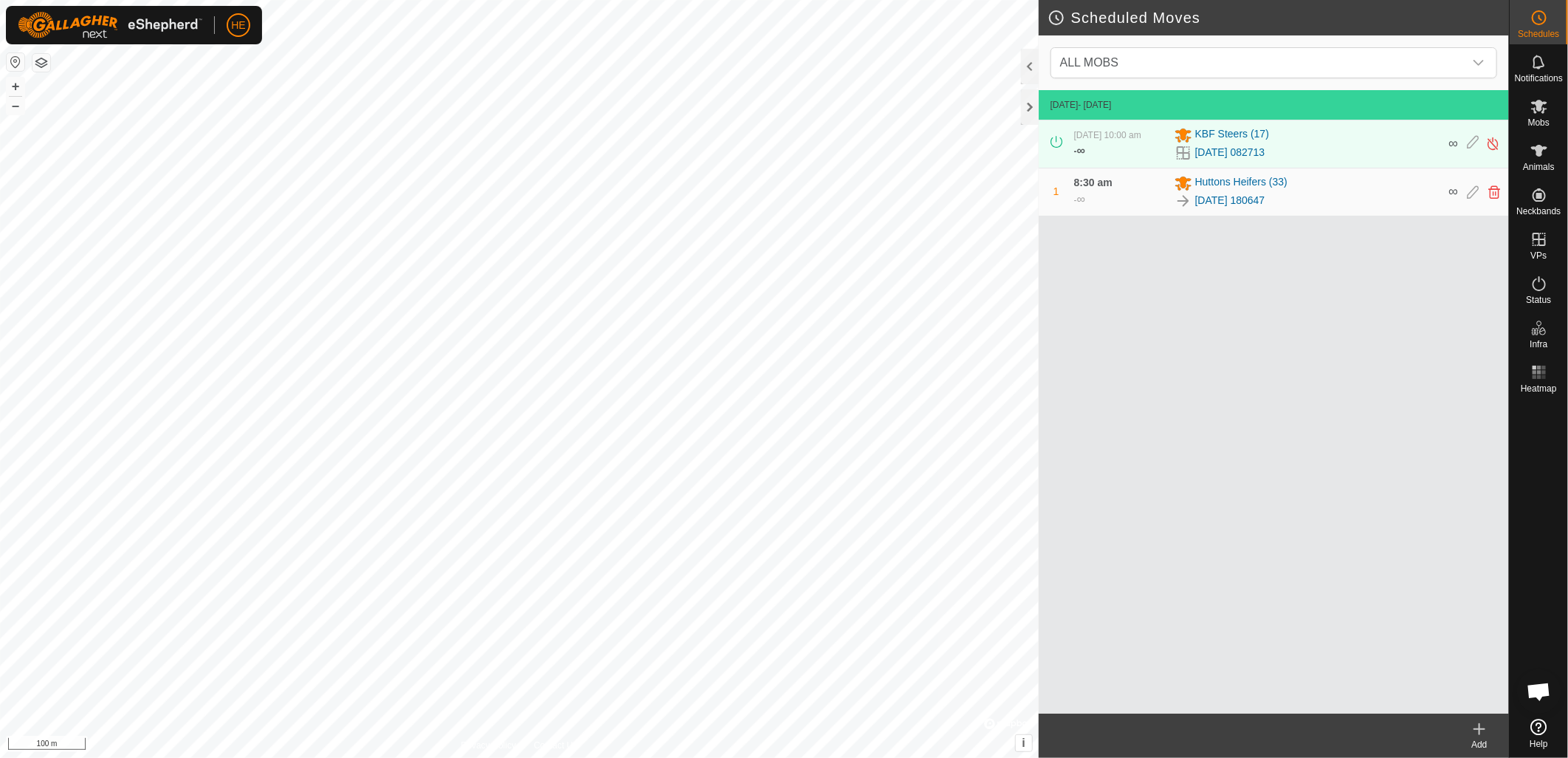
click at [1486, 738] on div "Add" at bounding box center [1479, 745] width 59 height 13
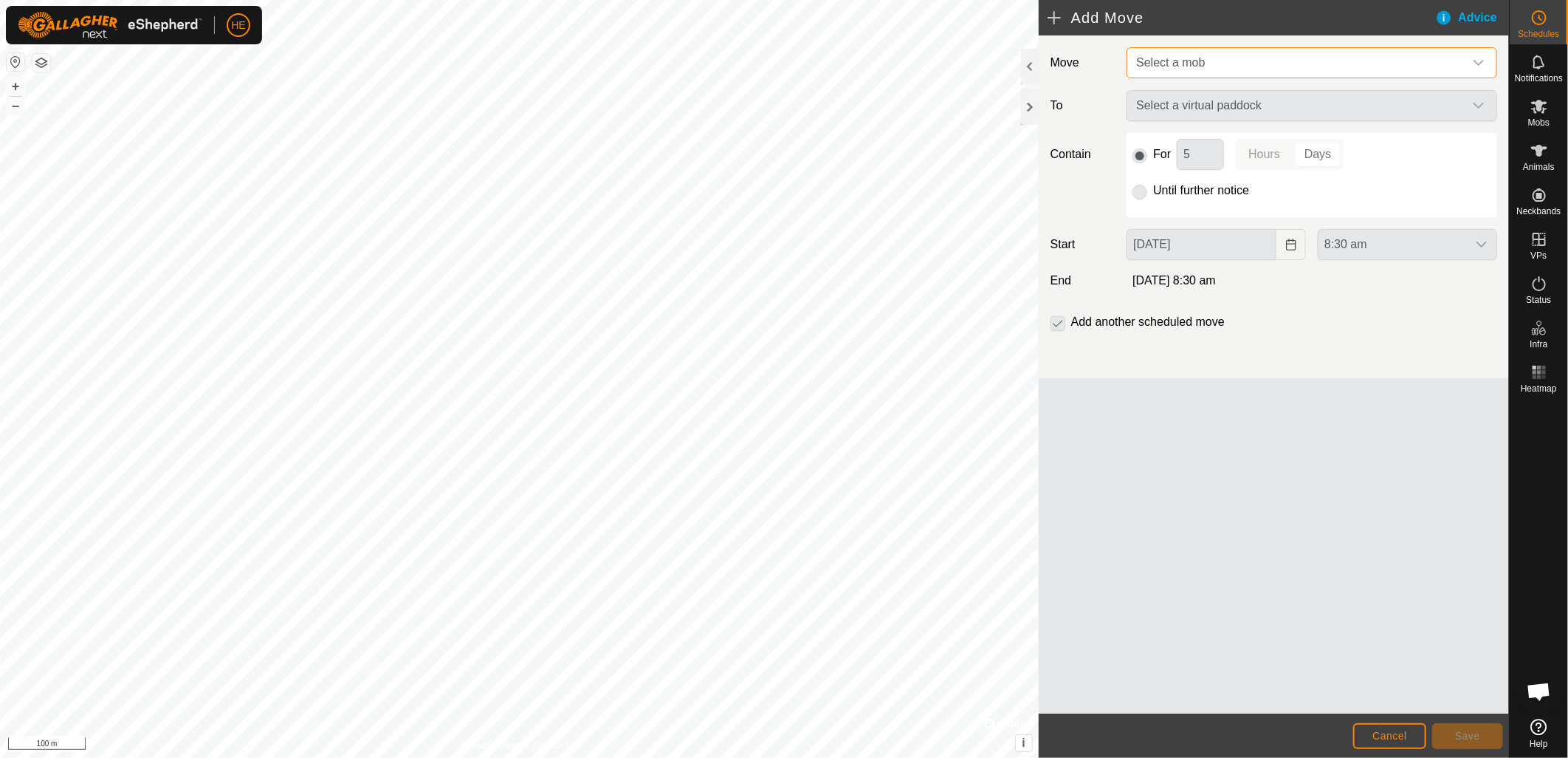
click at [1221, 55] on span "Select a mob" at bounding box center [1297, 62] width 334 height 29
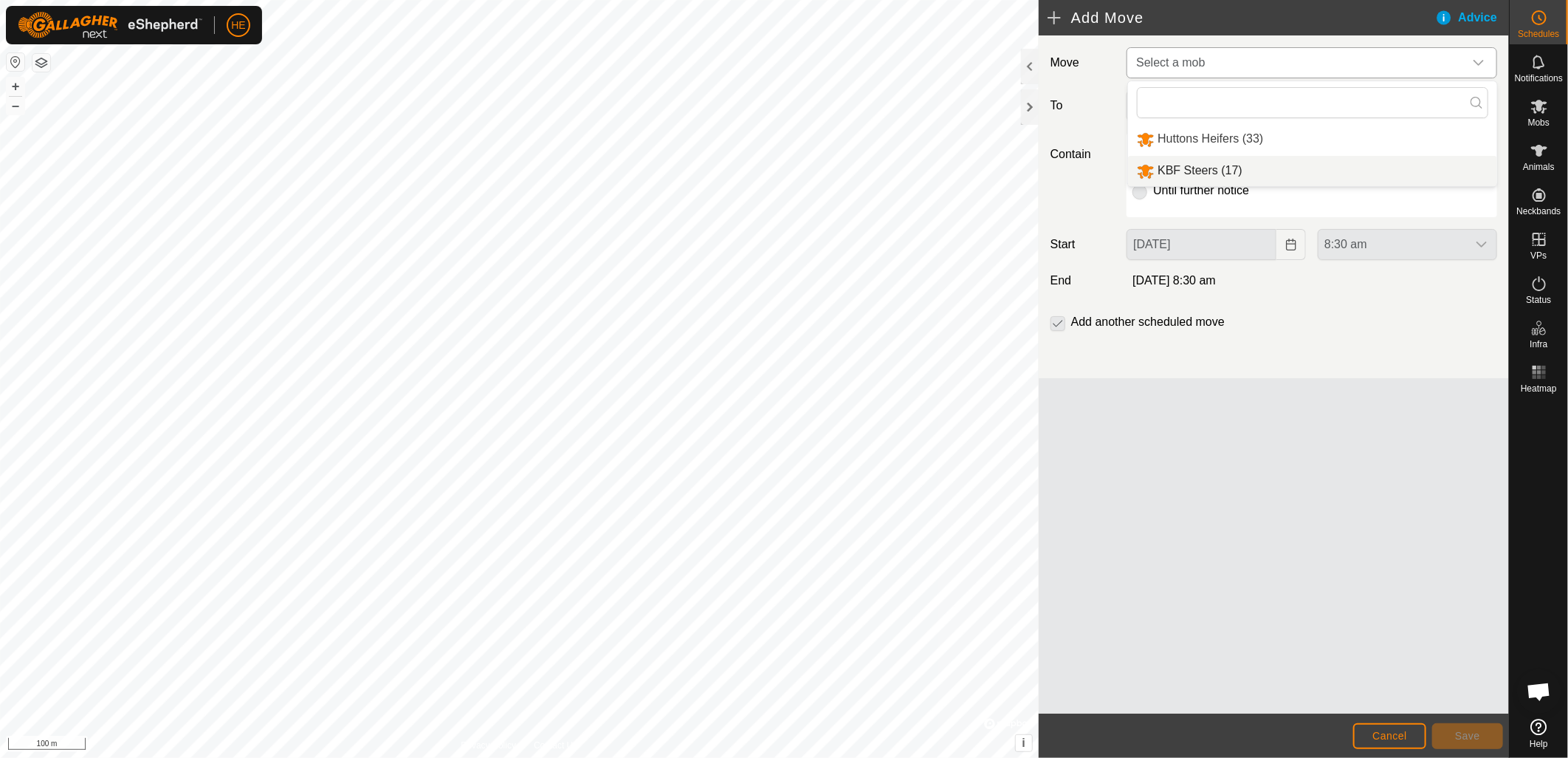
click at [1222, 165] on li "KBF Steers (17)" at bounding box center [1312, 171] width 369 height 30
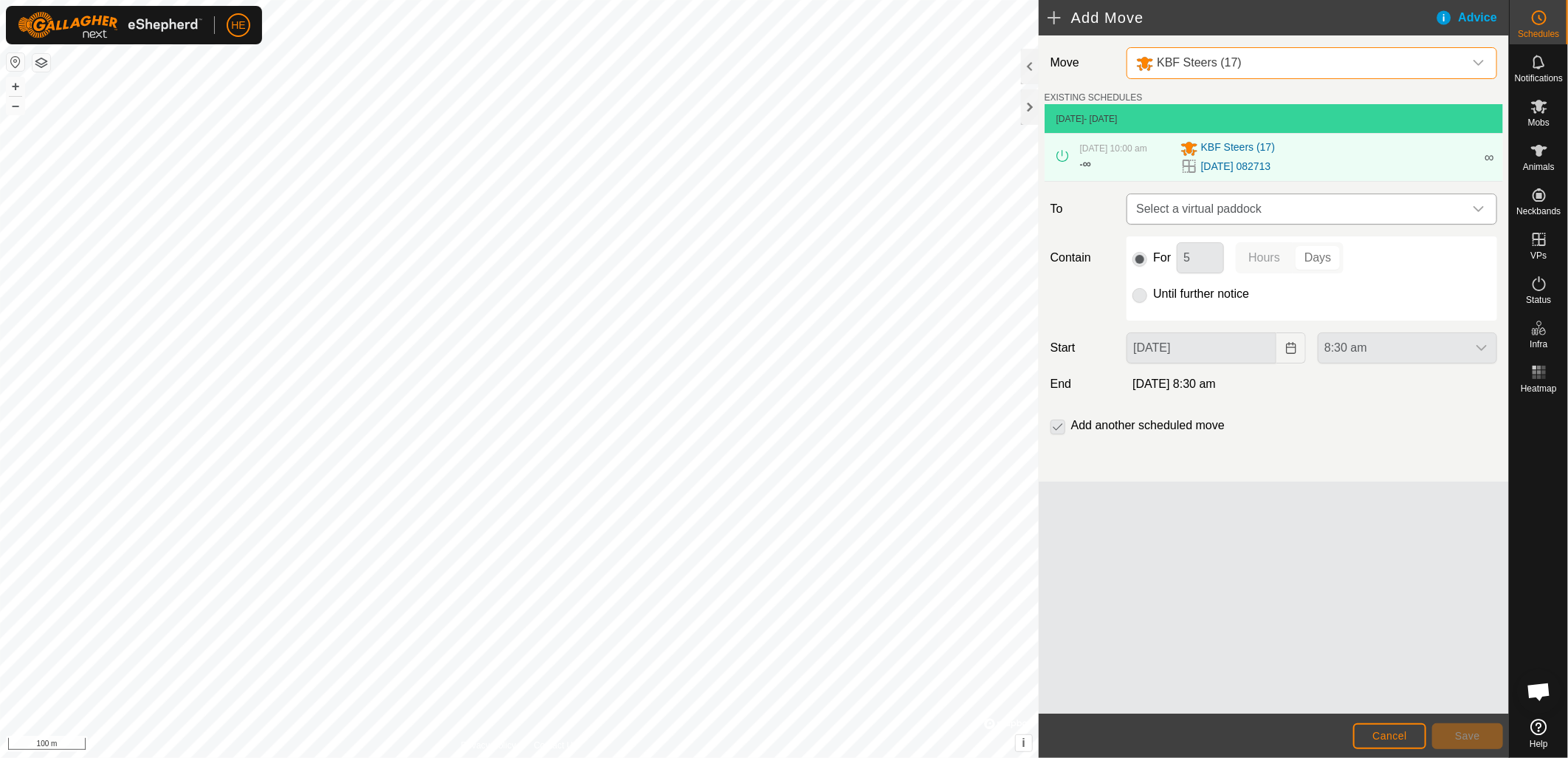
click at [1396, 207] on span "Select a virtual paddock" at bounding box center [1297, 208] width 334 height 29
click at [1313, 432] on div "Add another scheduled move" at bounding box center [1274, 431] width 459 height 29
click at [1142, 296] on p-radiobutton at bounding box center [1140, 293] width 15 height 17
click at [1226, 147] on span "KBF Steers (17)" at bounding box center [1238, 148] width 74 height 17
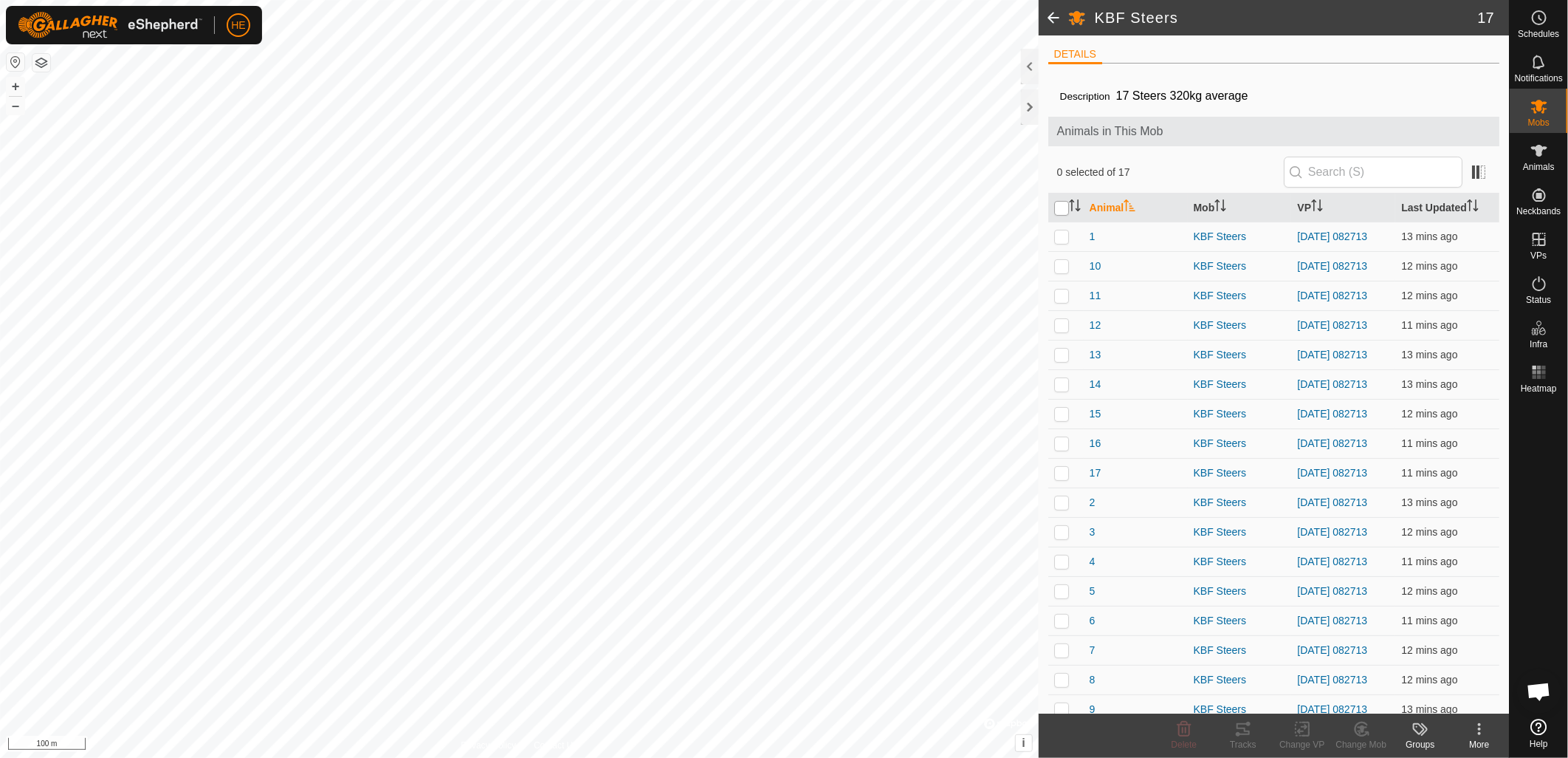
click at [1066, 210] on input "checkbox" at bounding box center [1062, 208] width 15 height 15
checkbox input "true"
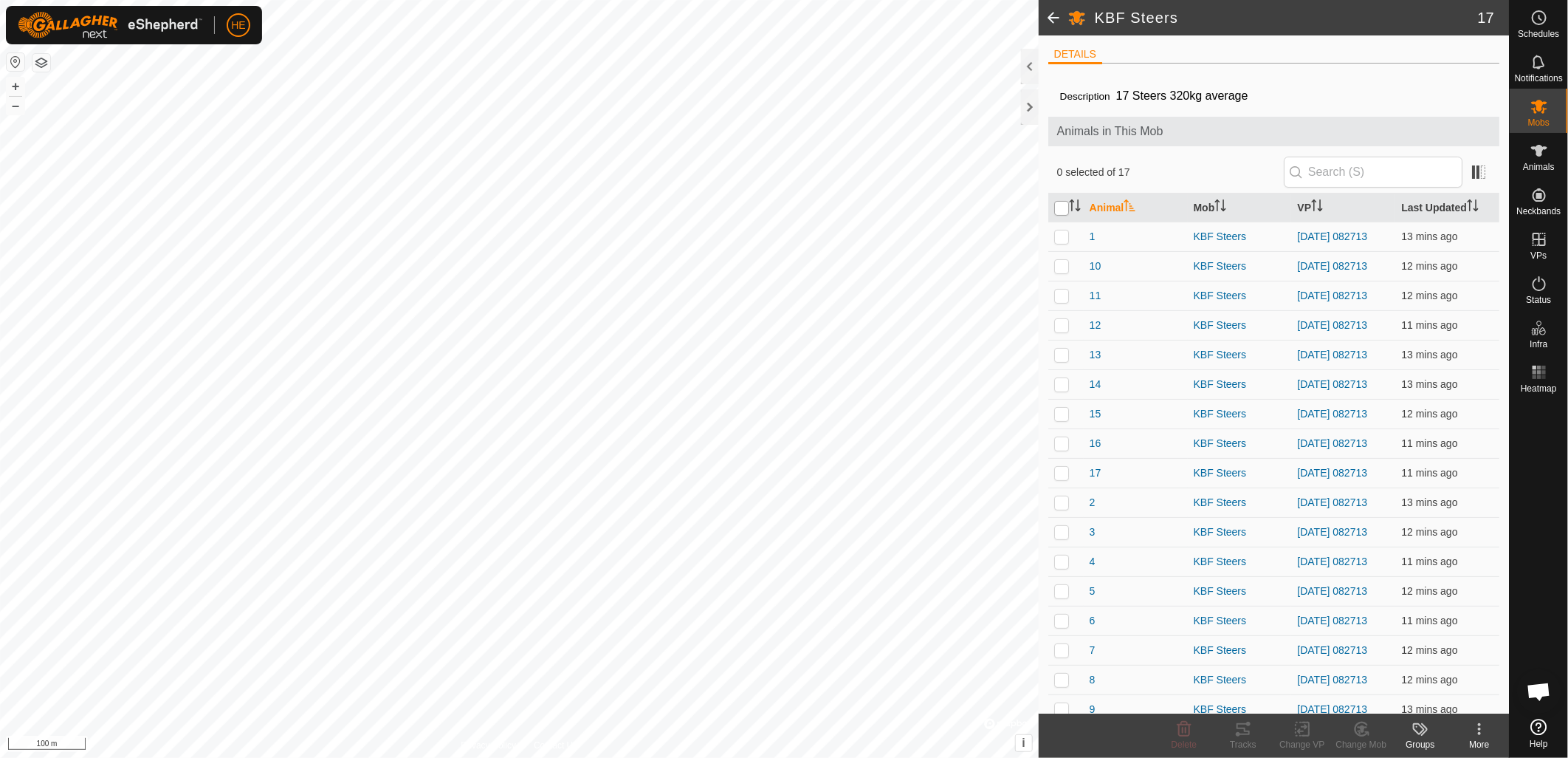
checkbox input "true"
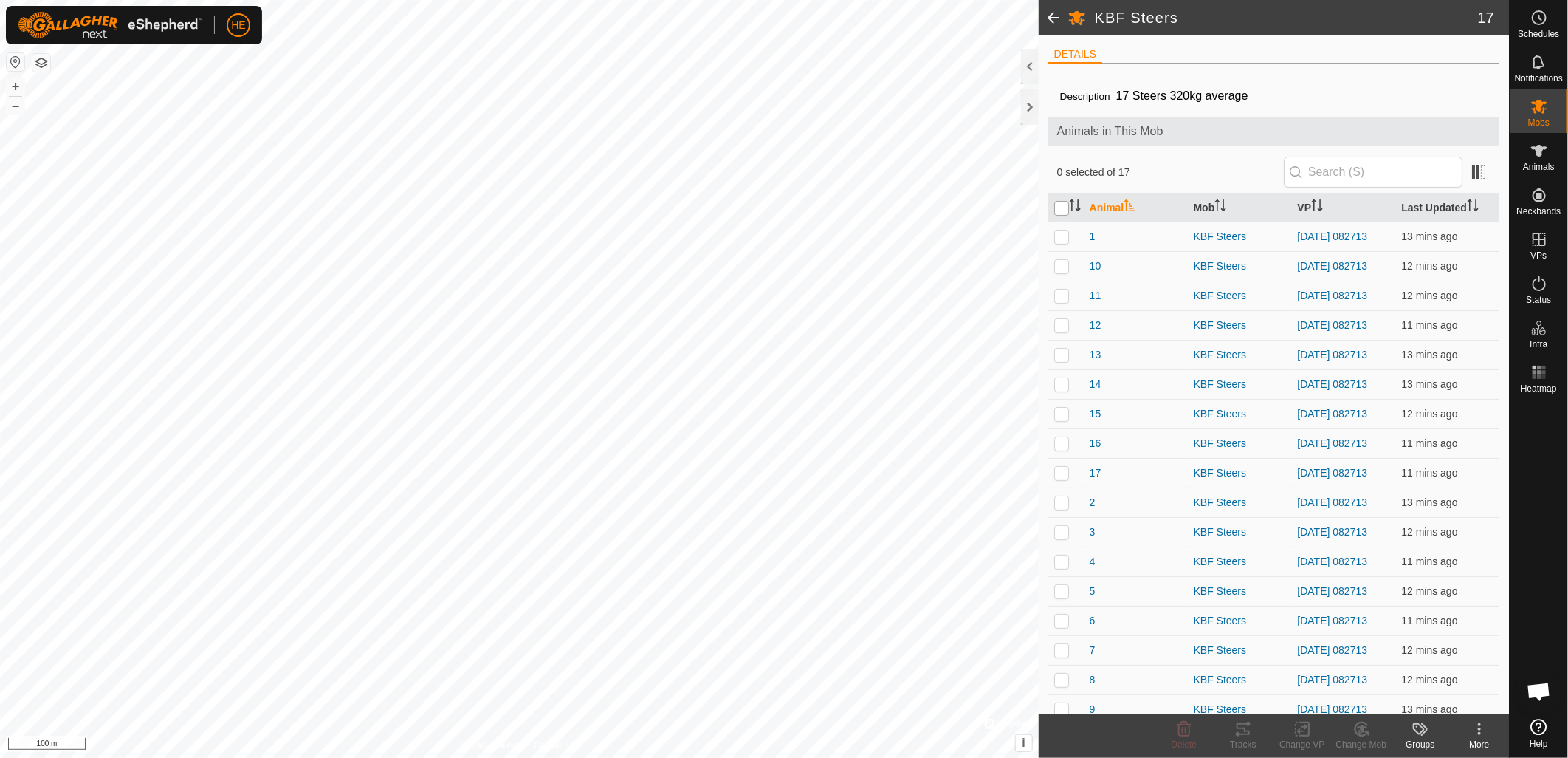
checkbox input "true"
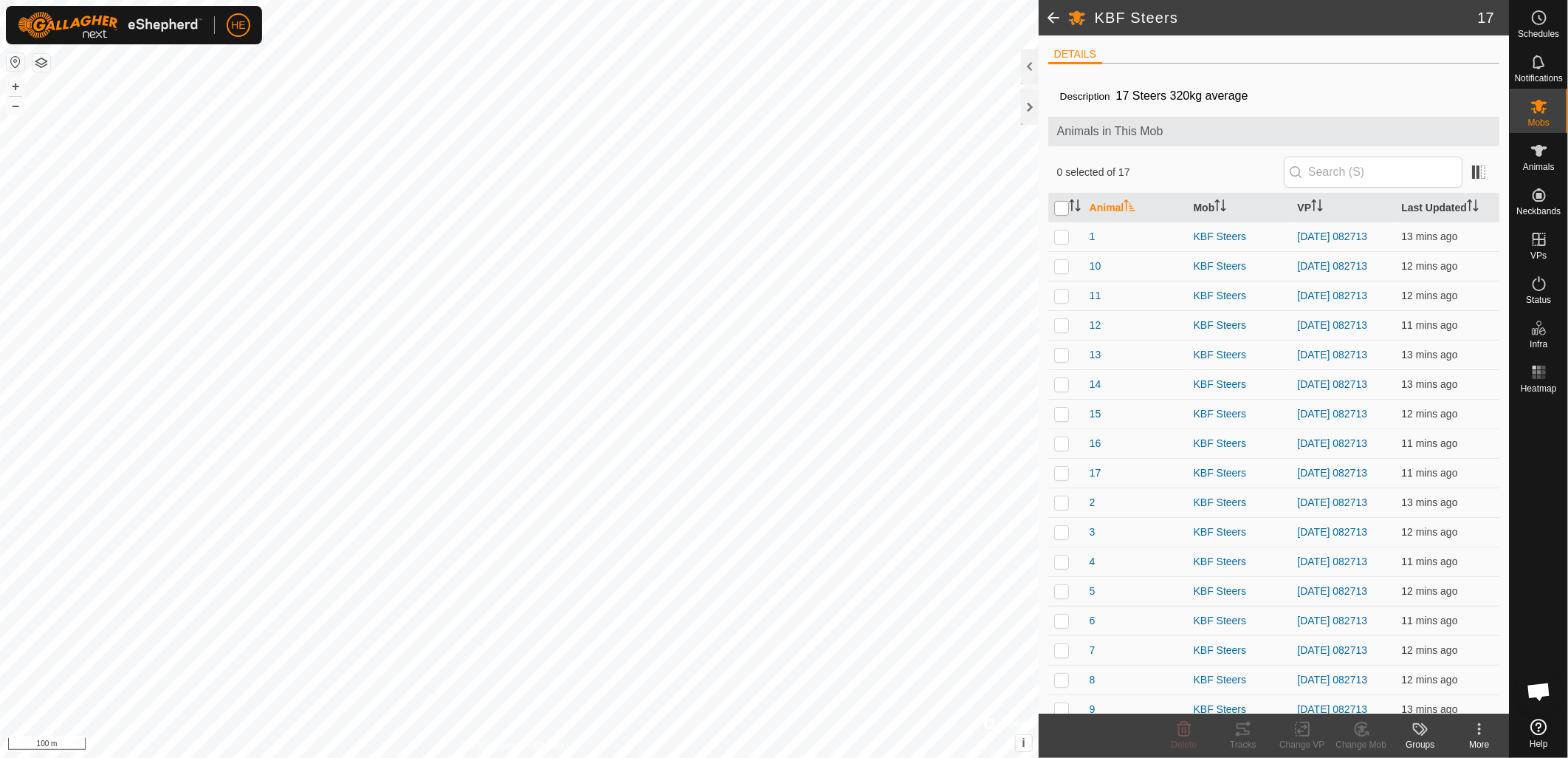
checkbox input "true"
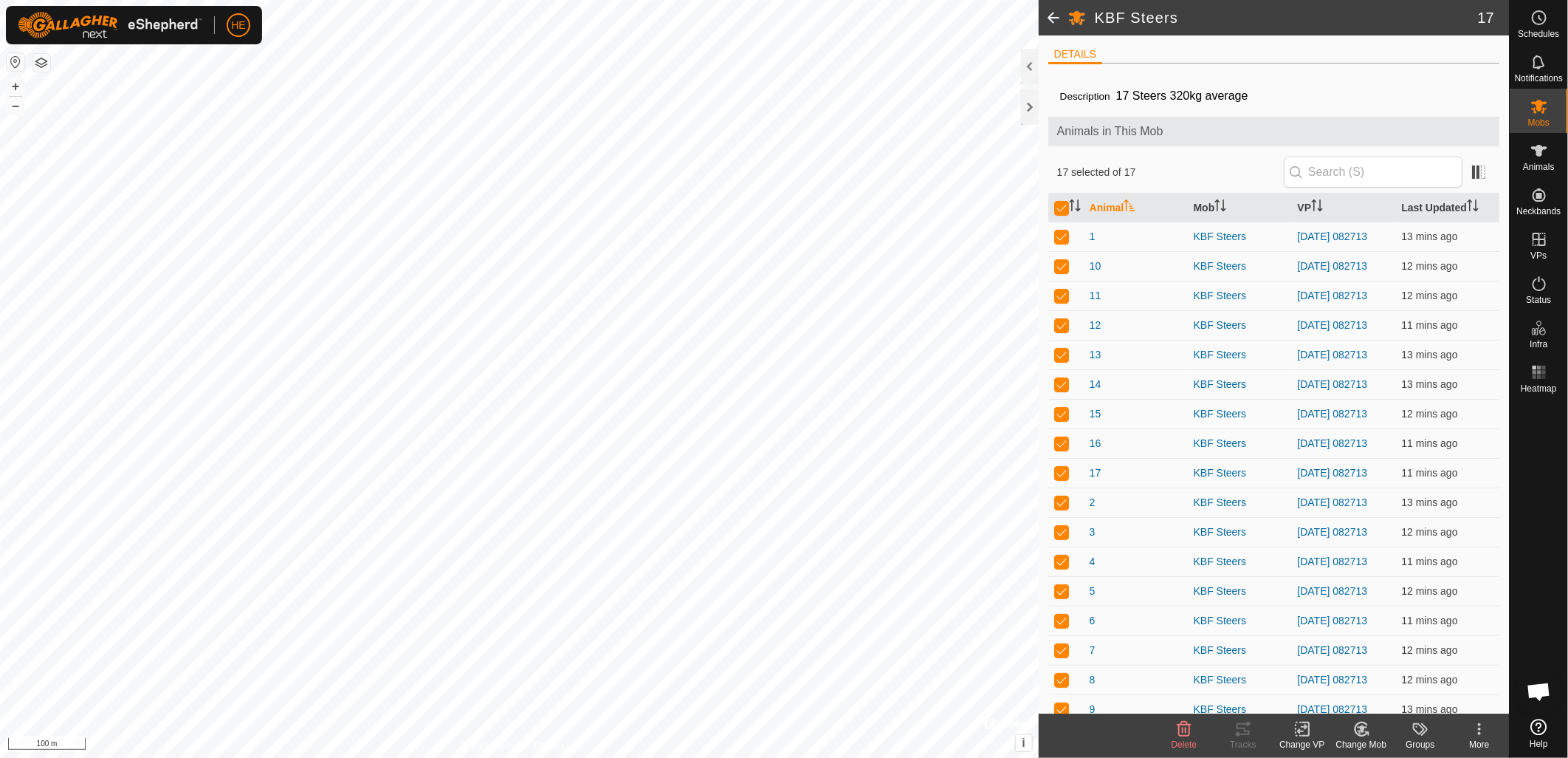
click at [1306, 738] on div "Change VP" at bounding box center [1302, 745] width 59 height 13
click at [1337, 669] on link "Choose VP..." at bounding box center [1347, 666] width 147 height 29
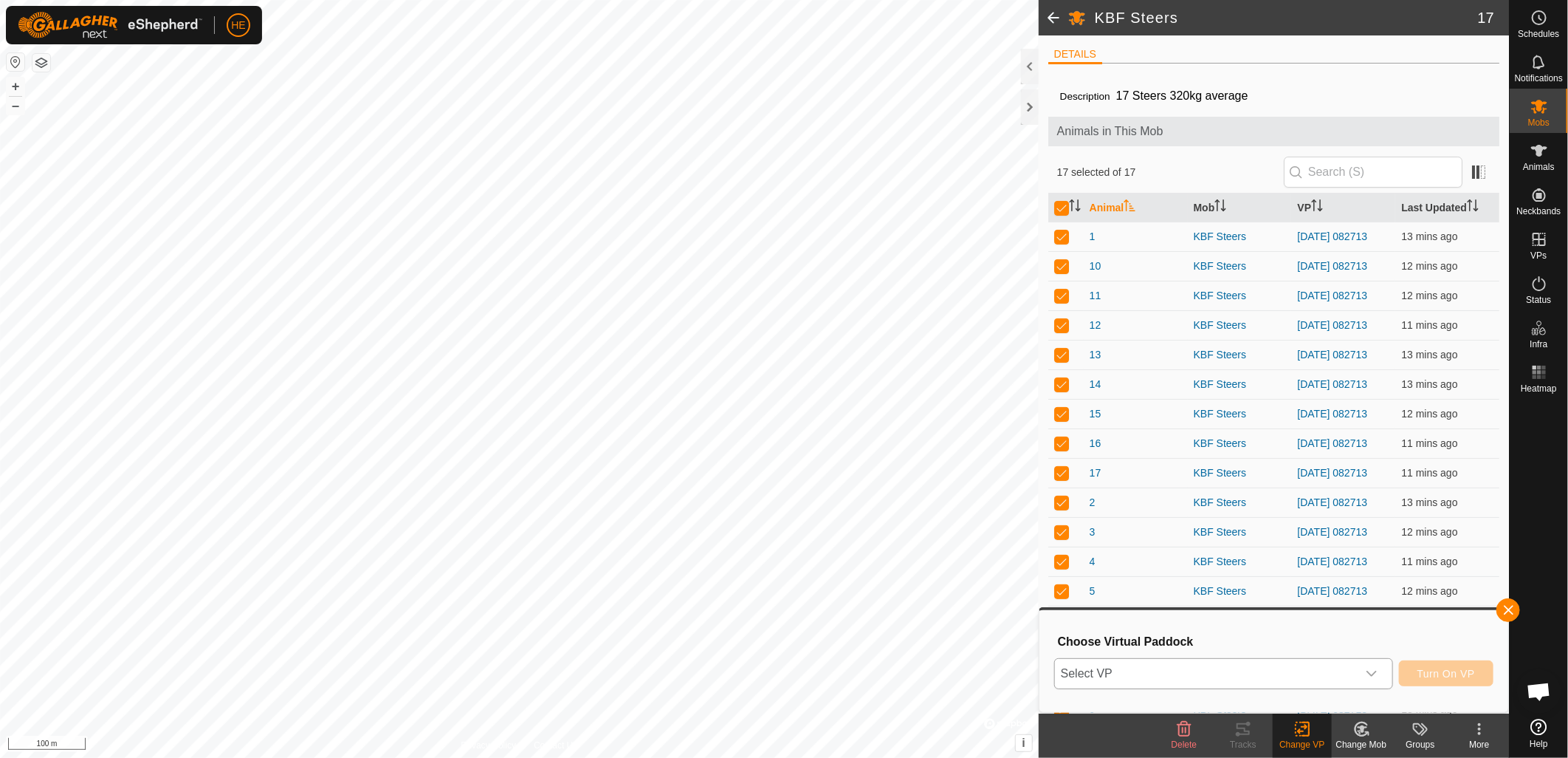
click at [1373, 673] on icon "dropdown trigger" at bounding box center [1371, 674] width 12 height 12
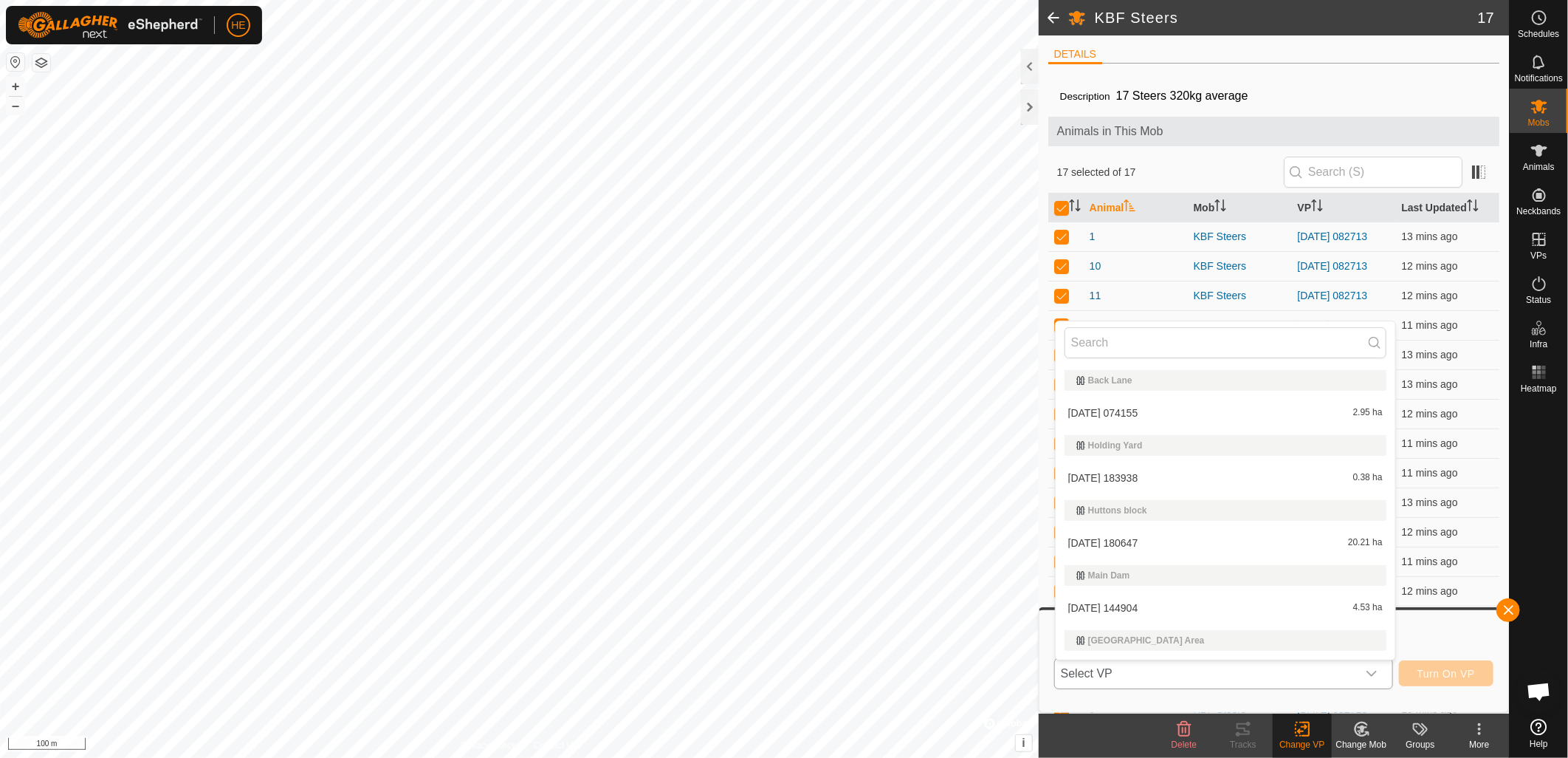
scroll to position [27, 0]
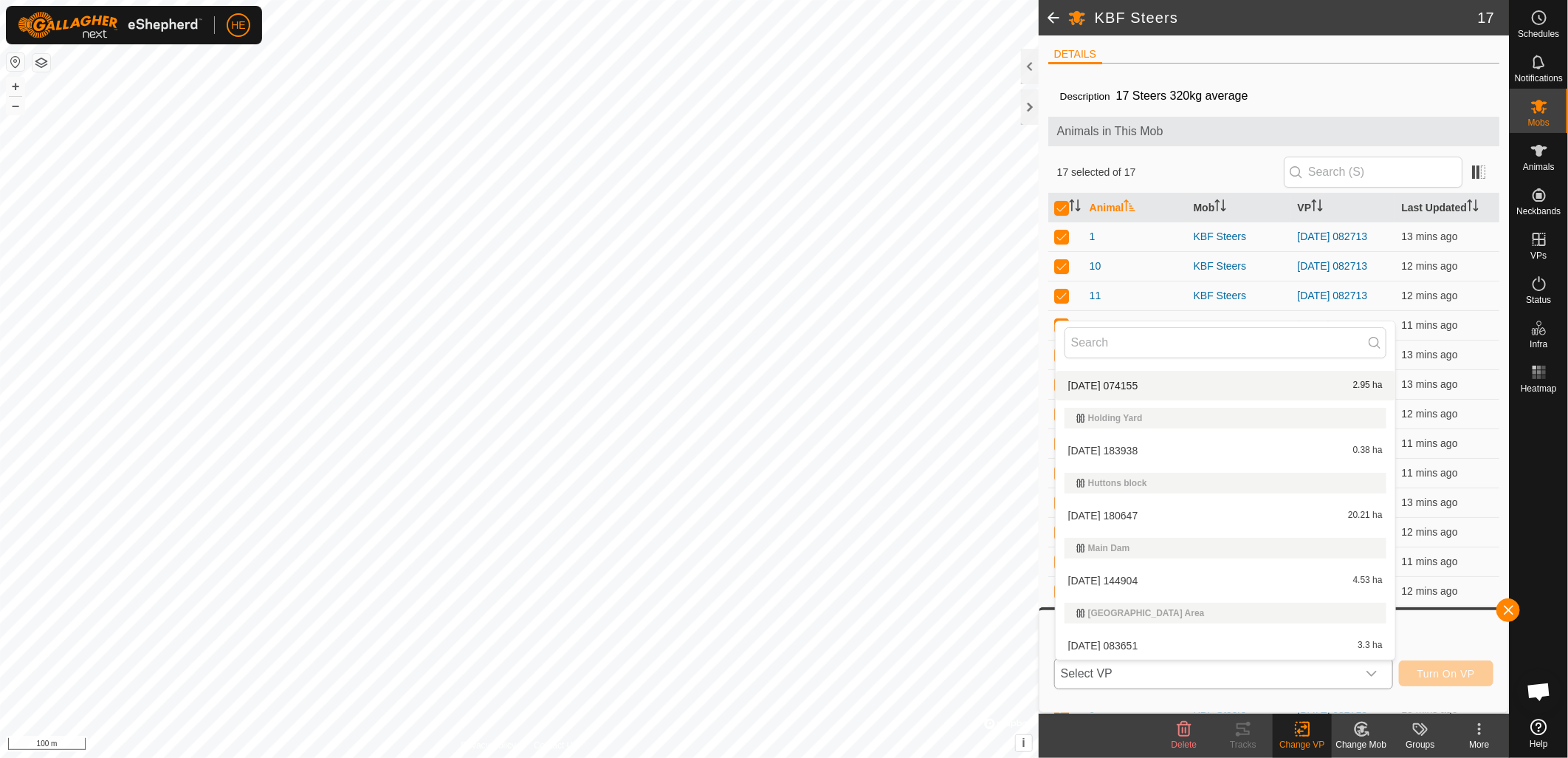
click at [1163, 392] on li "[DATE] 074155 2.95 ha" at bounding box center [1226, 385] width 340 height 29
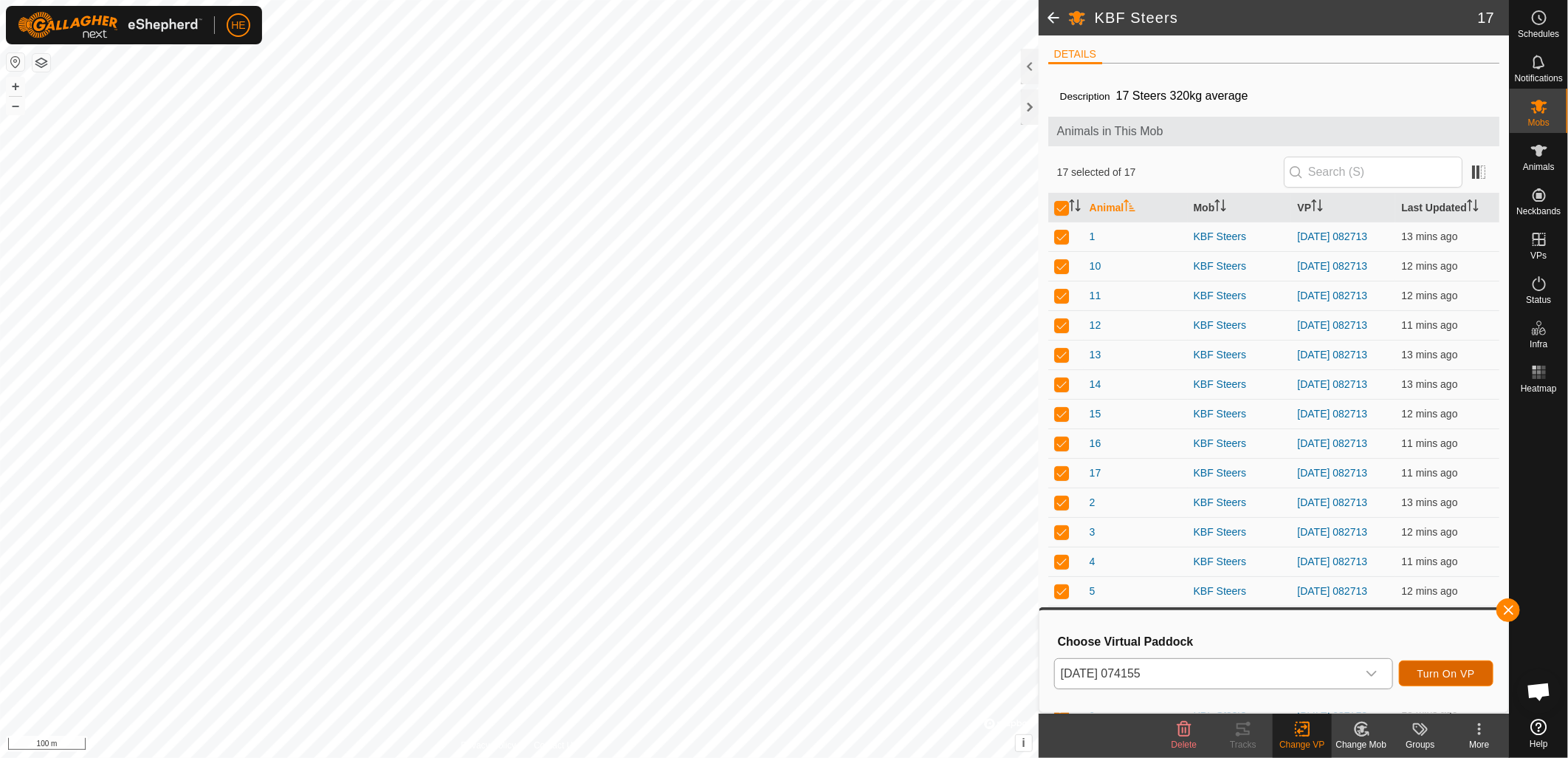
click at [1450, 673] on span "Turn On VP" at bounding box center [1446, 674] width 57 height 12
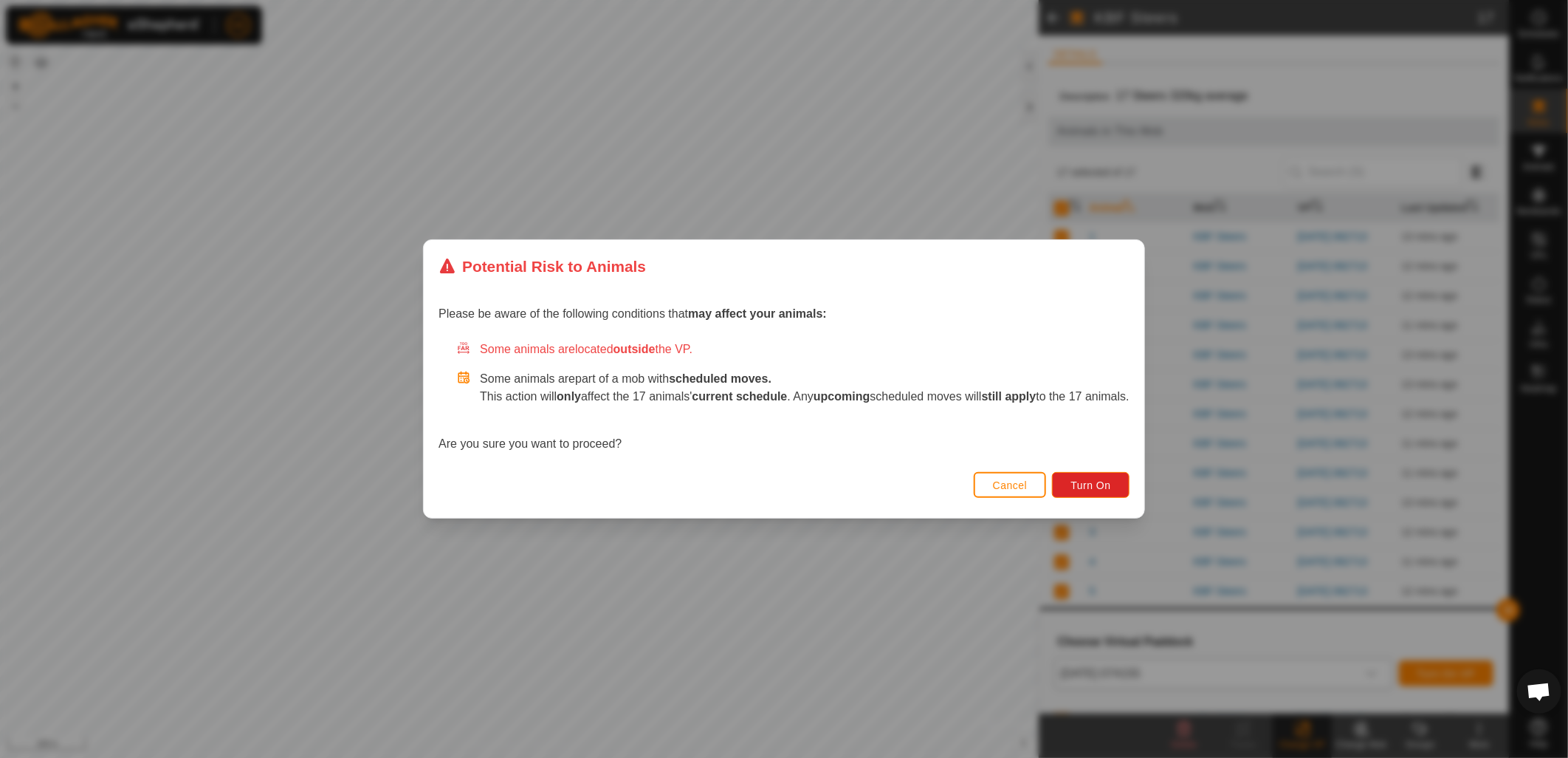
click at [1043, 490] on button "Cancel" at bounding box center [1011, 485] width 73 height 26
